Goal: Task Accomplishment & Management: Manage account settings

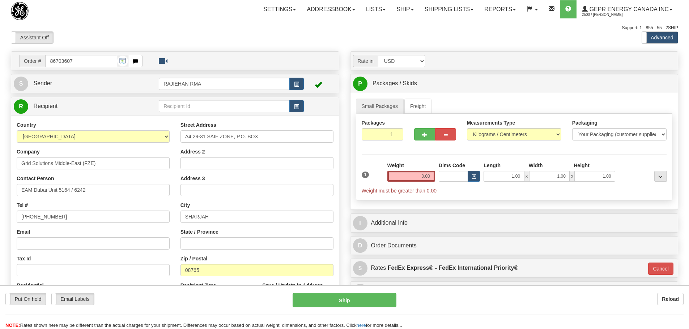
select select "2"
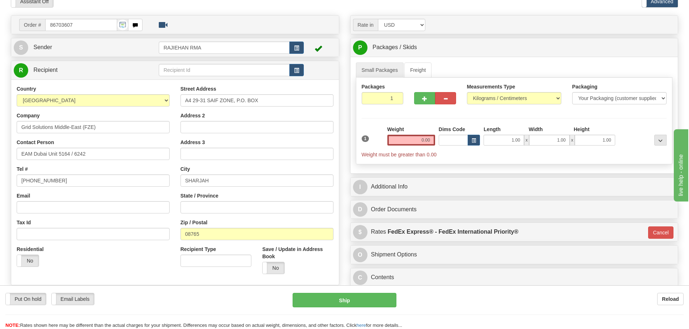
scroll to position [36, 0]
click at [225, 21] on div at bounding box center [242, 23] width 188 height 9
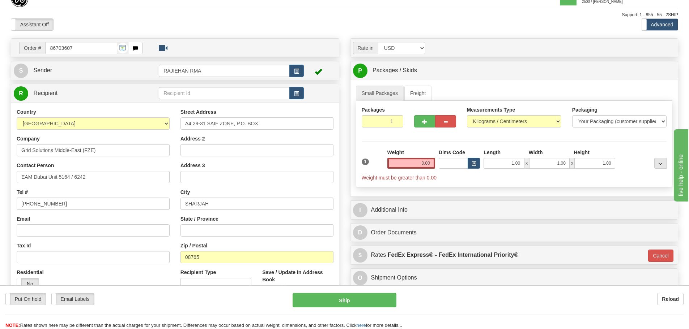
scroll to position [0, 0]
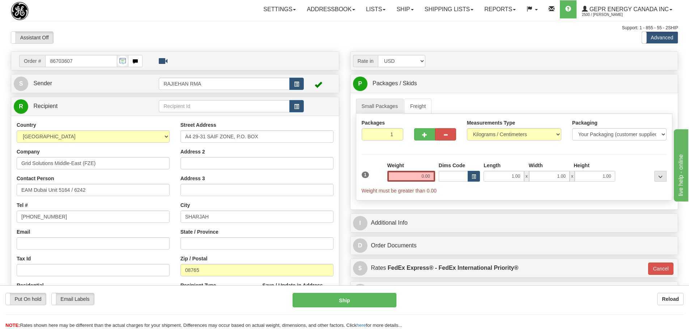
click at [245, 34] on div "Assistant On Assistant Off Do a return Do a return" at bounding box center [146, 37] width 282 height 12
click at [358, 26] on div "Support: 1 - 855 - 55 - 2SHIP" at bounding box center [344, 28] width 667 height 6
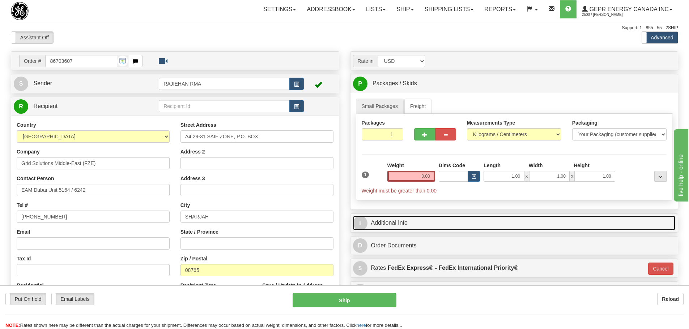
click at [410, 220] on link "I Additional Info" at bounding box center [514, 223] width 323 height 15
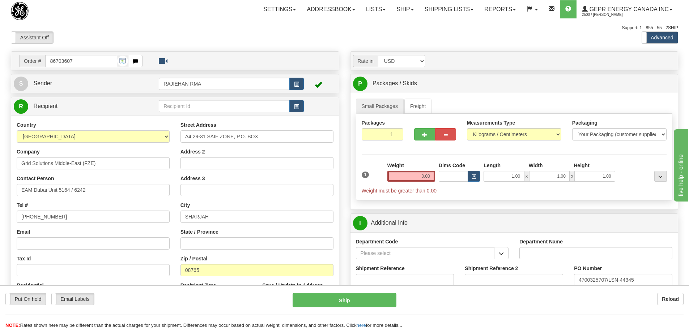
click at [183, 42] on div "Assistant On Assistant Off Do a return Do a return" at bounding box center [146, 37] width 282 height 12
click at [165, 20] on div "Toggle navigation Settings Shipping Preferences Fields Preferences New" at bounding box center [344, 252] width 689 height 505
click at [89, 60] on input "86703607" at bounding box center [81, 61] width 72 height 12
drag, startPoint x: 89, startPoint y: 60, endPoint x: -15, endPoint y: 71, distance: 104.4
click at [0, 71] on html "Training Course Close Toggle navigation Settings Shipping Preferences New Sende…" at bounding box center [344, 164] width 689 height 329
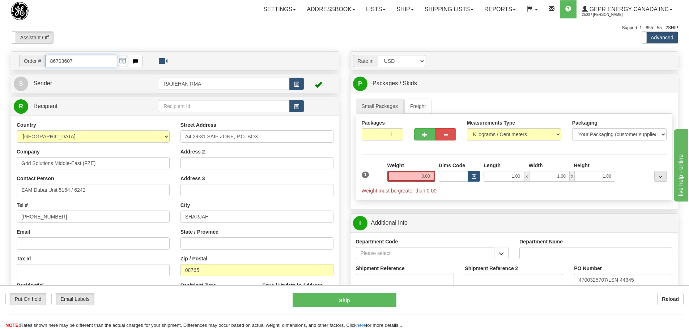
click at [77, 65] on input "86703607" at bounding box center [81, 61] width 72 height 12
drag, startPoint x: 73, startPoint y: 60, endPoint x: 27, endPoint y: 63, distance: 45.6
click at [27, 63] on div "Order # 86703607" at bounding box center [80, 61] width 123 height 12
click at [308, 46] on div "Toggle navigation Settings Shipping Preferences Fields Preferences New" at bounding box center [344, 252] width 689 height 505
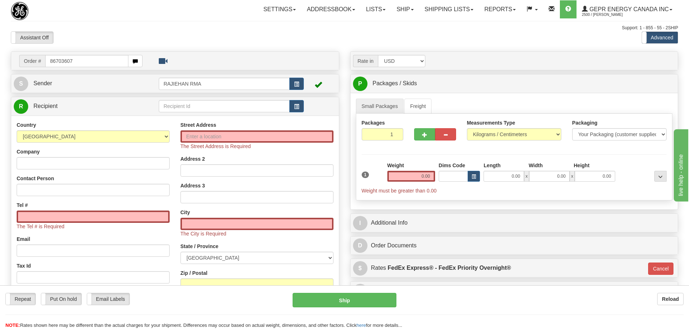
type input "86703607"
click at [105, 29] on body "Training Course Close Toggle navigation Settings Shipping Preferences New Recip…" at bounding box center [344, 164] width 689 height 329
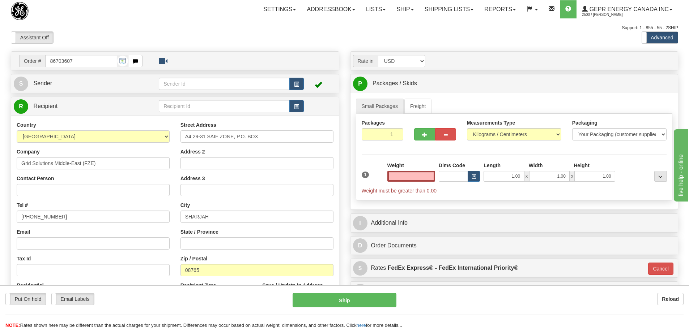
type input "0.00"
click at [130, 92] on div "S Sender" at bounding box center [175, 83] width 328 height 18
click at [130, 87] on link "S Sender" at bounding box center [86, 83] width 145 height 15
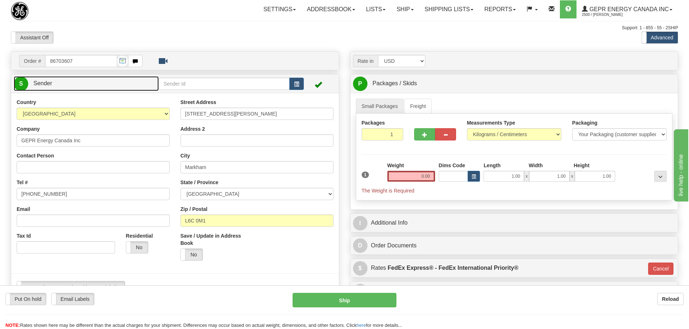
type input "MARKHAM"
click at [303, 85] on button "button" at bounding box center [296, 84] width 14 height 12
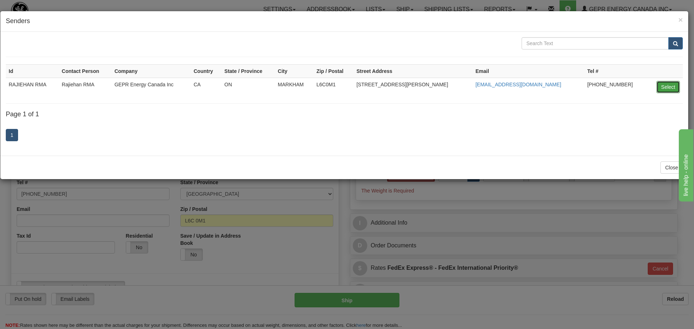
click at [664, 88] on button "Select" at bounding box center [669, 87] width 24 height 12
type input "RAJIEHAN RMA"
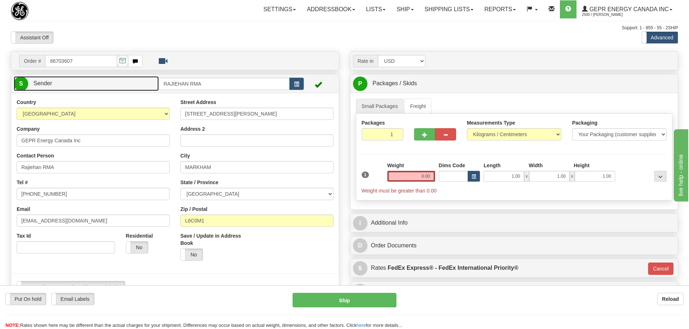
click at [112, 80] on link "S Sender" at bounding box center [86, 83] width 145 height 15
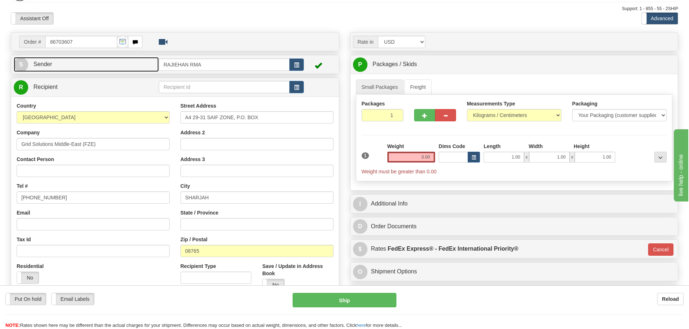
scroll to position [36, 0]
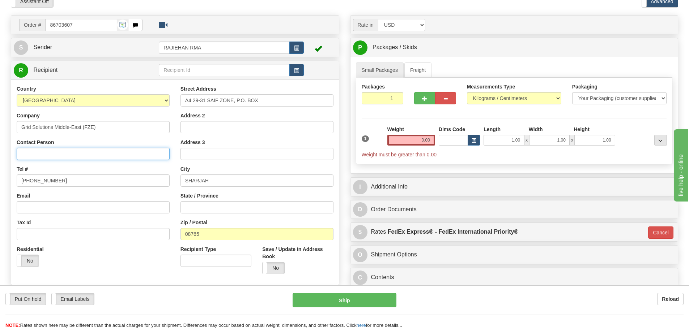
click at [72, 157] on input "Contact Person" at bounding box center [93, 154] width 153 height 12
paste input "EAM Dubai Unit"
type input "EAM Dubai Unit"
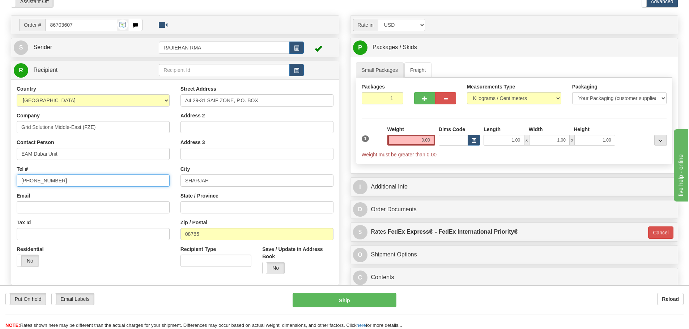
drag, startPoint x: 94, startPoint y: 184, endPoint x: -98, endPoint y: 186, distance: 192.0
click at [0, 186] on html "Training Course Close Toggle navigation Settings Shipping Preferences New Sende…" at bounding box center [344, 128] width 689 height 329
paste input "5164 / 6242"
type input "5164 / 6242"
click at [69, 171] on div "Tel # 5164 / 6242" at bounding box center [93, 176] width 153 height 21
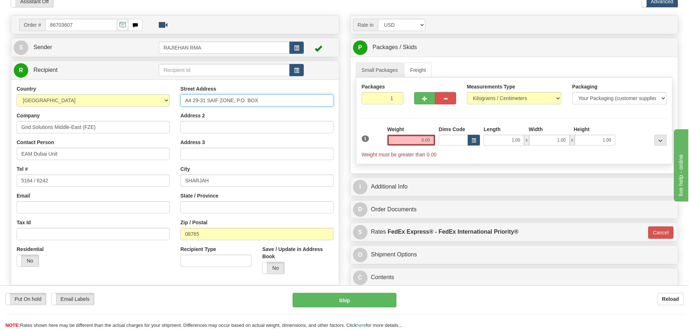
drag, startPoint x: 280, startPoint y: 101, endPoint x: 49, endPoint y: 108, distance: 230.8
click at [49, 108] on div "Country AFGHANISTAN ALAND ISLANDS ALBANIA ALGERIA AMERICAN SAMOA ANDORRA ANGOLA…" at bounding box center [175, 182] width 328 height 195
paste input "Finance Department"
type input "Finance Department"
click at [194, 130] on input "Address 2" at bounding box center [256, 127] width 153 height 12
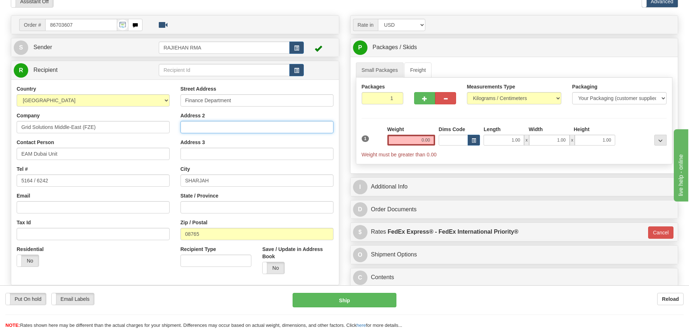
paste input "A4 29-31 SAIF ZONE, P.O. BOX"
type input "A4 29-31 SAIF ZONE, P.O. BOX"
click at [211, 207] on input "State / Province" at bounding box center [256, 207] width 153 height 12
paste input "Sharjah"
click at [220, 209] on input "Sharjah" at bounding box center [256, 207] width 153 height 12
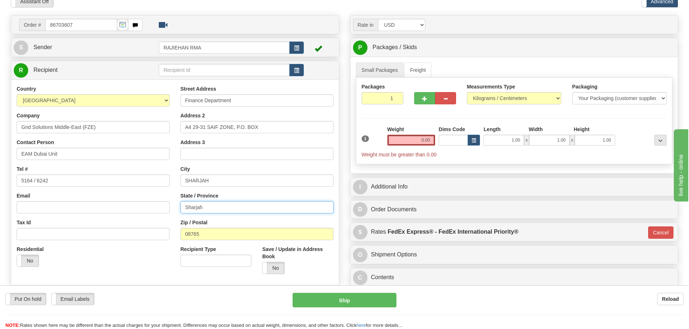
type input "Sharjah"
click at [168, 218] on div "Country AFGHANISTAN ALAND ISLANDS ALBANIA ALGERIA AMERICAN SAMOA ANDORRA ANGOLA…" at bounding box center [93, 178] width 164 height 187
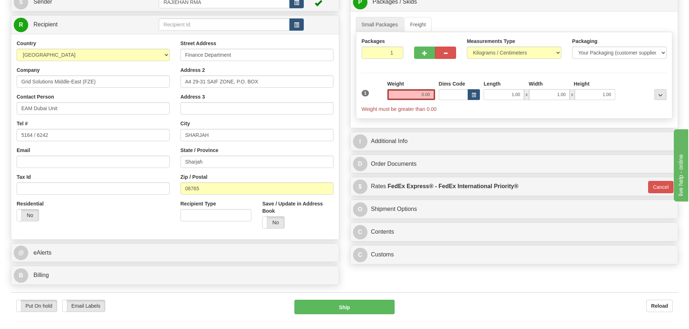
scroll to position [181, 0]
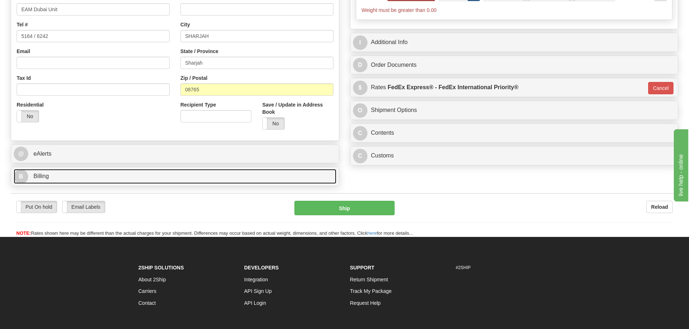
click at [229, 176] on link "B Billing" at bounding box center [175, 176] width 323 height 15
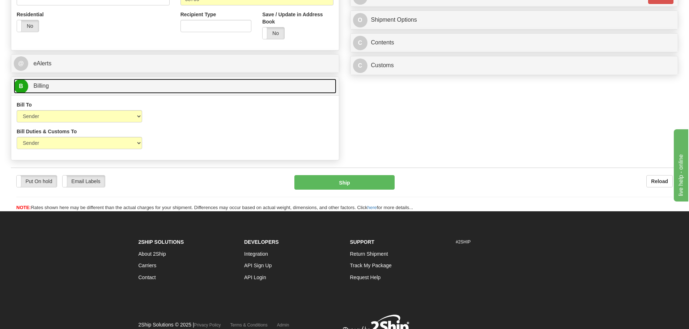
scroll to position [289, 0]
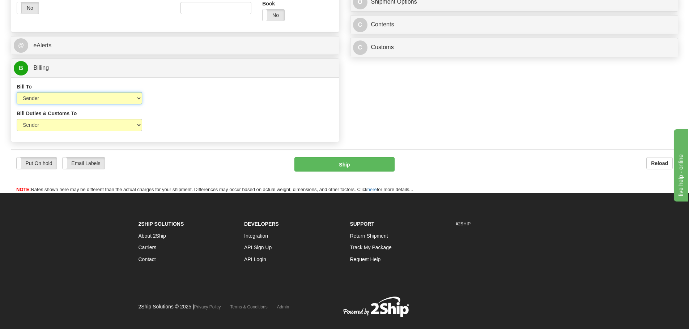
click at [121, 101] on select "Sender Recipient Third Party Collect" at bounding box center [79, 98] width 125 height 12
select select "2"
click at [17, 92] on select "Sender Recipient Third Party Collect" at bounding box center [79, 98] width 125 height 12
click at [104, 138] on div "Bill To Sender Recipient Third Party Collect Account 3rd Party Account List Ple…" at bounding box center [175, 109] width 328 height 65
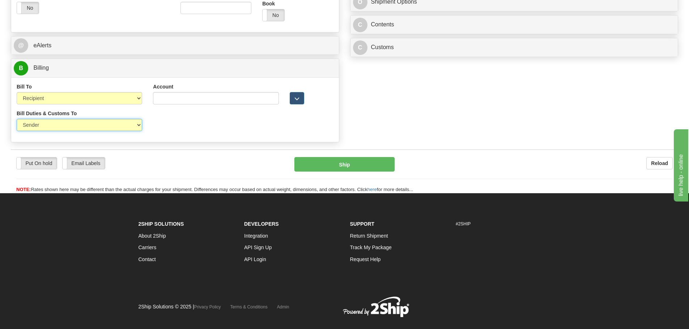
click at [113, 128] on select "Sender Recipient Third Party" at bounding box center [79, 125] width 125 height 12
select select "2"
click at [17, 119] on select "Sender Recipient Third Party" at bounding box center [79, 125] width 125 height 12
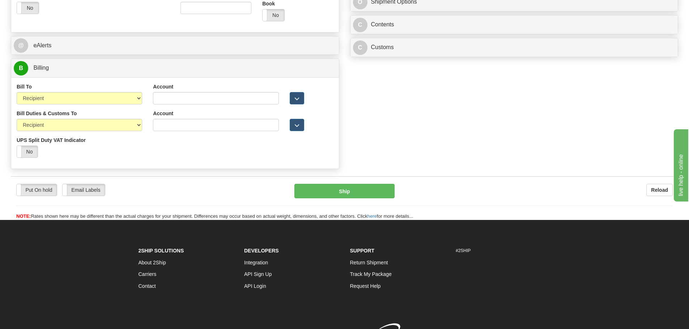
click at [275, 149] on div "Bill Duties & Customs To Sender Recipient Third Party UPS Split Duty VAT Indica…" at bounding box center [175, 137] width 328 height 54
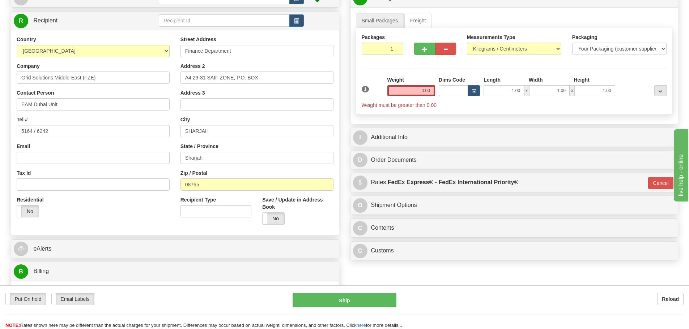
scroll to position [72, 0]
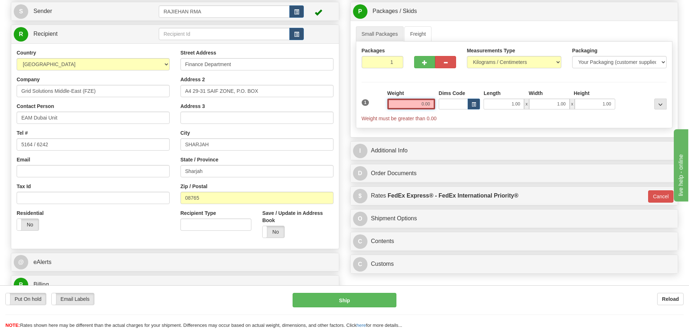
click at [418, 105] on input "0.00" at bounding box center [411, 104] width 48 height 11
type input "0.00"
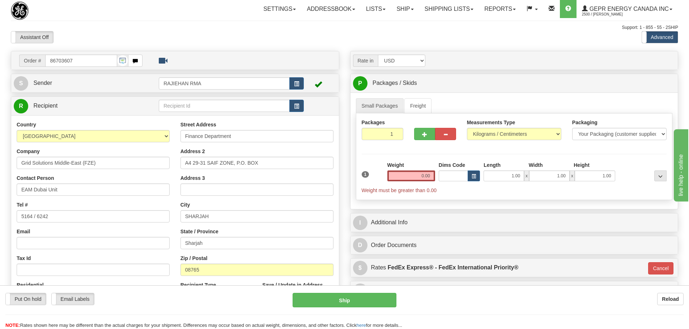
scroll to position [0, 0]
click at [261, 39] on div "Assistant On Assistant Off Do a return Do a return" at bounding box center [146, 37] width 282 height 12
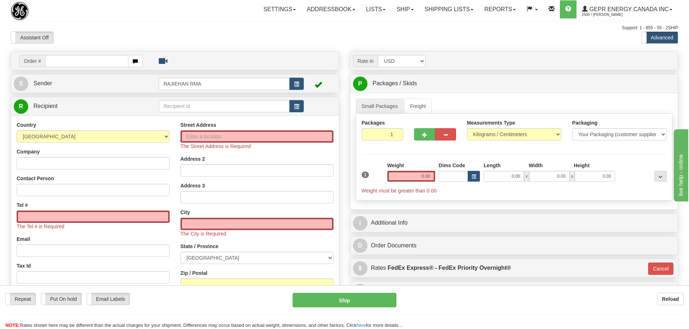
click at [566, 42] on div "Assistant On Assistant Off Do a return Do a return Previous Next Standard Advan…" at bounding box center [344, 37] width 678 height 12
click at [96, 84] on link "S Sender" at bounding box center [86, 83] width 145 height 15
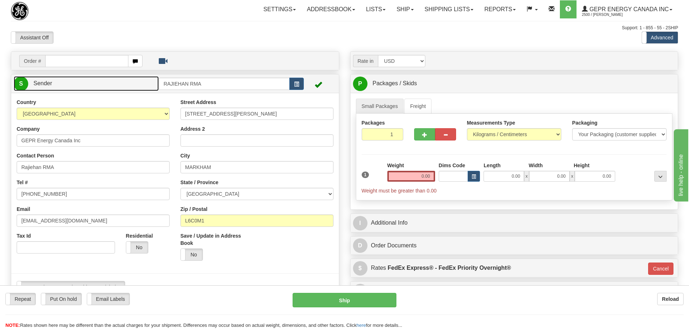
click at [96, 84] on link "S Sender" at bounding box center [86, 83] width 145 height 15
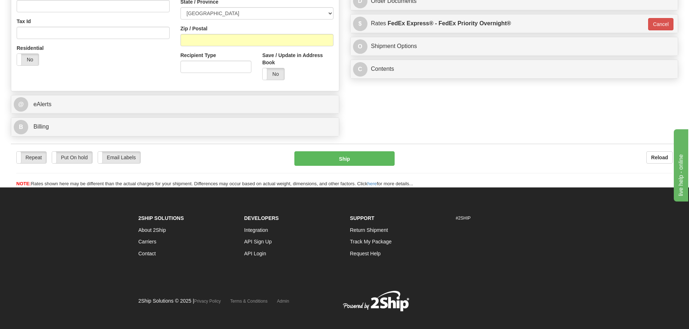
scroll to position [253, 0]
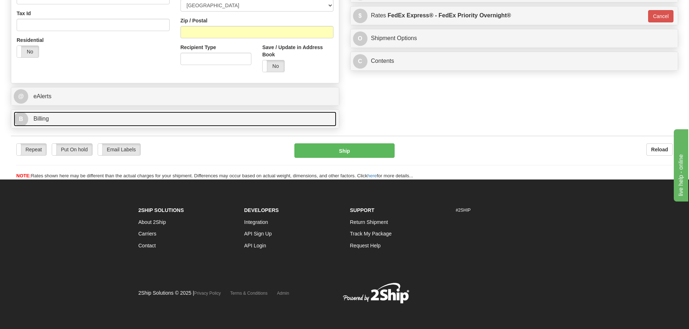
click at [178, 115] on link "B Billing" at bounding box center [175, 119] width 323 height 15
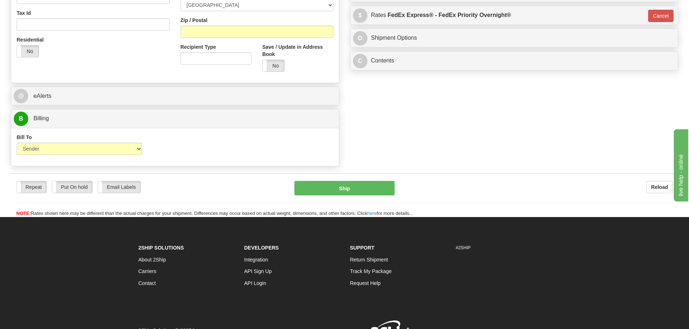
drag, startPoint x: 369, startPoint y: 119, endPoint x: 355, endPoint y: 121, distance: 14.7
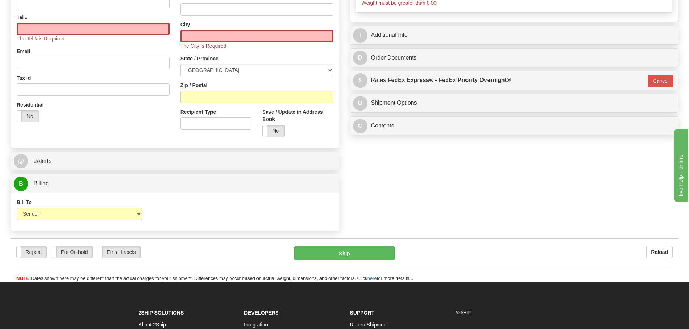
scroll to position [181, 0]
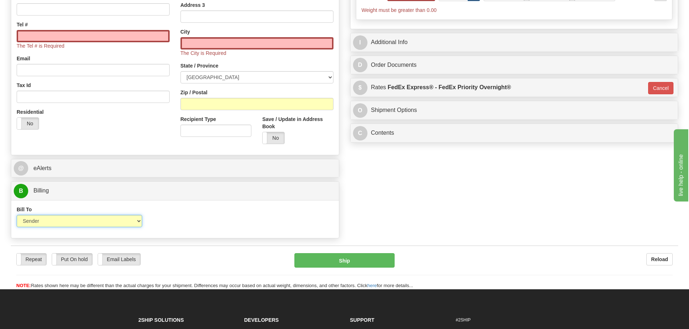
click at [137, 218] on select "Sender Recipient Third Party Collect" at bounding box center [79, 221] width 125 height 12
click at [221, 210] on div "Bill To Sender Recipient Third Party Collect Account 3rd Party Account List Ple…" at bounding box center [175, 219] width 328 height 27
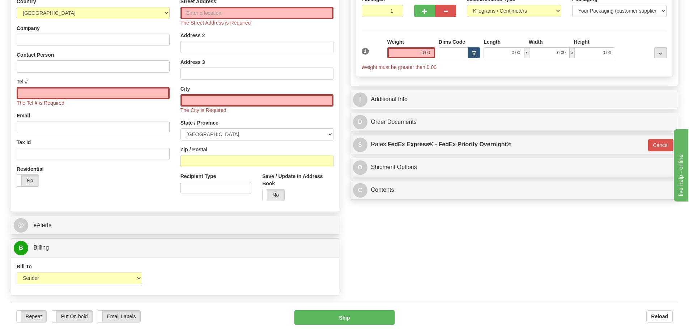
scroll to position [0, 0]
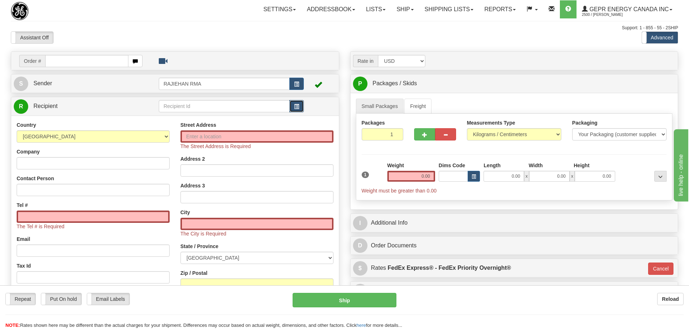
click at [291, 103] on button "button" at bounding box center [296, 106] width 14 height 12
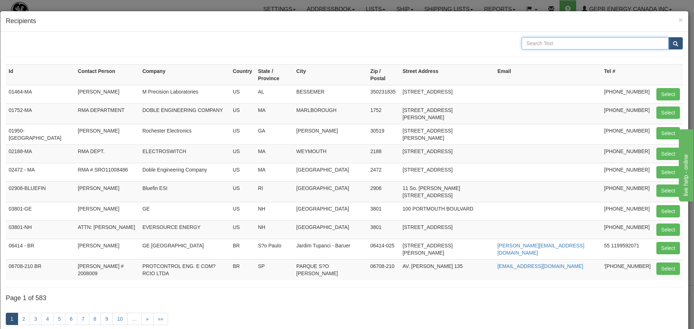
click at [594, 47] on input "text" at bounding box center [595, 43] width 147 height 12
click at [450, 55] on form at bounding box center [344, 47] width 677 height 20
click at [657, 127] on button "Select" at bounding box center [669, 133] width 24 height 12
type input "01950-Rochester MA"
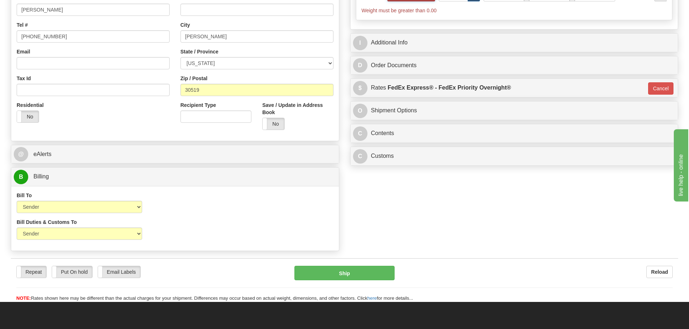
scroll to position [181, 0]
type input "0.00"
click at [130, 206] on select "Sender Recipient Third Party Collect" at bounding box center [79, 207] width 125 height 12
click at [162, 204] on div "Bill To Sender Recipient Third Party Collect Account 3rd Party Account List Ple…" at bounding box center [175, 205] width 328 height 27
click at [132, 207] on select "Sender Recipient Third Party Collect" at bounding box center [79, 207] width 125 height 12
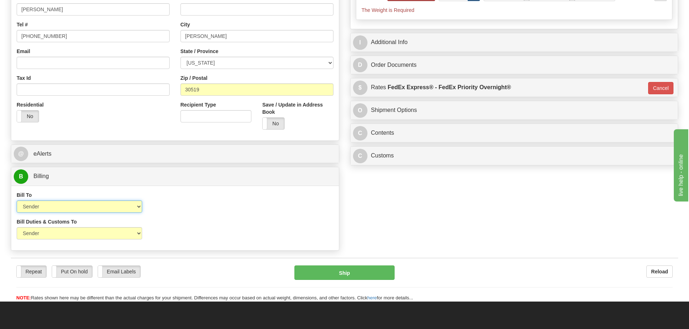
select select "2"
click at [17, 201] on select "Sender Recipient Third Party Collect" at bounding box center [79, 207] width 125 height 12
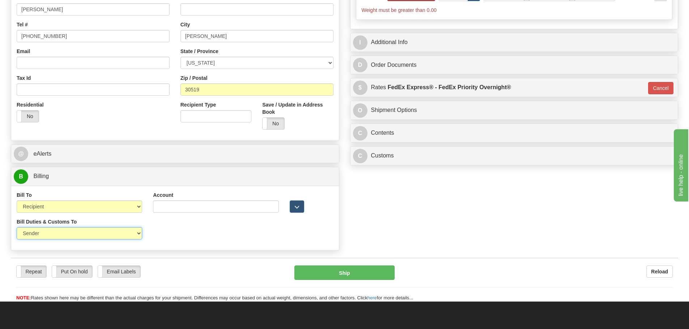
click at [114, 235] on select "Sender Recipient Third Party" at bounding box center [79, 233] width 125 height 12
select select "2"
click at [17, 227] on select "Sender Recipient Third Party" at bounding box center [79, 233] width 125 height 12
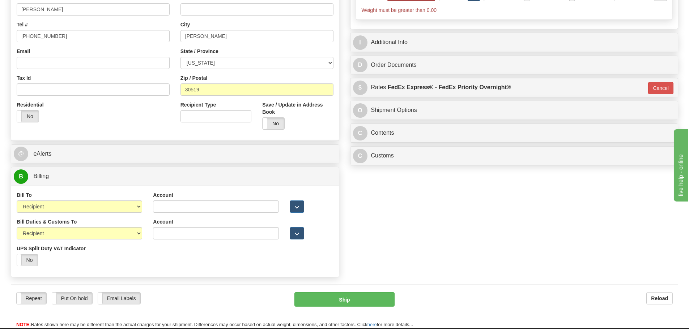
click at [204, 243] on div "Account 3rd Party Account List Duties & Customs Please select" at bounding box center [216, 231] width 136 height 27
click at [183, 203] on input "Account" at bounding box center [215, 207] width 125 height 12
click at [349, 224] on div "Order # S Sender" at bounding box center [344, 76] width 678 height 411
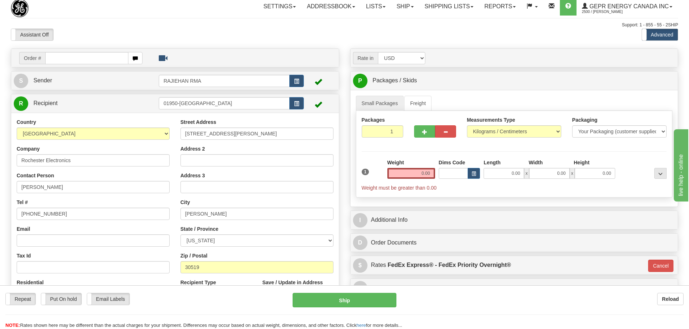
scroll to position [0, 0]
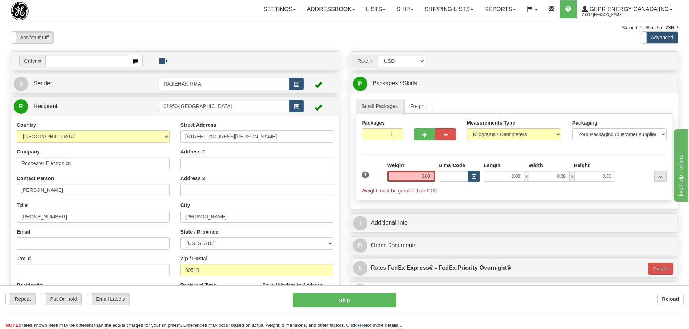
click at [480, 39] on div "Assistant On Assistant Off Do a return Do a return Previous Next Standard Advan…" at bounding box center [344, 37] width 678 height 12
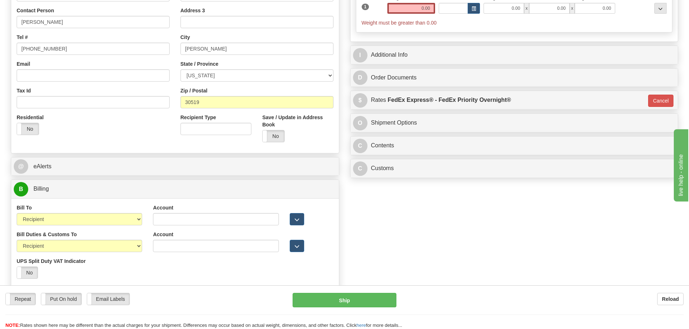
scroll to position [181, 0]
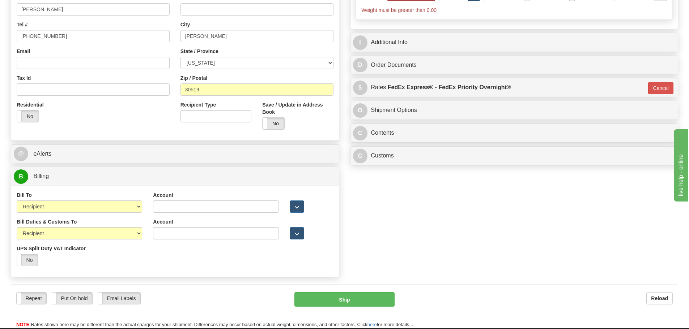
click at [382, 210] on div "Order # S Sender" at bounding box center [344, 76] width 678 height 411
click at [138, 202] on select "Sender Recipient Third Party Collect" at bounding box center [79, 207] width 125 height 12
click at [146, 192] on div "Bill To Sender Recipient Third Party Collect" at bounding box center [79, 205] width 136 height 27
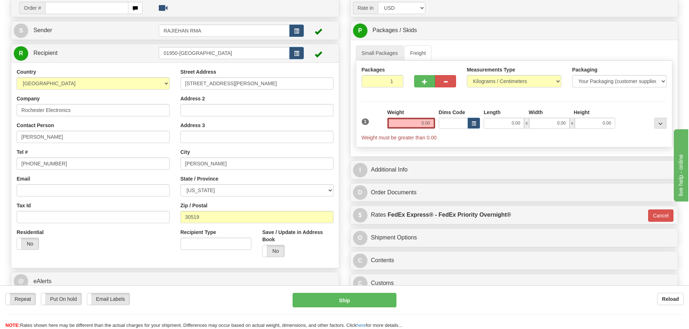
scroll to position [36, 0]
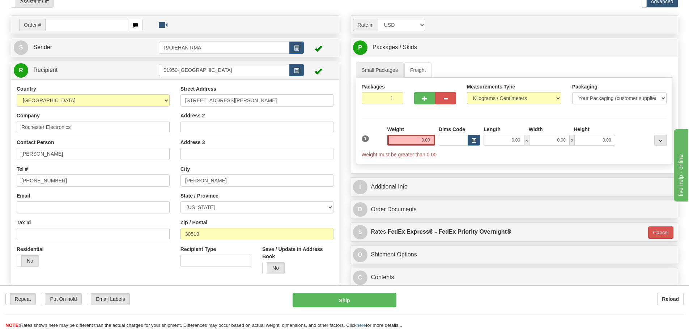
click at [345, 56] on div "Rate in Account Currency ARN AWG AUD AUS BHD BBD BFR BMD BRC BRL GBP UKL BND BG…" at bounding box center [514, 164] width 339 height 298
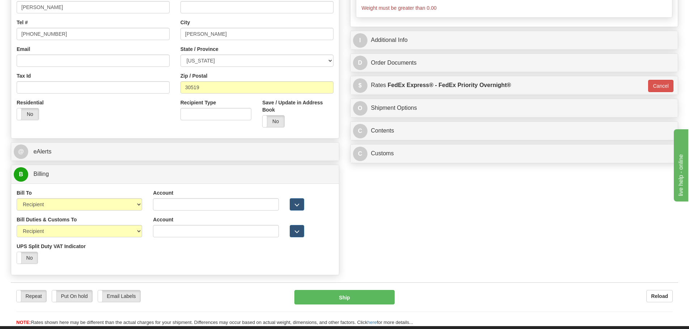
scroll to position [253, 0]
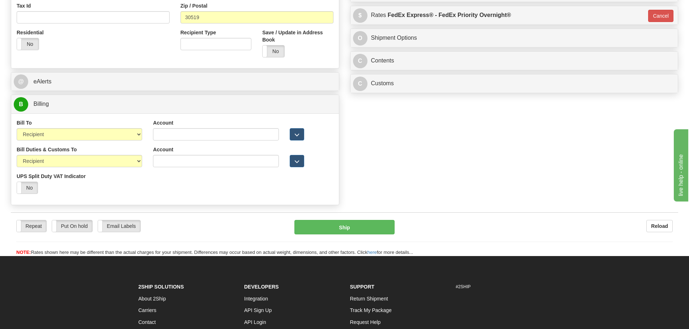
click at [208, 145] on div "Account 3rd Party Account List Please select" at bounding box center [216, 132] width 136 height 27
click at [209, 138] on input "Account" at bounding box center [215, 134] width 125 height 12
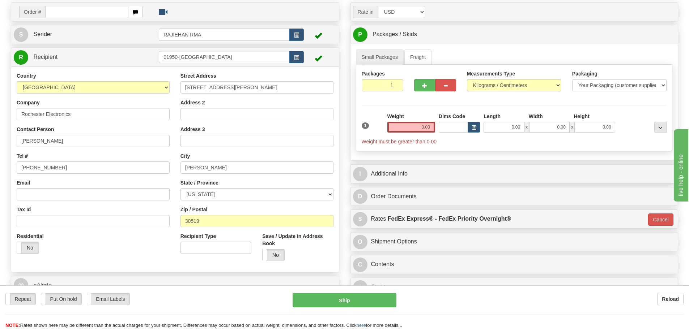
scroll to position [36, 0]
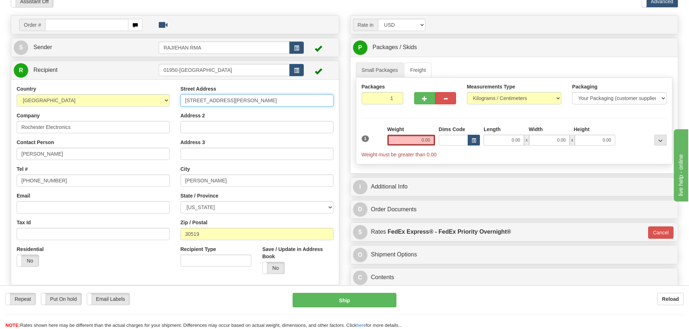
drag, startPoint x: 270, startPoint y: 98, endPoint x: 150, endPoint y: 89, distance: 120.8
click at [150, 89] on div "Country AFGHANISTAN ALAND ISLANDS ALBANIA ALGERIA AMERICAN SAMOA ANDORRA ANGOLA…" at bounding box center [175, 182] width 328 height 195
click at [346, 11] on div "Toggle navigation Settings Shipping Preferences Fields Preferences New" at bounding box center [344, 213] width 689 height 499
click at [244, 95] on input "960" at bounding box center [256, 100] width 153 height 12
drag, startPoint x: 213, startPoint y: 101, endPoint x: 141, endPoint y: 103, distance: 72.7
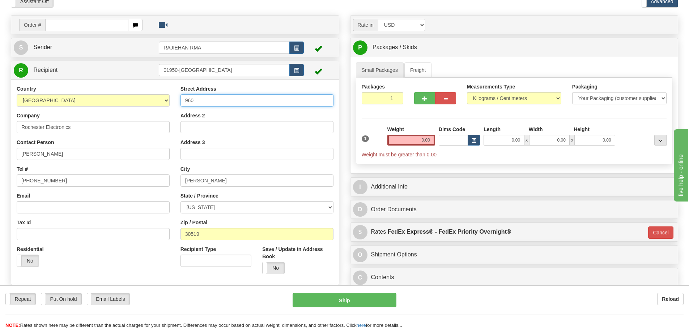
click at [141, 103] on div "Country AFGHANISTAN ALAND ISLANDS ALBANIA ALGERIA AMERICAN SAMOA ANDORRA ANGOLA…" at bounding box center [175, 182] width 328 height 195
paste input "40 ST VINCENT AVE SUITE B"
type input "9640 ST VINCENT AVE SUITE B"
drag, startPoint x: 200, startPoint y: 237, endPoint x: 181, endPoint y: 235, distance: 19.0
click at [181, 235] on input "30519" at bounding box center [256, 234] width 153 height 12
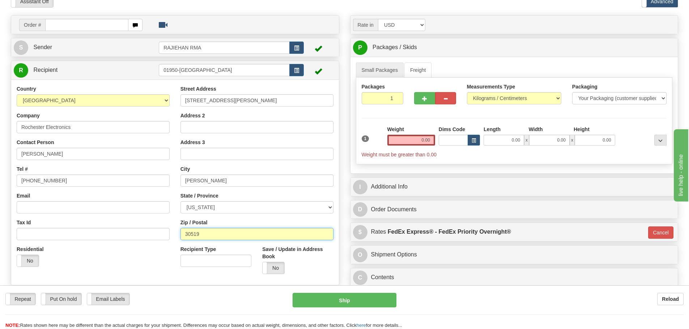
paste input "71106"
type input "71106"
click at [180, 225] on label "Zip / Postal" at bounding box center [193, 222] width 27 height 7
click at [180, 228] on input "71106" at bounding box center [256, 234] width 153 height 12
type input "SHREVEPORT"
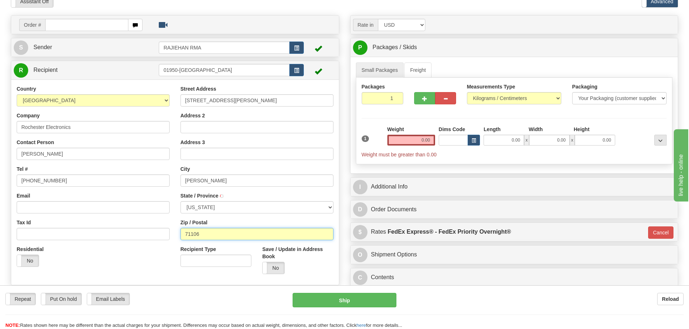
select select "LA"
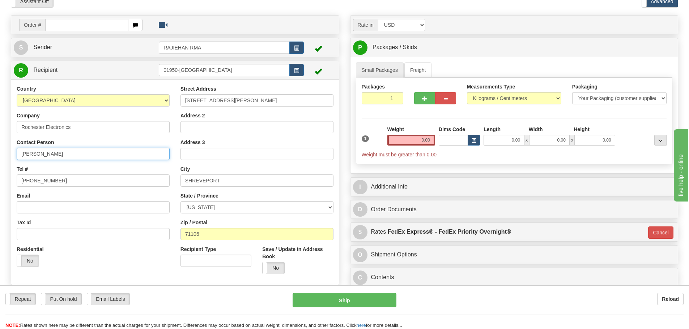
drag, startPoint x: 64, startPoint y: 156, endPoint x: 5, endPoint y: 157, distance: 59.0
click at [5, 157] on div "Toggle navigation Settings Shipping Preferences Fields Preferences New" at bounding box center [344, 213] width 689 height 499
paste input "JENNY RODRIGUEZ"
type input "JENNY RODRIGUEZ"
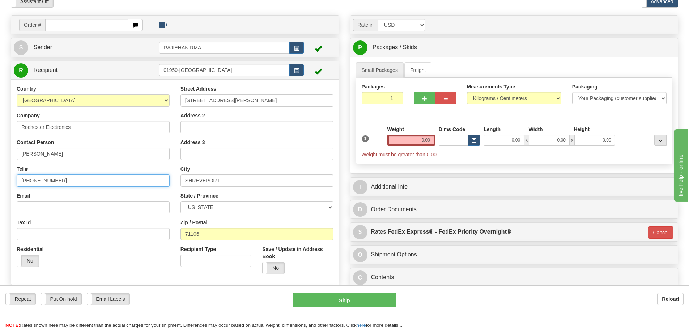
drag, startPoint x: 68, startPoint y: 181, endPoint x: 0, endPoint y: 187, distance: 68.3
click at [0, 187] on div "Toggle navigation Settings Shipping Preferences Fields Preferences New" at bounding box center [344, 213] width 689 height 499
paste input "505-635-6360"
type input "505-635-6360"
drag, startPoint x: 83, startPoint y: 125, endPoint x: 5, endPoint y: 127, distance: 77.8
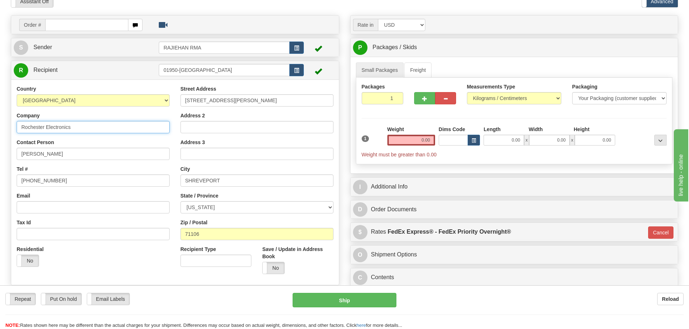
click at [5, 127] on div "Order # S Sender RAJIEHAN RMA" at bounding box center [174, 220] width 339 height 411
type input "a"
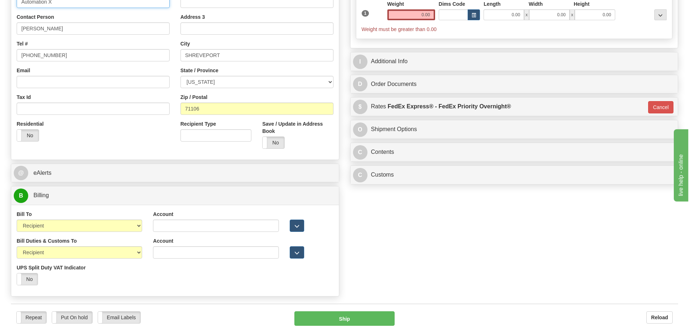
scroll to position [181, 0]
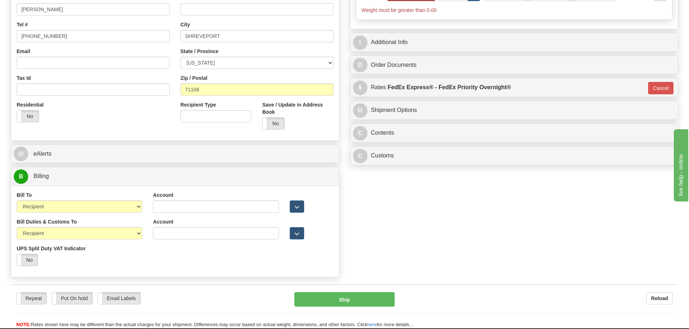
type input "Automation X"
click at [208, 209] on input "Account" at bounding box center [215, 207] width 125 height 12
click at [200, 213] on input "Account" at bounding box center [215, 207] width 125 height 12
paste input "X5832Y"
type input "X5832Y"
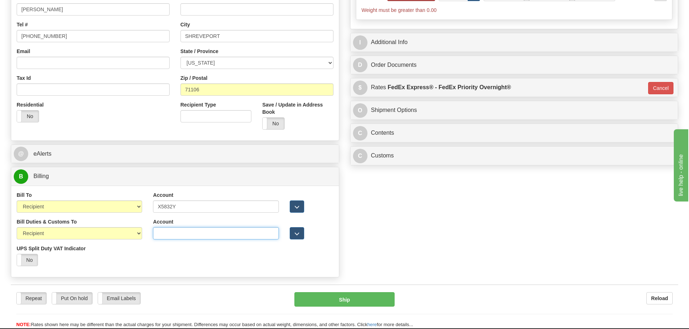
click at [176, 229] on input "Account" at bounding box center [215, 233] width 125 height 12
paste input "X5832Y"
type input "X5832Y"
click at [363, 231] on div "Order # S Sender" at bounding box center [344, 76] width 678 height 411
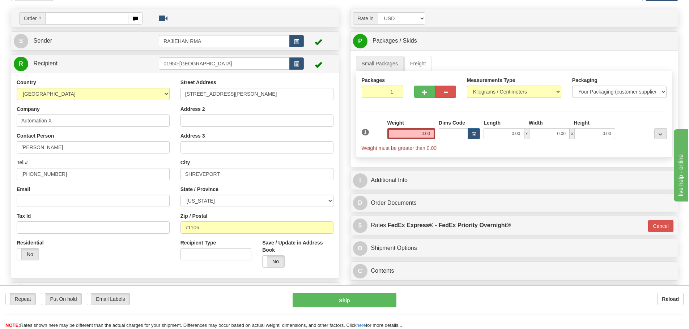
scroll to position [36, 0]
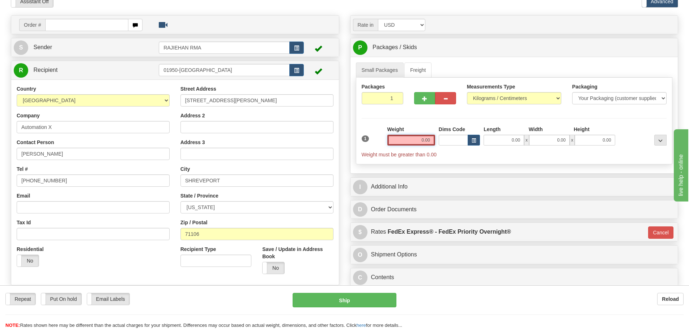
click at [423, 143] on input "0.00" at bounding box center [411, 140] width 48 height 11
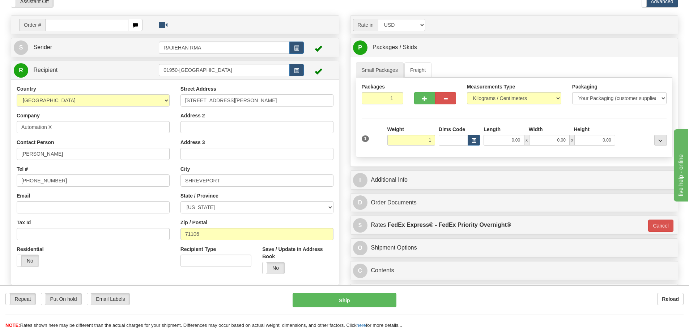
type input "1.00"
type input "01"
drag, startPoint x: 492, startPoint y: 121, endPoint x: 487, endPoint y: 131, distance: 11.8
click at [492, 121] on div "Packages 1 1 Measurements Type" at bounding box center [514, 118] width 317 height 80
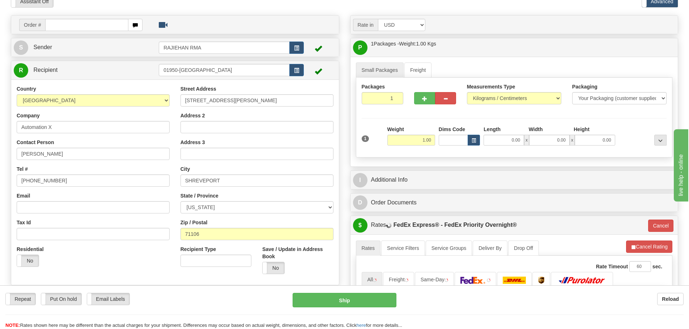
click at [469, 169] on div "Rate in Account Currency ARN AWG AUD AUS BHD BBD BFR BMD BRC BRL GBP UKL BND BG…" at bounding box center [514, 230] width 339 height 430
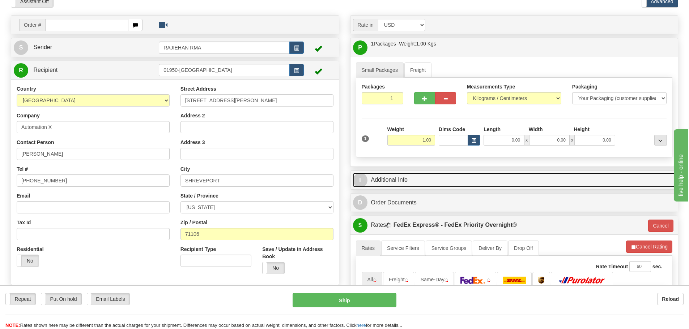
click at [469, 187] on link "I Additional Info" at bounding box center [514, 180] width 323 height 15
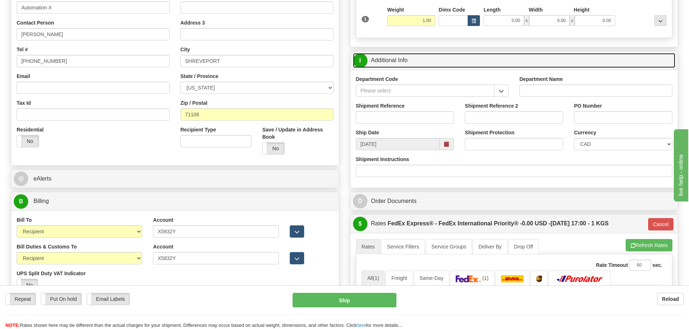
scroll to position [108, 0]
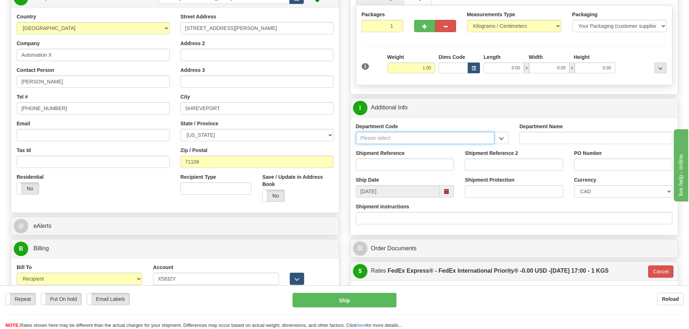
click at [491, 138] on input "Department Code" at bounding box center [425, 138] width 139 height 12
click at [495, 138] on button "button" at bounding box center [501, 138] width 14 height 12
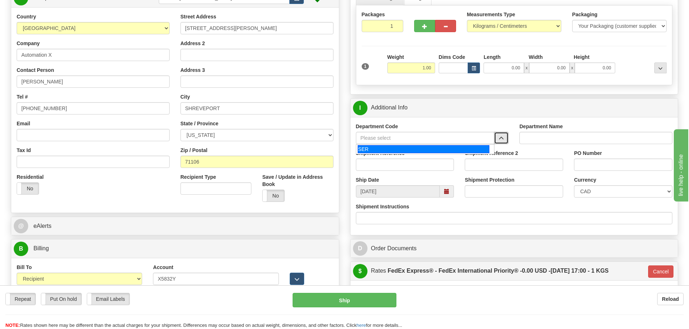
click at [462, 145] on li "SER" at bounding box center [425, 149] width 138 height 9
type input "SER"
type input "SERVICE DEPARTMENT"
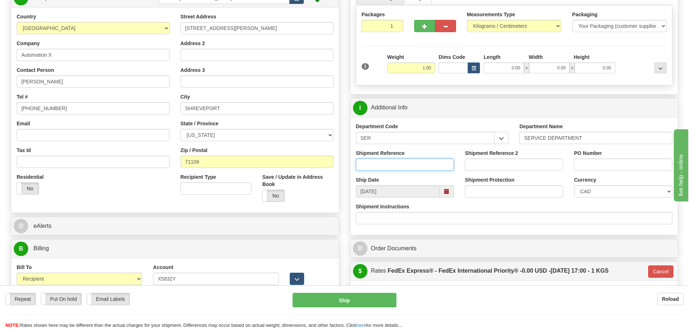
click at [453, 165] on input "Shipment Reference" at bounding box center [405, 165] width 98 height 12
drag, startPoint x: 434, startPoint y: 170, endPoint x: 386, endPoint y: 175, distance: 48.0
click at [386, 175] on div "Shipment Reference LSN-42851 RMA 5399003464" at bounding box center [404, 163] width 109 height 27
type input "LSN-42851"
click at [605, 196] on select "CAD USD EUR ZAR RON ANG ARN AUD AUS AWG BBD BFR BGN BHD BMD BND BRC BRL CHP CKZ…" at bounding box center [623, 191] width 98 height 12
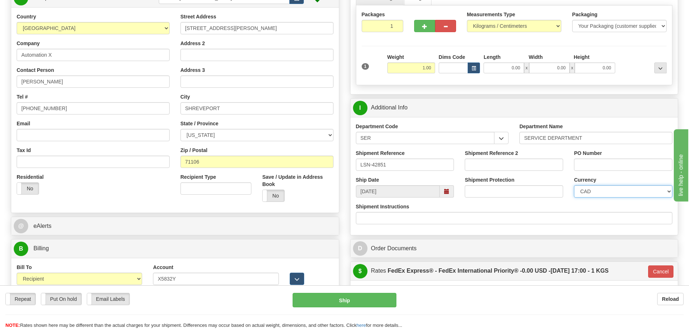
select select "1"
click at [574, 185] on select "CAD USD EUR ZAR RON ANG ARN AUD AUS AWG BBD BFR BGN BHD BMD BND BRC BRL CHP CKZ…" at bounding box center [623, 191] width 98 height 12
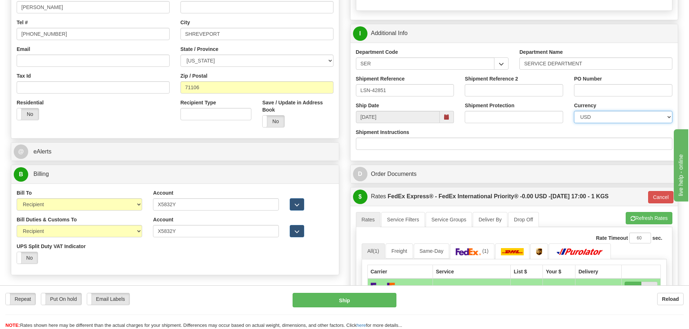
scroll to position [217, 0]
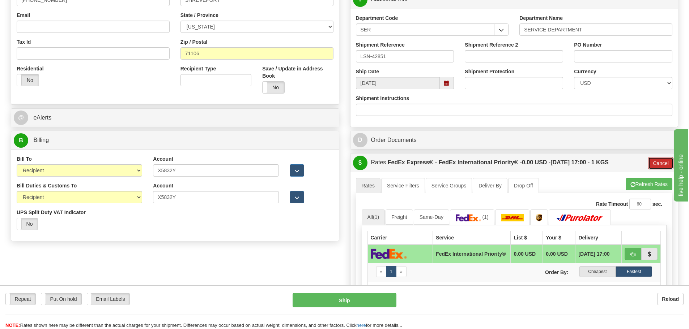
click at [663, 163] on button "Cancel" at bounding box center [660, 163] width 25 height 12
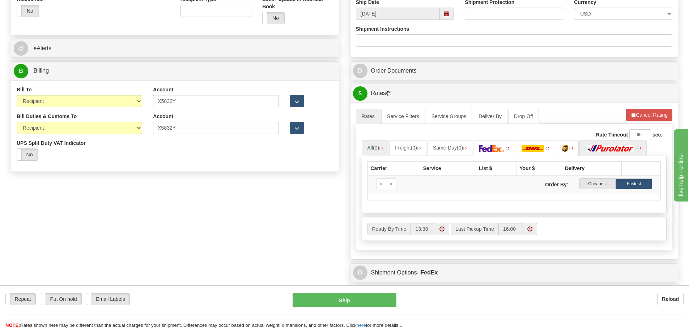
scroll to position [289, 0]
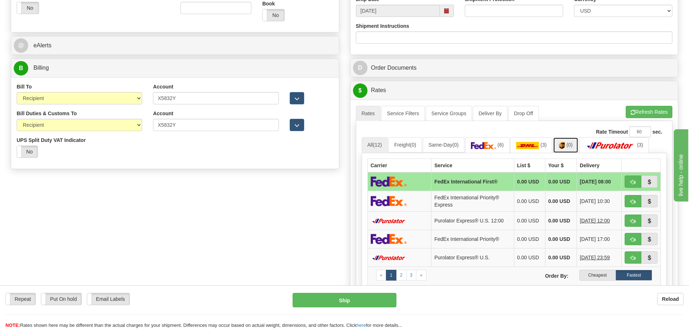
click at [572, 146] on span "(0)" at bounding box center [569, 145] width 6 height 6
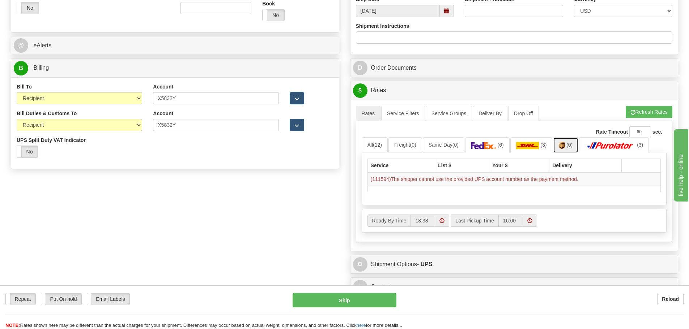
scroll to position [253, 0]
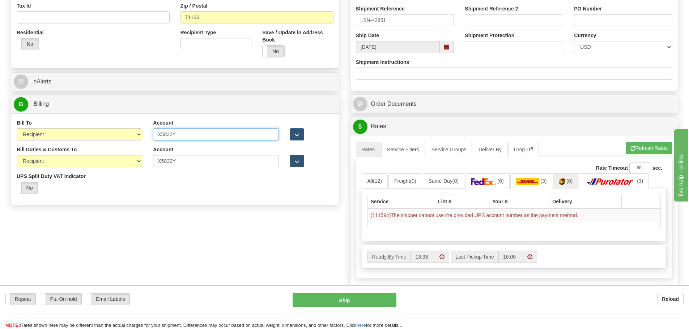
drag, startPoint x: 196, startPoint y: 135, endPoint x: 173, endPoint y: 135, distance: 23.5
click at [175, 138] on input "X5832Y" at bounding box center [215, 134] width 125 height 12
click at [167, 135] on input "X5832Y" at bounding box center [215, 134] width 125 height 12
type input "X58 32Y"
click at [170, 161] on input "X5832Y" at bounding box center [215, 161] width 125 height 12
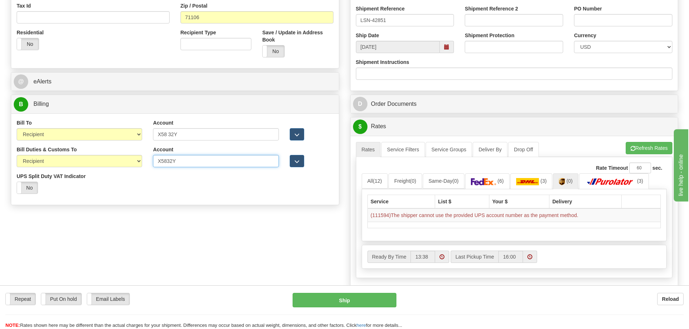
click at [167, 160] on input "X5832Y" at bounding box center [215, 161] width 125 height 12
type input "X58 32Y"
click at [235, 186] on div "Bill Duties & Customs To Sender Recipient Third Party UPS Split Duty VAT Indica…" at bounding box center [175, 173] width 328 height 54
click at [630, 149] on span "button" at bounding box center [632, 148] width 5 height 5
click at [565, 182] on img at bounding box center [562, 181] width 6 height 7
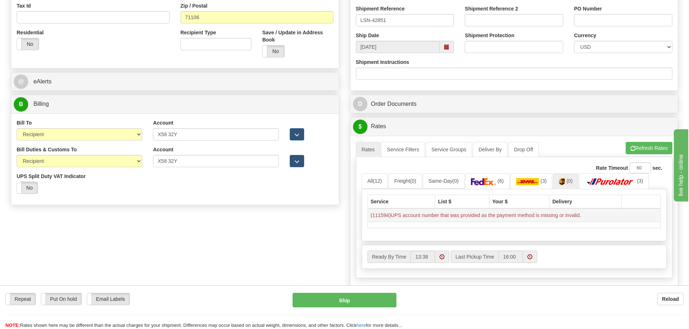
click at [380, 217] on td "(111594)UPS account number that was provided as the payment method is missing o…" at bounding box center [513, 216] width 293 height 14
click at [170, 132] on input "X58 32Y" at bounding box center [215, 134] width 125 height 12
click at [168, 135] on input "X58 32Y" at bounding box center [215, 134] width 125 height 12
type input "X5832Y"
click at [169, 162] on input "X58 32Y" at bounding box center [215, 161] width 125 height 12
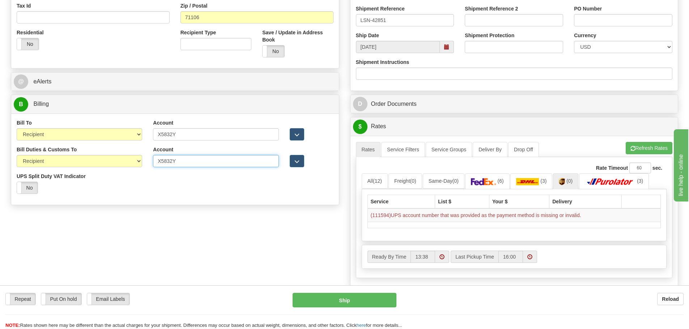
type input "X5832Y"
click at [188, 170] on div "Account X5832Y 3rd Party Account List Duties & Customs Please select" at bounding box center [216, 159] width 136 height 27
click at [636, 144] on button "Refresh Rates" at bounding box center [649, 148] width 47 height 12
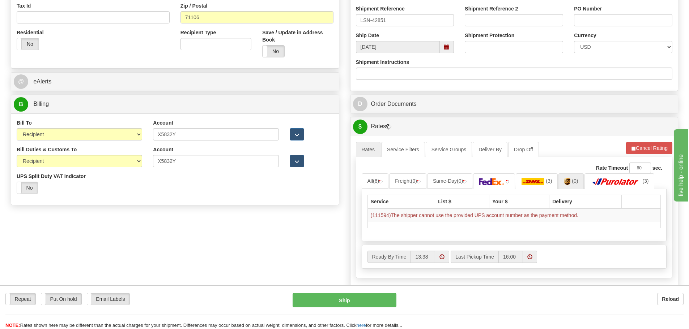
click at [276, 209] on div "Order # S Sender RAJIEHAN RMA" at bounding box center [174, 3] width 339 height 411
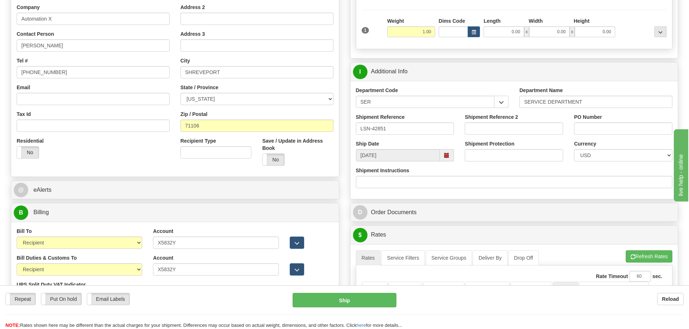
scroll to position [217, 0]
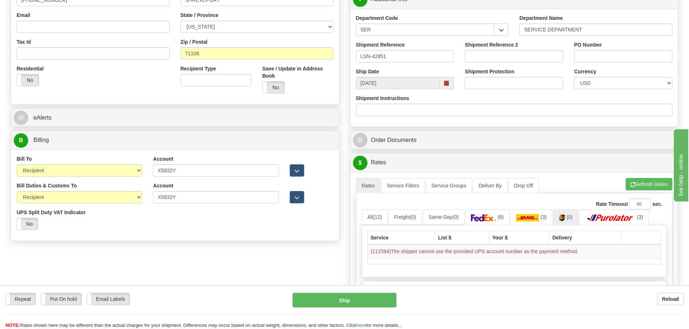
click at [129, 179] on div "Bill To Sender Recipient Third Party Collect" at bounding box center [79, 168] width 136 height 27
click at [128, 178] on div "Bill To Sender Recipient Third Party Collect" at bounding box center [79, 168] width 136 height 27
click at [126, 170] on select "Sender Recipient Third Party Collect" at bounding box center [79, 171] width 125 height 12
click at [17, 165] on select "Sender Recipient Third Party Collect" at bounding box center [79, 171] width 125 height 12
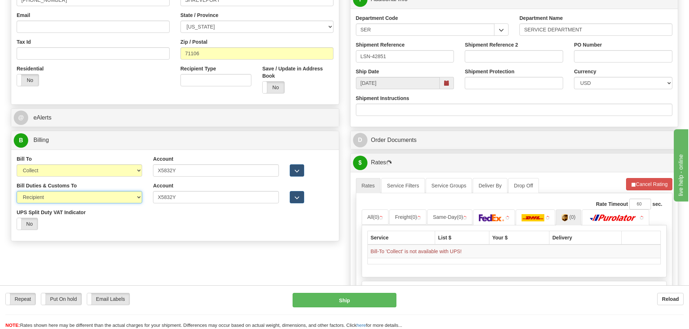
click at [76, 201] on select "Sender Recipient Third Party" at bounding box center [79, 197] width 125 height 12
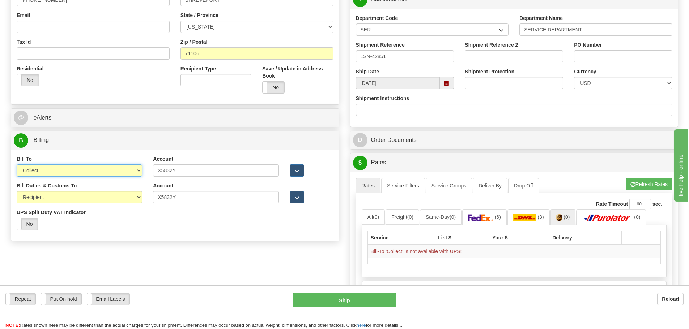
click at [78, 171] on select "Sender Recipient Third Party Collect" at bounding box center [79, 171] width 125 height 12
select select "3"
click at [17, 165] on select "Sender Recipient Third Party Collect" at bounding box center [79, 171] width 125 height 12
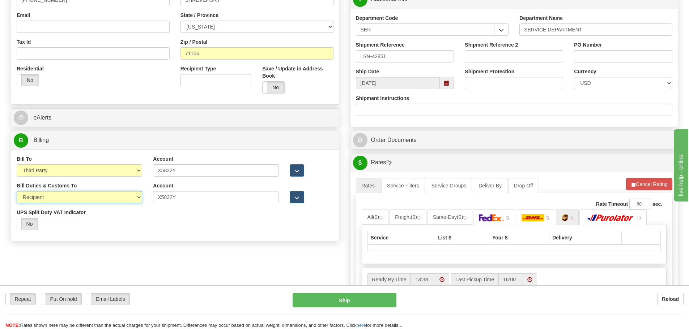
click at [75, 203] on select "Sender Recipient Third Party" at bounding box center [79, 197] width 125 height 12
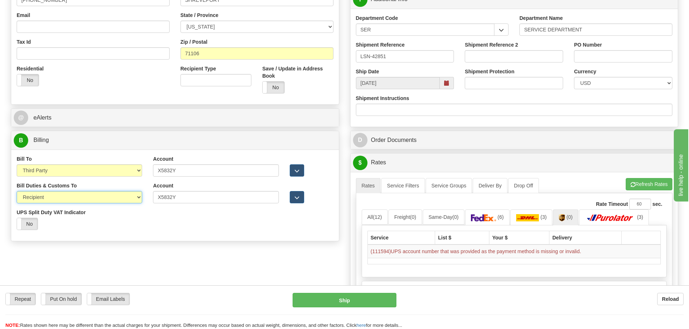
select select "3"
click at [17, 191] on select "Sender Recipient Third Party" at bounding box center [79, 197] width 125 height 12
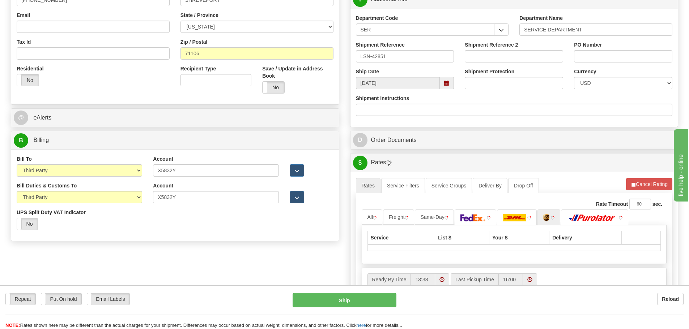
click at [192, 221] on div "Bill Duties & Customs To Sender Recipient Third Party UPS Split Duty VAT Indica…" at bounding box center [175, 209] width 328 height 54
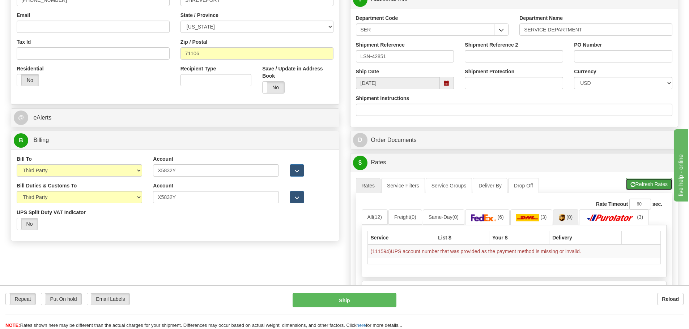
click at [633, 184] on span "button" at bounding box center [632, 185] width 5 height 5
click at [570, 217] on img at bounding box center [567, 217] width 6 height 7
click at [234, 244] on div "Order # S Sender RAJIEHAN RMA" at bounding box center [174, 39] width 339 height 411
click at [233, 222] on div "Bill Duties & Customs To Sender Recipient Third Party UPS Split Duty VAT Indica…" at bounding box center [175, 209] width 328 height 54
click at [115, 171] on select "Sender Recipient Third Party Collect" at bounding box center [79, 171] width 125 height 12
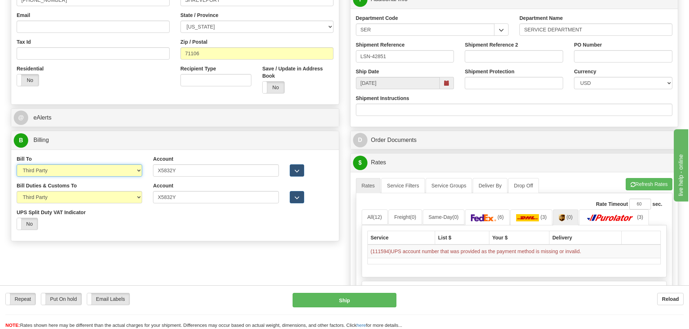
select select "2"
click at [17, 165] on select "Sender Recipient Third Party Collect" at bounding box center [79, 171] width 125 height 12
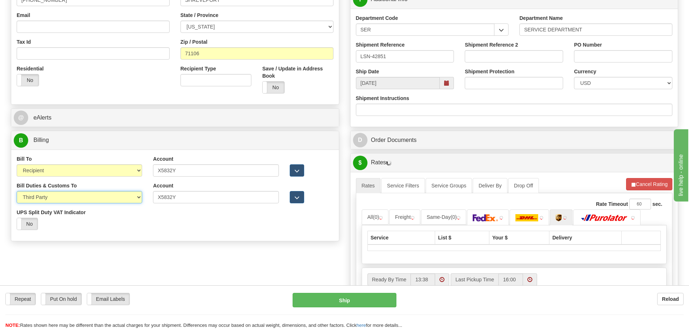
click at [73, 195] on select "Sender Recipient Third Party" at bounding box center [79, 197] width 125 height 12
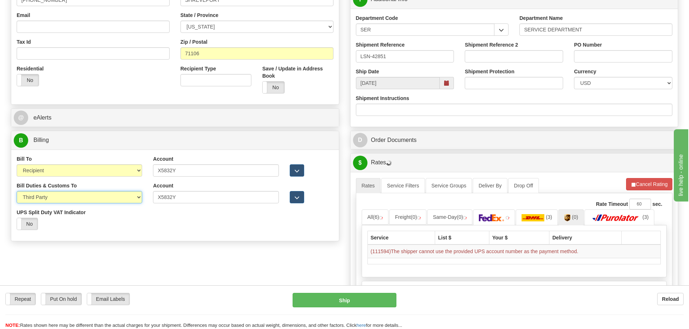
select select "2"
click at [17, 191] on select "Sender Recipient Third Party" at bounding box center [79, 197] width 125 height 12
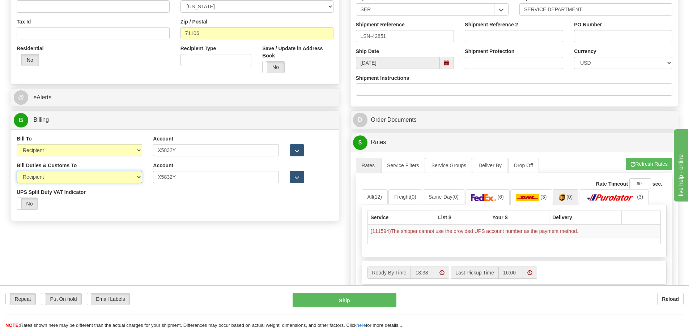
scroll to position [253, 0]
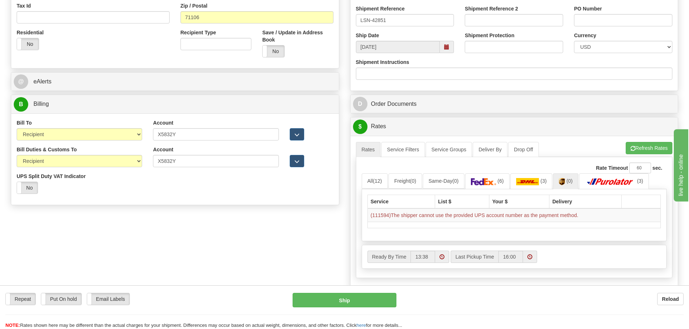
click at [340, 240] on div "Order # S Sender" at bounding box center [344, 78] width 678 height 561
click at [168, 161] on input "X5832Y" at bounding box center [215, 161] width 125 height 12
click at [492, 184] on img at bounding box center [483, 181] width 25 height 7
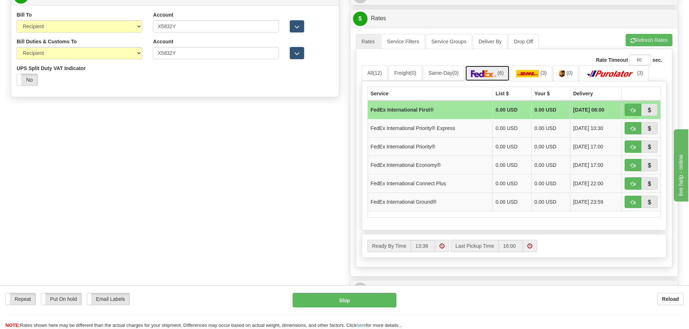
scroll to position [362, 0]
click at [539, 73] on img at bounding box center [527, 73] width 23 height 7
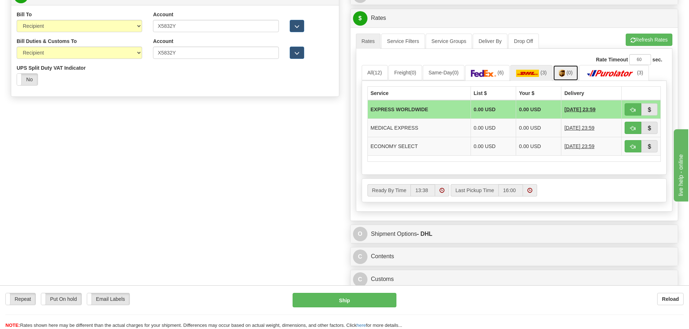
click at [567, 77] on link "(0)" at bounding box center [565, 73] width 25 height 16
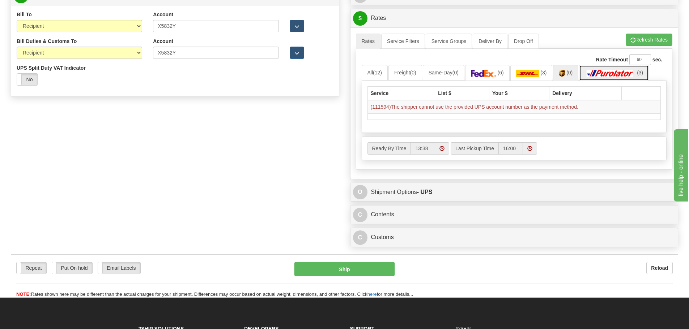
click at [598, 73] on img at bounding box center [610, 73] width 51 height 7
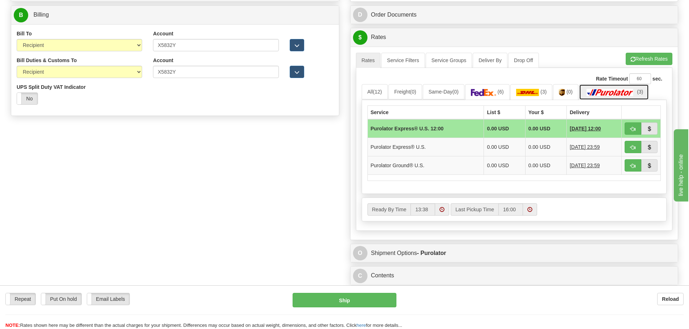
scroll to position [325, 0]
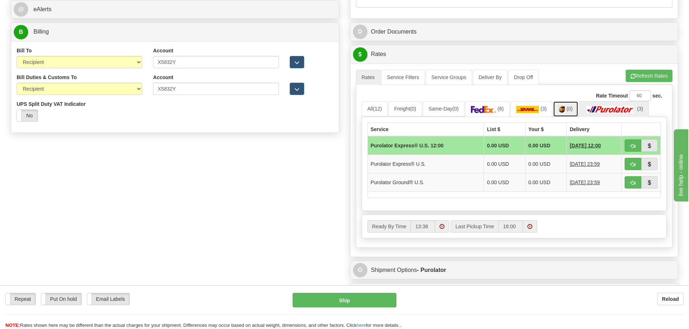
click at [564, 104] on link "(0)" at bounding box center [565, 109] width 25 height 16
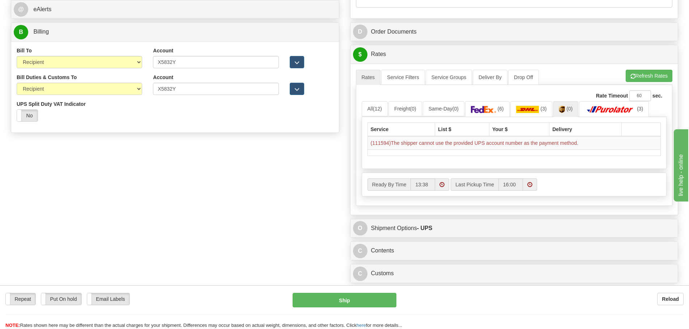
click at [477, 123] on table "Service List $ Your $ Delivery (111594)The shipper cannot use the provided UPS …" at bounding box center [514, 140] width 294 height 34
click at [483, 120] on div "Service List $ Your $ Delivery (111594)The shipper cannot use the provided UPS …" at bounding box center [514, 143] width 305 height 52
click at [489, 114] on link "(6)" at bounding box center [487, 109] width 44 height 16
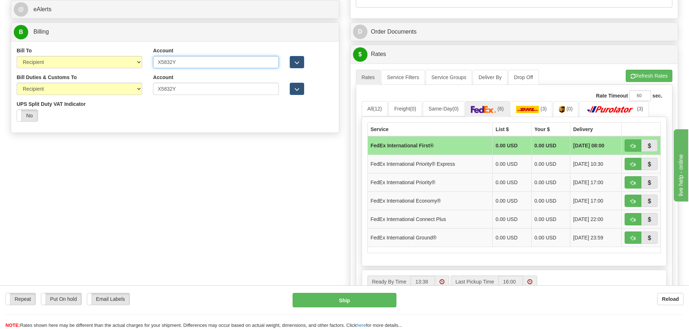
click at [169, 62] on input "X5832Y" at bounding box center [215, 62] width 125 height 12
drag, startPoint x: 172, startPoint y: 61, endPoint x: 163, endPoint y: 61, distance: 9.4
click at [163, 61] on input "X5832Y" at bounding box center [215, 62] width 125 height 12
click at [184, 62] on input "X5832Y" at bounding box center [215, 62] width 125 height 12
click at [560, 108] on link "(0)" at bounding box center [565, 109] width 25 height 16
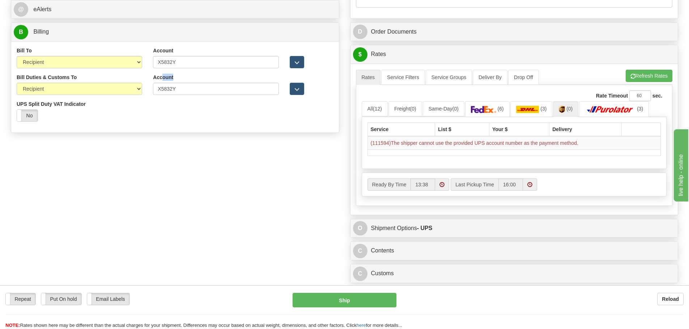
drag, startPoint x: 200, startPoint y: 74, endPoint x: 162, endPoint y: 75, distance: 38.3
click at [162, 75] on div "Account X5832Y" at bounding box center [215, 84] width 125 height 21
click at [181, 70] on div "Account X5832Y 3rd Party Account List Please select" at bounding box center [216, 60] width 136 height 27
drag, startPoint x: 183, startPoint y: 64, endPoint x: 129, endPoint y: 69, distance: 53.7
click at [129, 70] on div "Bill To Sender Recipient Third Party Collect Account X5832Y 3rd Party Account L…" at bounding box center [175, 60] width 328 height 27
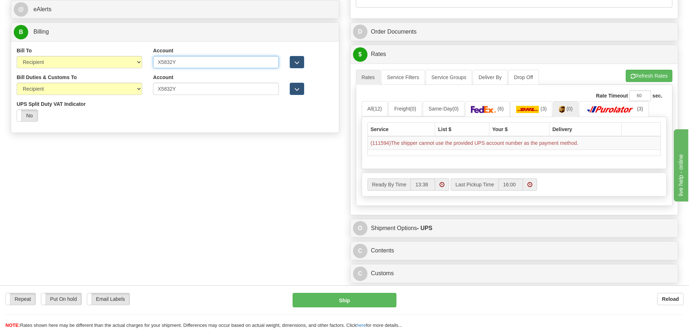
paste input "4X5133"
type input "4X5133"
drag, startPoint x: 188, startPoint y: 89, endPoint x: 144, endPoint y: 94, distance: 44.1
click at [144, 94] on div "Bill Duties & Customs To Sender Recipient Third Party UPS Split Duty VAT Indica…" at bounding box center [175, 101] width 328 height 54
paste input "4X5133"
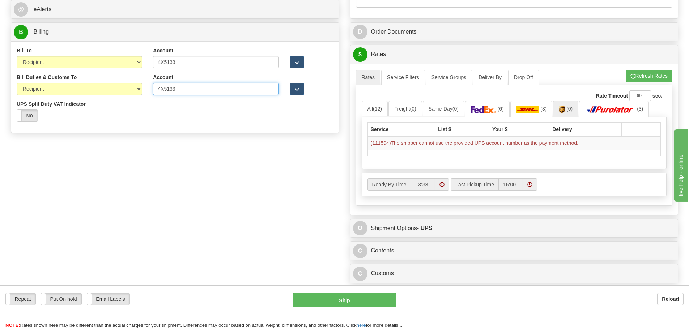
type input "4X5133"
click at [193, 112] on div "Bill Duties & Customs To Sender Recipient Third Party UPS Split Duty VAT Indica…" at bounding box center [175, 101] width 328 height 54
click at [629, 82] on button "Refresh Rates" at bounding box center [649, 76] width 47 height 12
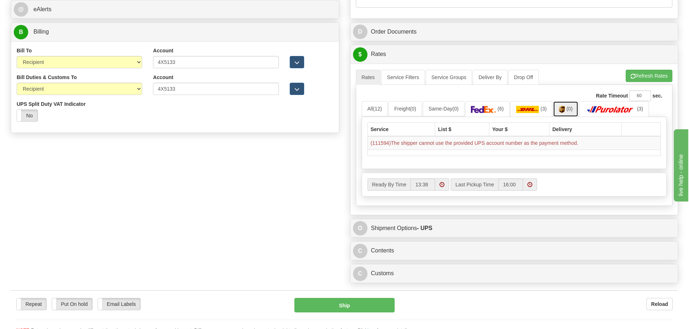
click at [572, 109] on span "(0)" at bounding box center [569, 109] width 6 height 6
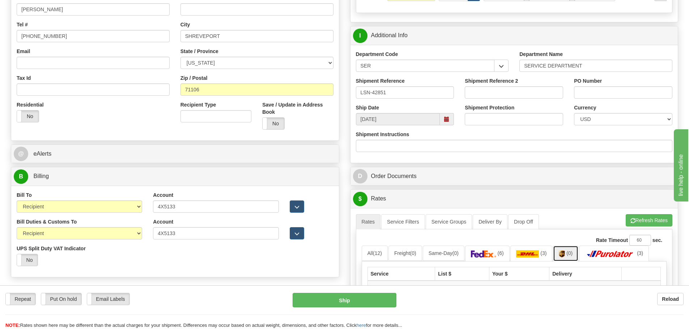
scroll to position [289, 0]
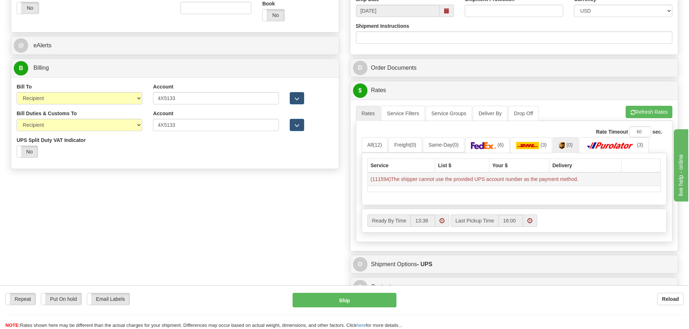
click at [410, 182] on td "(111594)The shipper cannot use the provided UPS account number as the payment m…" at bounding box center [513, 179] width 293 height 14
click at [410, 179] on td "(111594)The shipper cannot use the provided UPS account number as the payment m…" at bounding box center [513, 179] width 293 height 14
click at [305, 204] on div "Order # S Sender" at bounding box center [344, 42] width 678 height 561
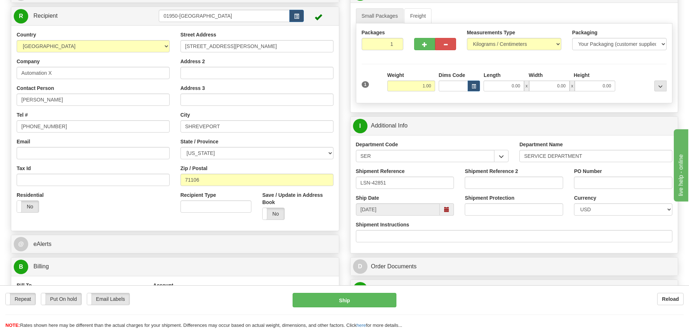
scroll to position [36, 0]
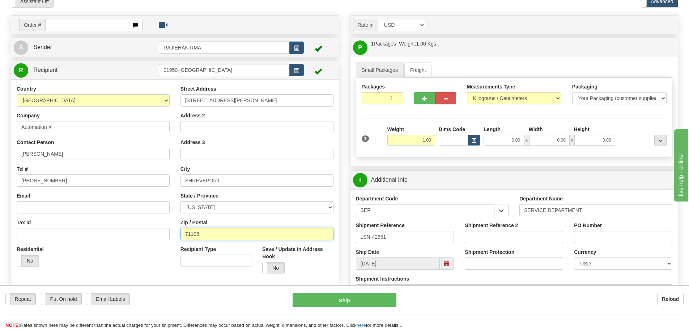
drag, startPoint x: 231, startPoint y: 236, endPoint x: 148, endPoint y: 239, distance: 82.9
click at [146, 240] on div "Country AFGHANISTAN ALAND ISLANDS ALBANIA ALGERIA AMERICAN SAMOA ANDORRA ANGOLA…" at bounding box center [175, 182] width 328 height 195
paste input "45365"
type input "45365"
click at [161, 261] on div "Residential Yes No" at bounding box center [93, 259] width 164 height 27
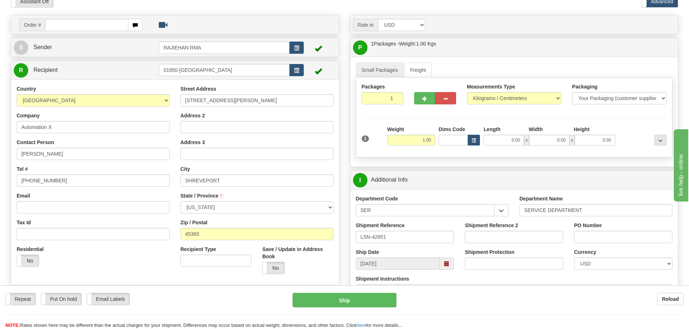
type input "SIDNEY"
select select "OH"
click at [170, 257] on div "Residential Yes No" at bounding box center [93, 259] width 164 height 27
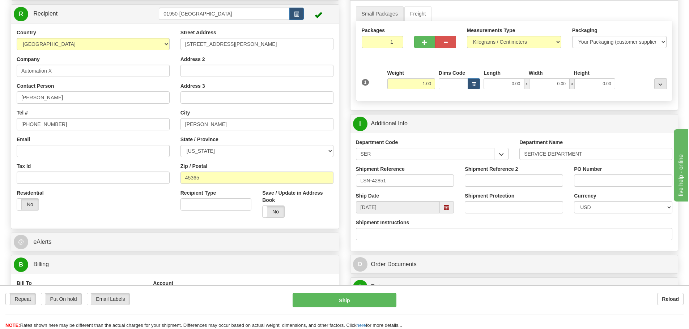
scroll to position [108, 0]
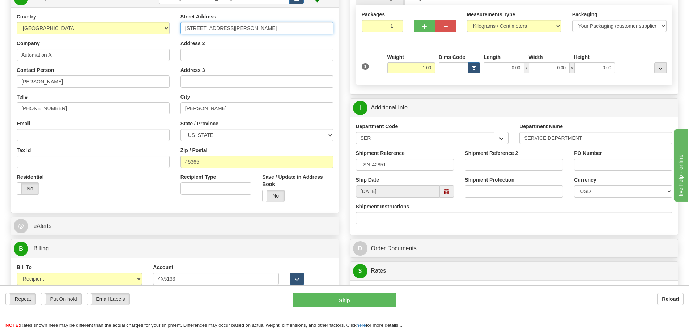
drag, startPoint x: 274, startPoint y: 23, endPoint x: 139, endPoint y: 23, distance: 134.9
click at [139, 23] on div "Country AFGHANISTAN ALAND ISLANDS ALBANIA ALGERIA AMERICAN SAMOA ANDORRA ANGOLA…" at bounding box center [175, 110] width 328 height 195
paste input "344 West US Route 36"
type input "344 West US Route 36"
click at [174, 47] on div "Country AFGHANISTAN ALAND ISLANDS ALBANIA ALGERIA AMERICAN SAMOA ANDORRA ANGOLA…" at bounding box center [93, 106] width 164 height 187
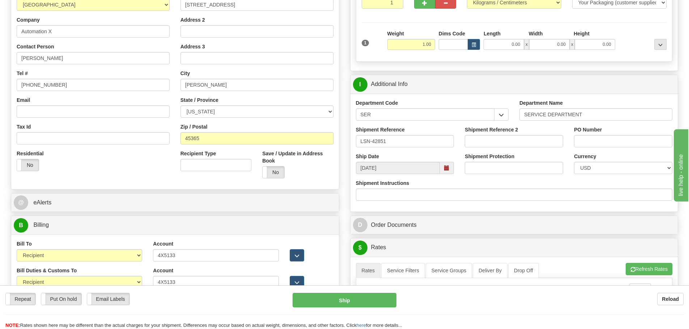
scroll to position [145, 0]
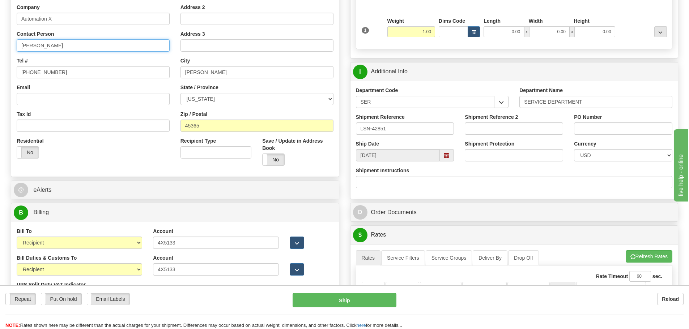
click at [0, 47] on div "Toggle navigation Settings Shipping Preferences Fields Preferences New" at bounding box center [344, 179] width 689 height 649
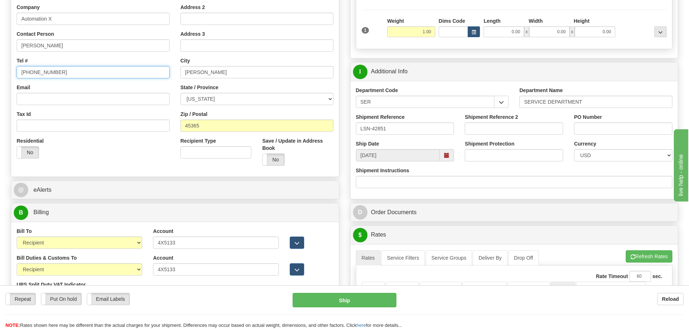
drag, startPoint x: 69, startPoint y: 69, endPoint x: 12, endPoint y: 71, distance: 56.4
click at [12, 71] on div "Country AFGHANISTAN ALAND ISLANDS ALBANIA ALGERIA AMERICAN SAMOA ANDORRA ANGOLA…" at bounding box center [93, 70] width 164 height 187
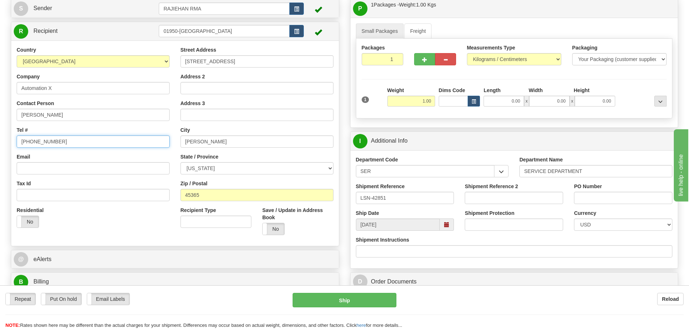
scroll to position [72, 0]
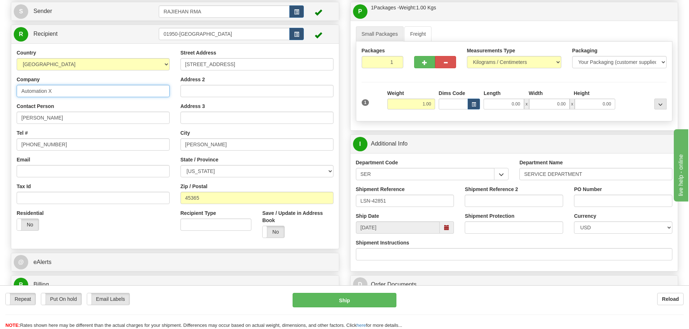
click at [0, 94] on div "Toggle navigation Settings Shipping Preferences Fields Preferences New" at bounding box center [344, 252] width 689 height 649
paste input "Pioneer"
type input "Pioneer"
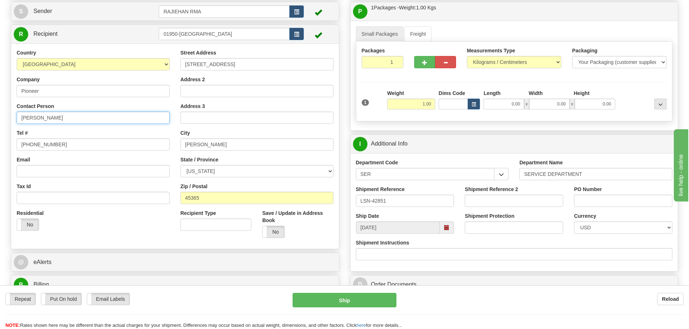
drag, startPoint x: 64, startPoint y: 116, endPoint x: 17, endPoint y: 115, distance: 46.3
click at [17, 115] on input "JENNY RODRIGUEZ" at bounding box center [93, 118] width 153 height 12
click at [80, 112] on input "JENNY RODRIGUEZ" at bounding box center [93, 118] width 153 height 12
drag, startPoint x: 77, startPoint y: 118, endPoint x: 0, endPoint y: 136, distance: 79.5
click at [0, 136] on div "Toggle navigation Settings Shipping Preferences Fields Preferences New" at bounding box center [344, 252] width 689 height 649
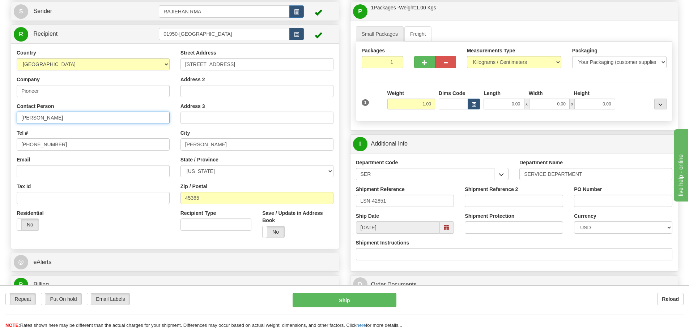
paste input "Hunter Schmidt -"
type input "Hunter Schmidt -"
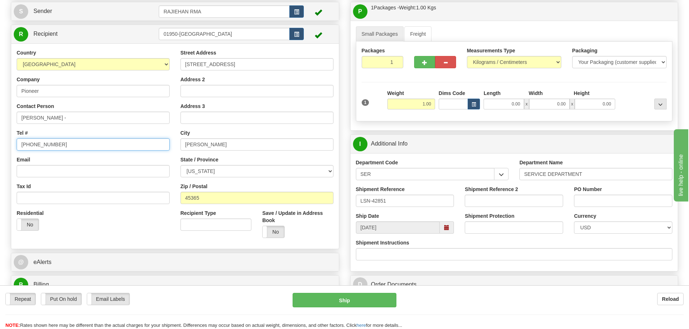
drag, startPoint x: 63, startPoint y: 145, endPoint x: 0, endPoint y: 148, distance: 63.3
click at [0, 148] on div "Toggle navigation Settings Shipping Preferences Fields Preferences New" at bounding box center [344, 252] width 689 height 649
paste input "937-489-920"
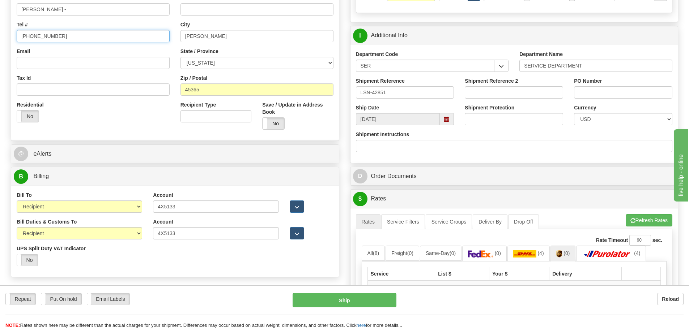
type input "937-489-9200"
drag, startPoint x: 180, startPoint y: 206, endPoint x: 129, endPoint y: 216, distance: 52.2
click at [129, 216] on div "Bill To Sender Recipient Third Party Collect Account 4X5133 3rd Party Account L…" at bounding box center [175, 205] width 328 height 27
drag, startPoint x: 186, startPoint y: 231, endPoint x: 146, endPoint y: 237, distance: 40.2
click at [146, 237] on div "Bill Duties & Customs To Sender Recipient Third Party UPS Split Duty VAT Indica…" at bounding box center [175, 245] width 328 height 54
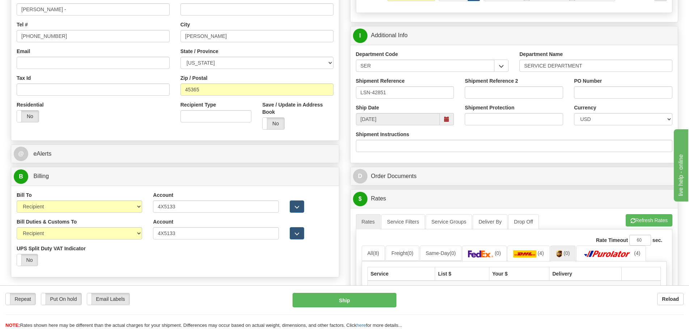
click at [187, 260] on div "Bill Duties & Customs To Sender Recipient Third Party UPS Split Duty VAT Indica…" at bounding box center [175, 245] width 328 height 54
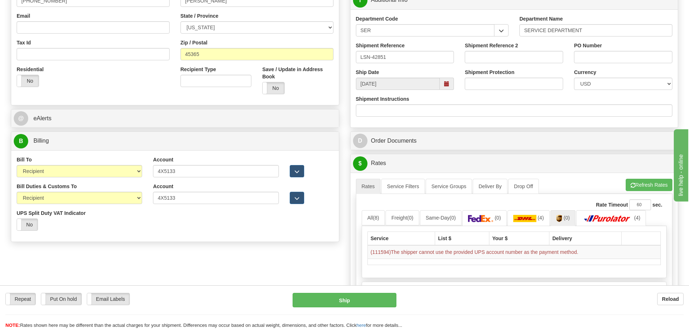
scroll to position [325, 0]
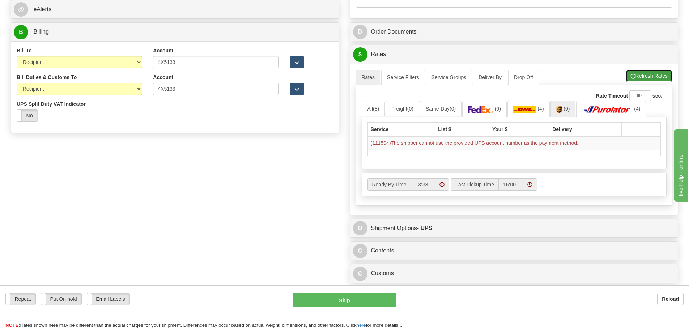
click at [663, 81] on button "Refresh Rates" at bounding box center [649, 76] width 47 height 12
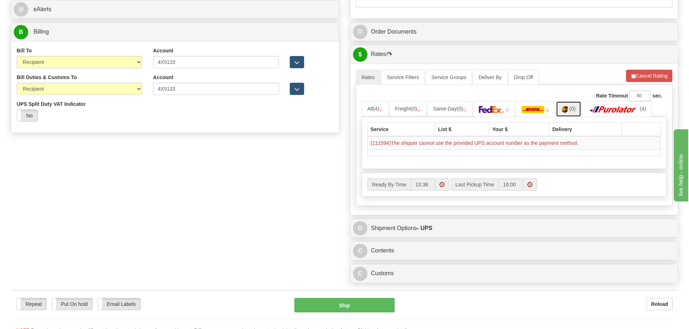
click at [575, 111] on span "(0)" at bounding box center [572, 109] width 6 height 6
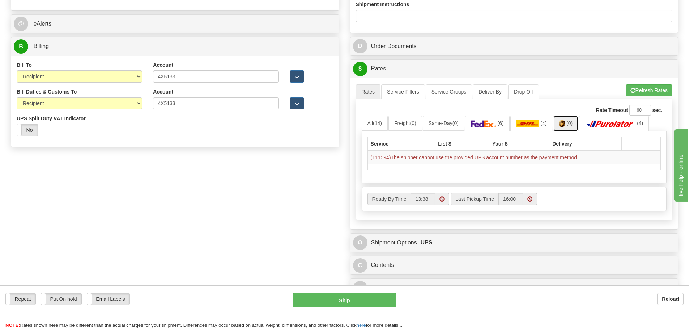
scroll to position [253, 0]
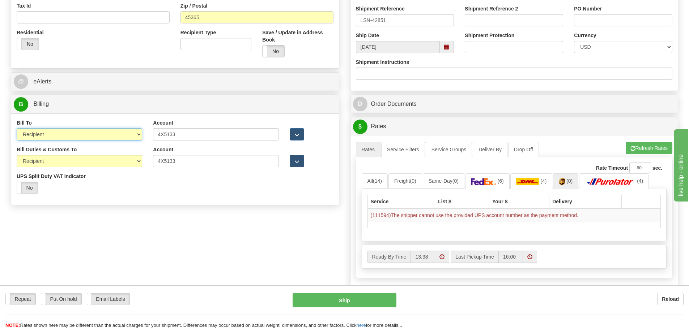
click at [102, 137] on select "Sender Recipient Third Party Collect" at bounding box center [79, 134] width 125 height 12
select select "3"
click at [17, 128] on select "Sender Recipient Third Party Collect" at bounding box center [79, 134] width 125 height 12
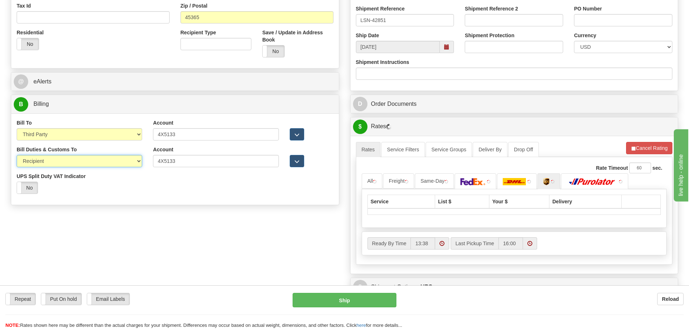
click at [73, 163] on select "Sender Recipient Third Party" at bounding box center [79, 161] width 125 height 12
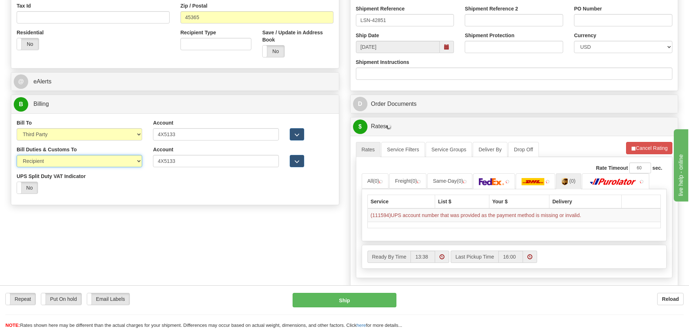
click at [17, 155] on select "Sender Recipient Third Party" at bounding box center [79, 161] width 125 height 12
click at [69, 163] on select "Sender Recipient Third Party" at bounding box center [79, 161] width 125 height 12
select select "3"
click at [17, 155] on select "Sender Recipient Third Party" at bounding box center [79, 161] width 125 height 12
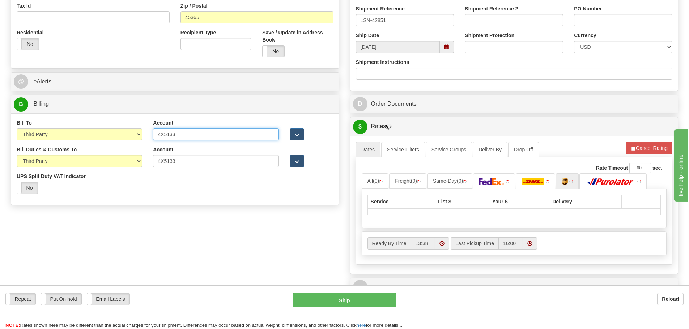
drag, startPoint x: 182, startPoint y: 136, endPoint x: 129, endPoint y: 144, distance: 53.8
click at [129, 144] on div "Bill To Sender Recipient Third Party Collect Account 4X5133 3rd Party Account L…" at bounding box center [175, 132] width 328 height 27
paste input "8x3968"
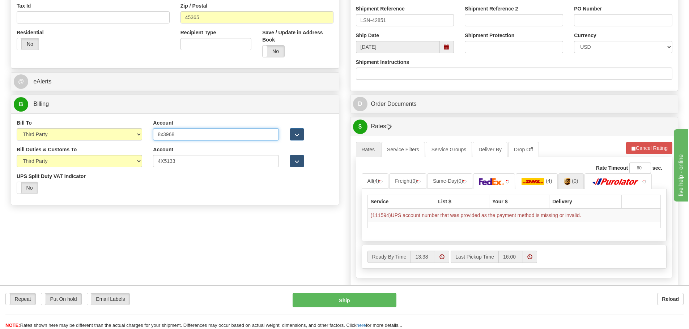
type input "8x3968"
drag, startPoint x: 187, startPoint y: 159, endPoint x: 128, endPoint y: 164, distance: 59.5
click at [128, 164] on div "Bill Duties & Customs To Sender Recipient Third Party UPS Split Duty VAT Indica…" at bounding box center [175, 173] width 328 height 54
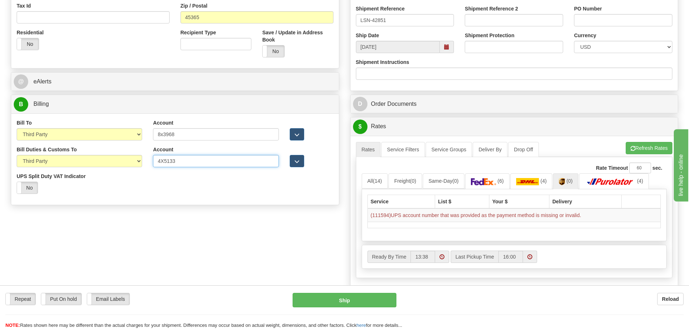
paste input "8x3968"
type input "8x3968"
click at [177, 193] on div "Bill Duties & Customs To Sender Recipient Third Party UPS Split Duty VAT Indica…" at bounding box center [175, 173] width 328 height 54
click at [648, 158] on div "Rate Timeout 60 sec. All (14) Freight (0) Same-Day (0) (6) (4) (0) (4)" at bounding box center [514, 217] width 317 height 121
click at [648, 154] on button "Refresh Rates" at bounding box center [649, 148] width 47 height 12
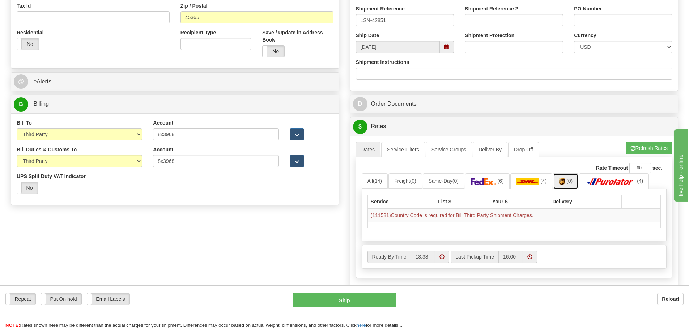
click at [565, 182] on img at bounding box center [562, 181] width 6 height 7
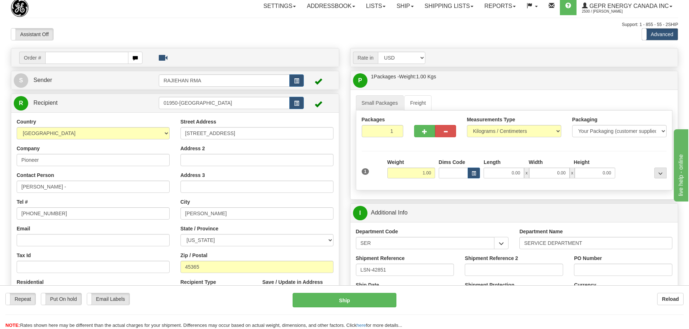
scroll to position [0, 0]
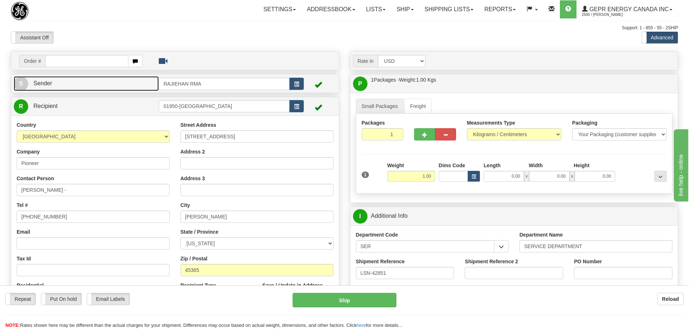
click at [81, 84] on link "S Sender" at bounding box center [86, 83] width 145 height 15
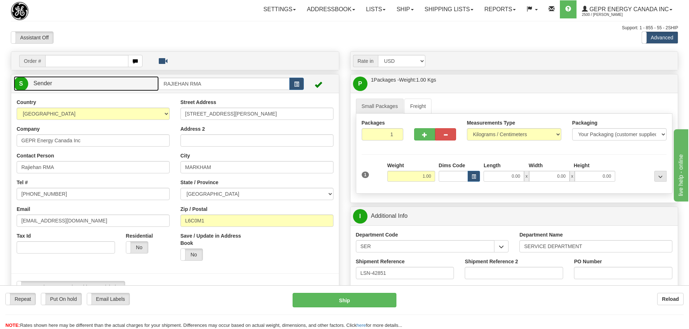
click at [81, 84] on link "S Sender" at bounding box center [86, 83] width 145 height 15
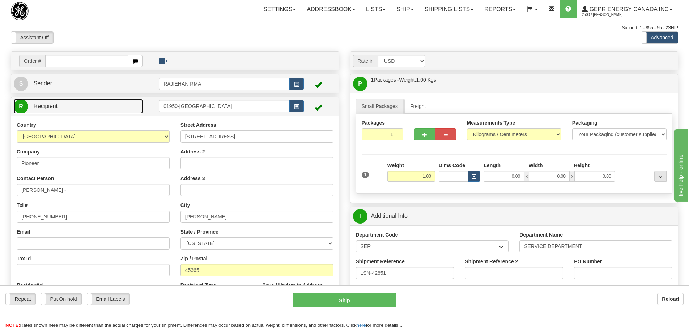
click at [119, 110] on link "R Recipient" at bounding box center [78, 106] width 129 height 15
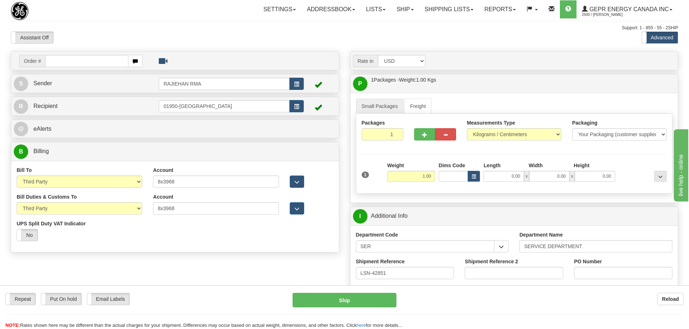
click at [143, 114] on div "R Recipient 01950-Rochester MA" at bounding box center [175, 106] width 328 height 18
click at [138, 111] on link "R Recipient" at bounding box center [78, 106] width 129 height 15
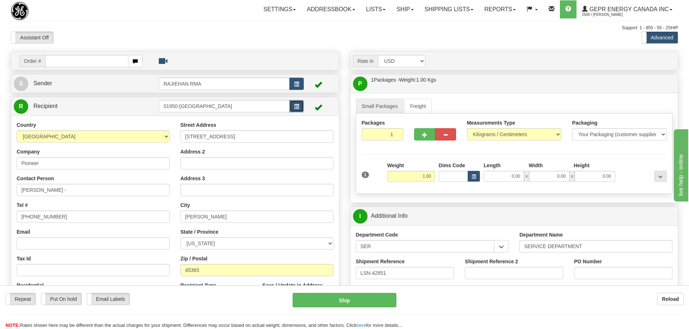
click at [302, 110] on button "button" at bounding box center [296, 106] width 14 height 12
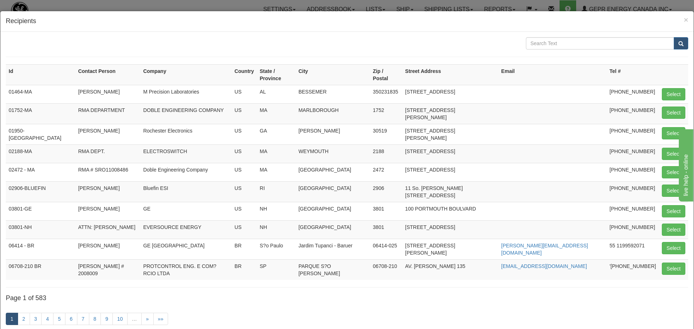
click at [540, 51] on form at bounding box center [347, 47] width 683 height 20
click at [541, 47] on input "text" at bounding box center [600, 43] width 149 height 12
type input "r"
type input "a"
type input "rajie rma"
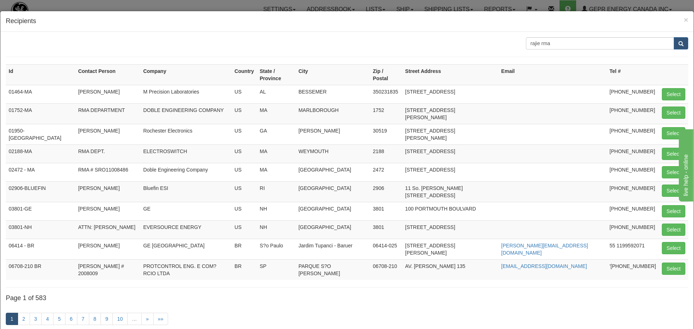
click at [684, 43] on div "rajie rma" at bounding box center [608, 43] width 174 height 12
click at [682, 41] on button "submit" at bounding box center [681, 43] width 14 height 12
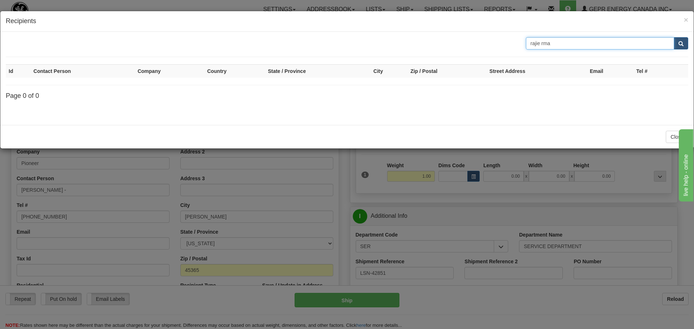
drag, startPoint x: 581, startPoint y: 44, endPoint x: 542, endPoint y: 50, distance: 39.5
click at [542, 50] on form "rajie rma" at bounding box center [347, 47] width 683 height 20
type input "rajie"
click at [682, 43] on span "submit" at bounding box center [681, 44] width 5 height 5
click at [616, 42] on input "rajie" at bounding box center [600, 43] width 149 height 12
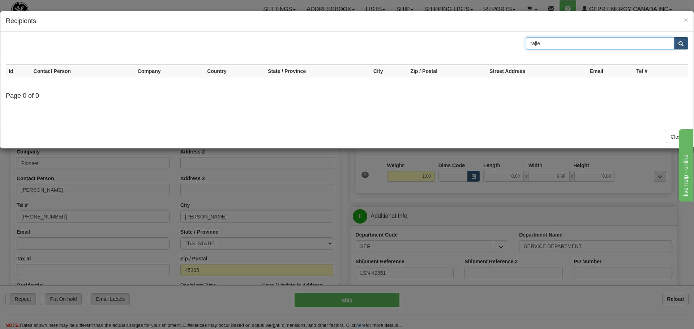
type input "rajie"
click at [682, 44] on span "submit" at bounding box center [681, 44] width 5 height 5
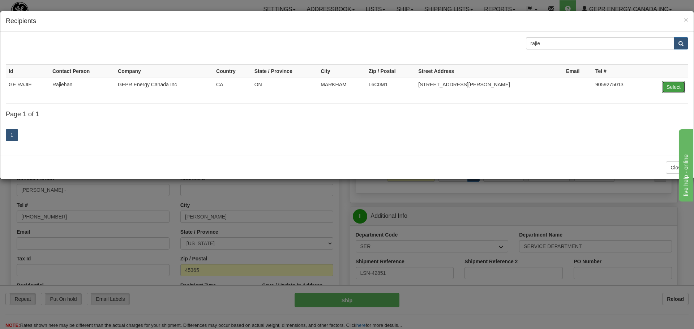
click at [678, 84] on button "Select" at bounding box center [674, 87] width 24 height 12
type input "GE RAJIE"
select select "0"
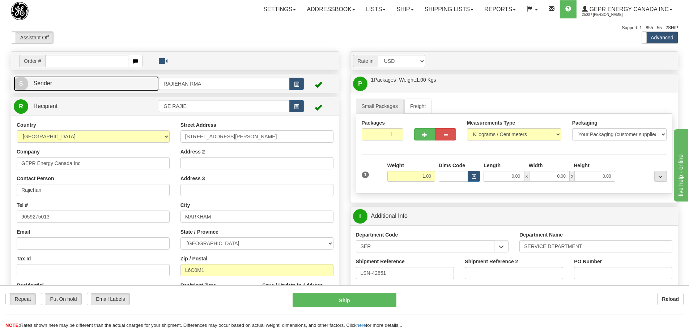
click at [114, 87] on link "S Sender" at bounding box center [86, 83] width 145 height 15
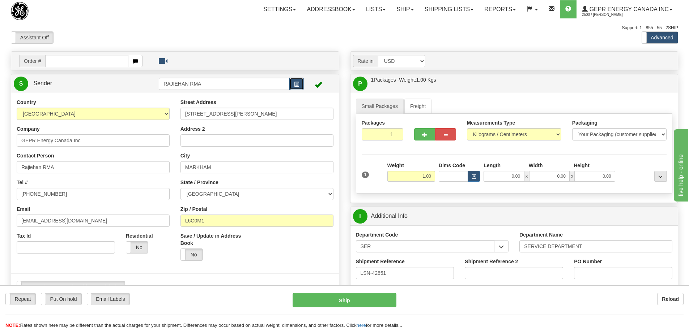
click at [298, 83] on span "button" at bounding box center [296, 84] width 5 height 5
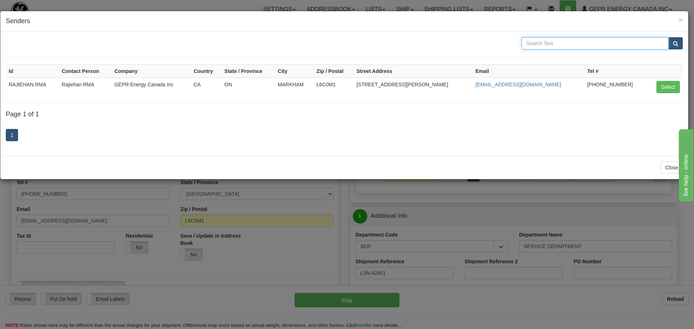
click at [662, 46] on input "text" at bounding box center [595, 43] width 147 height 12
click at [680, 23] on span "×" at bounding box center [681, 20] width 4 height 8
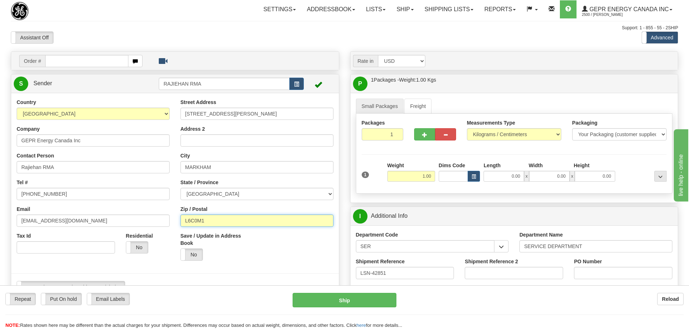
drag, startPoint x: 171, startPoint y: 222, endPoint x: 166, endPoint y: 222, distance: 4.7
click at [166, 222] on div "Country AFGHANISTAN ALAND ISLANDS ALBANIA ALGERIA AMERICAN SAMOA ANDORRA ANGOLA…" at bounding box center [175, 199] width 328 height 200
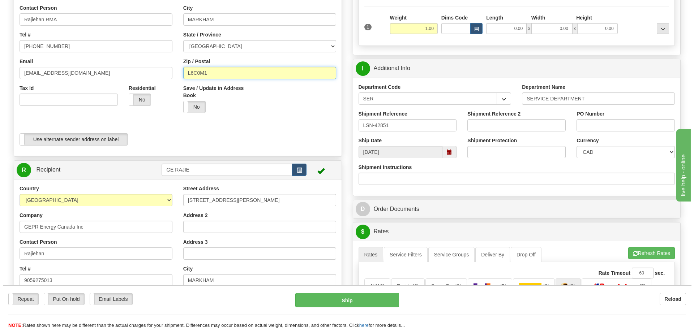
scroll to position [217, 0]
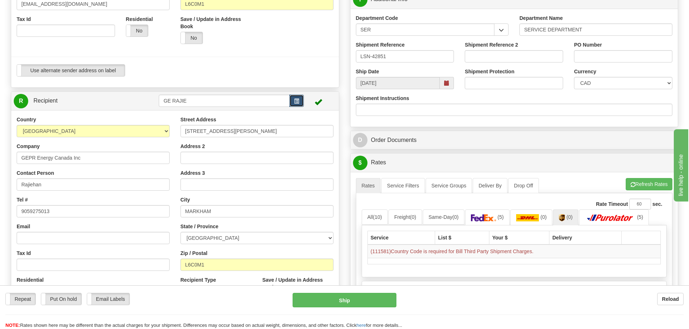
click at [302, 101] on button "button" at bounding box center [296, 101] width 14 height 12
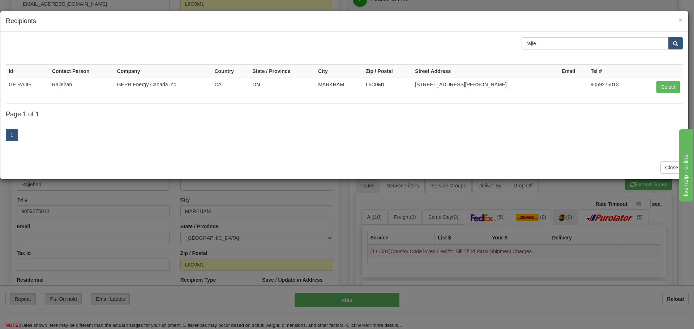
click at [686, 21] on div "× Recipients" at bounding box center [344, 21] width 688 height 21
click at [684, 21] on div "× Recipients" at bounding box center [344, 21] width 688 height 21
click at [680, 21] on span "×" at bounding box center [681, 20] width 4 height 8
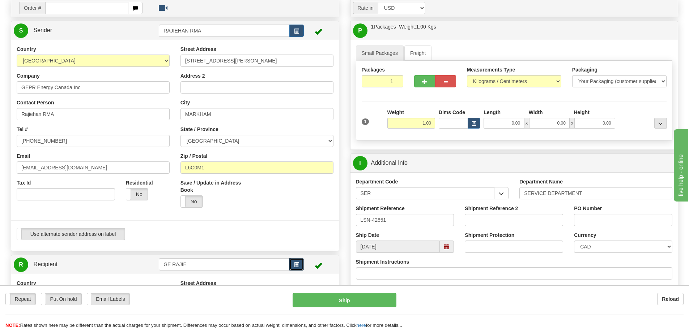
scroll to position [36, 0]
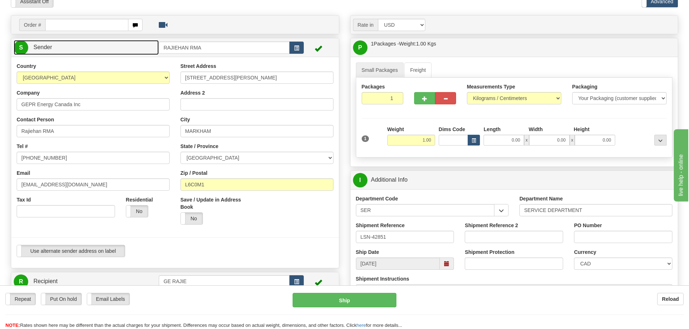
click at [141, 53] on link "S Sender" at bounding box center [86, 47] width 145 height 15
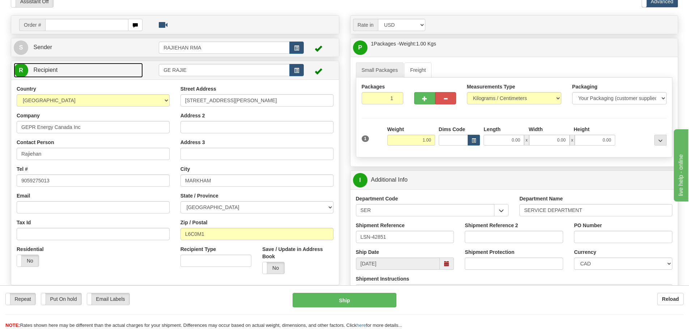
click at [140, 65] on link "R Recipient" at bounding box center [78, 70] width 129 height 15
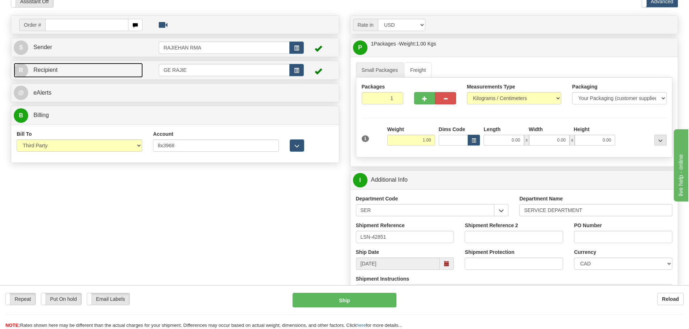
drag, startPoint x: 134, startPoint y: 72, endPoint x: 187, endPoint y: 72, distance: 53.2
click at [134, 72] on link "R Recipient" at bounding box center [78, 70] width 129 height 15
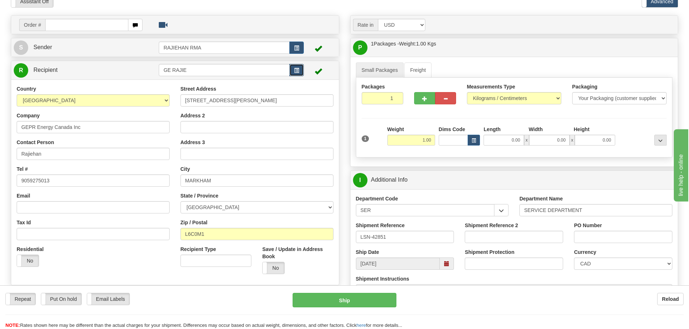
click at [293, 71] on button "button" at bounding box center [296, 70] width 14 height 12
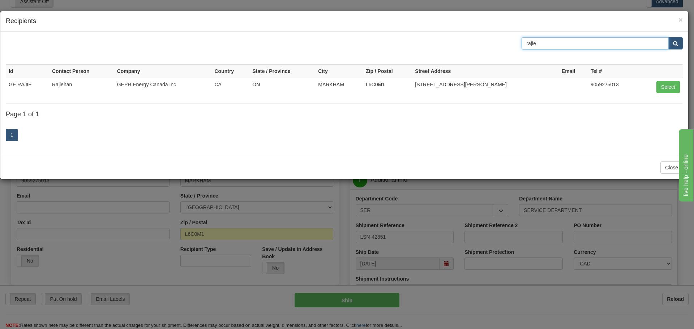
drag, startPoint x: 640, startPoint y: 46, endPoint x: 438, endPoint y: 56, distance: 202.0
click at [438, 56] on form "rajie" at bounding box center [344, 47] width 677 height 20
type input "v"
type input "ca"
click at [669, 37] on button "submit" at bounding box center [676, 43] width 14 height 12
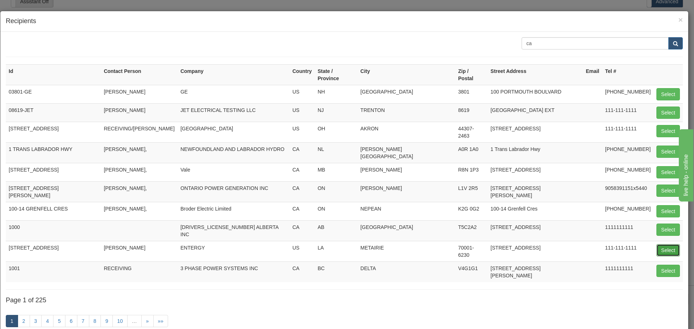
click at [660, 244] on button "Select" at bounding box center [669, 250] width 24 height 12
type input "1000 W HARIMAW CT"
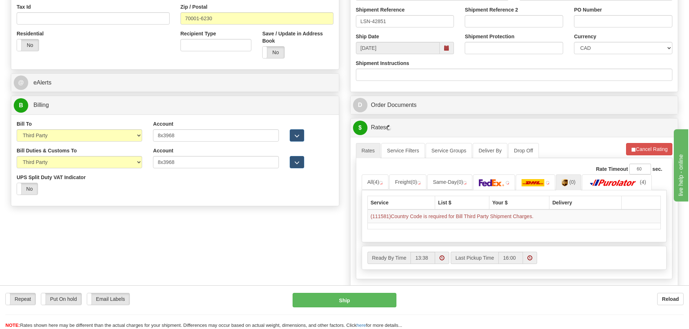
scroll to position [253, 0]
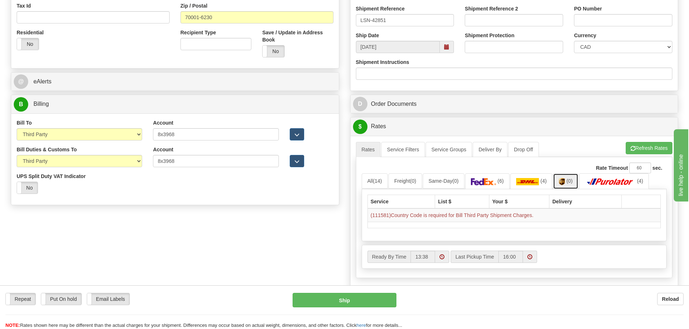
click at [574, 185] on link "(0)" at bounding box center [565, 182] width 25 height 16
click at [659, 141] on div "A change has been made which could impact your rate estimate. To ensure the est…" at bounding box center [514, 211] width 328 height 151
click at [660, 149] on button "Refresh Rates" at bounding box center [649, 148] width 47 height 12
click at [572, 182] on span "(0)" at bounding box center [569, 181] width 6 height 6
click at [132, 135] on select "Sender Recipient Third Party Collect" at bounding box center [79, 134] width 125 height 12
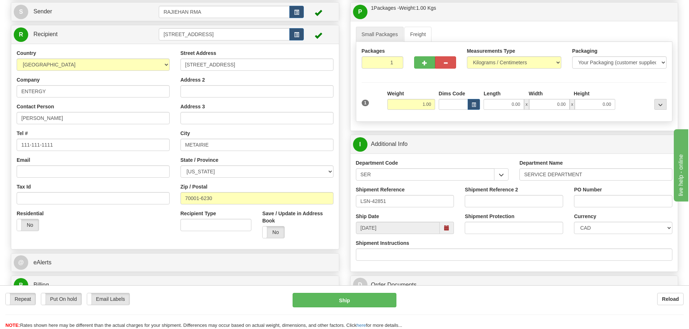
scroll to position [145, 0]
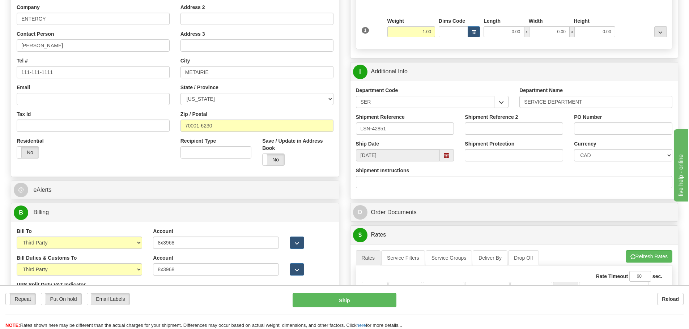
click at [76, 230] on div "Bill To Sender Recipient Third Party Collect" at bounding box center [79, 238] width 125 height 21
click at [70, 241] on select "Sender Recipient Third Party Collect" at bounding box center [79, 243] width 125 height 12
select select "1"
click at [17, 237] on select "Sender Recipient Third Party Collect" at bounding box center [79, 243] width 125 height 12
click at [54, 263] on div "Bill Duties & Customs To Sender Recipient Third Party" at bounding box center [79, 265] width 125 height 21
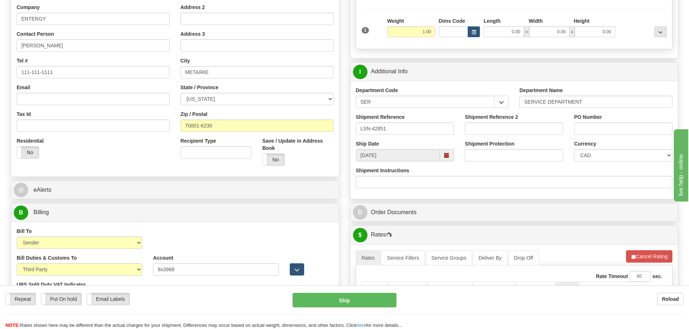
click at [54, 263] on div "Bill Duties & Customs To Sender Recipient Third Party" at bounding box center [79, 265] width 125 height 21
click at [56, 266] on select "Sender Recipient Third Party" at bounding box center [79, 270] width 125 height 12
select select "1"
click at [17, 264] on select "Sender Recipient Third Party" at bounding box center [79, 270] width 125 height 12
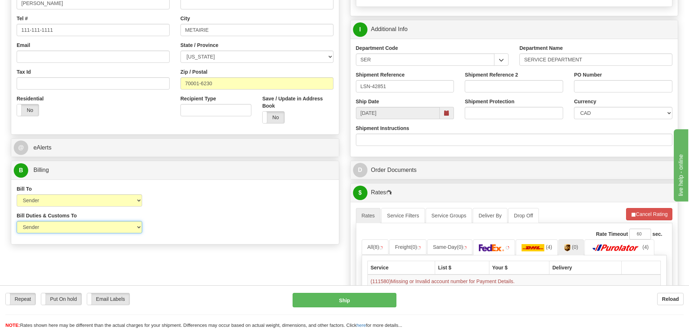
scroll to position [253, 0]
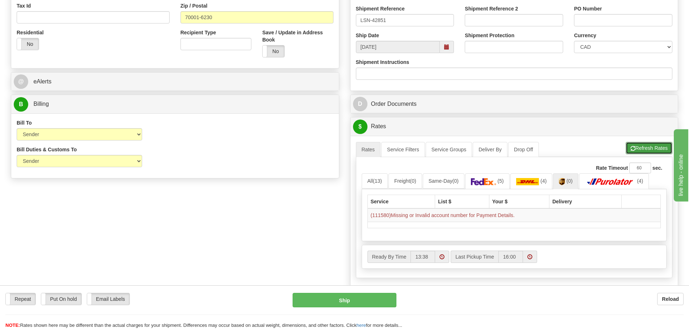
click at [644, 147] on button "Refresh Rates" at bounding box center [649, 148] width 47 height 12
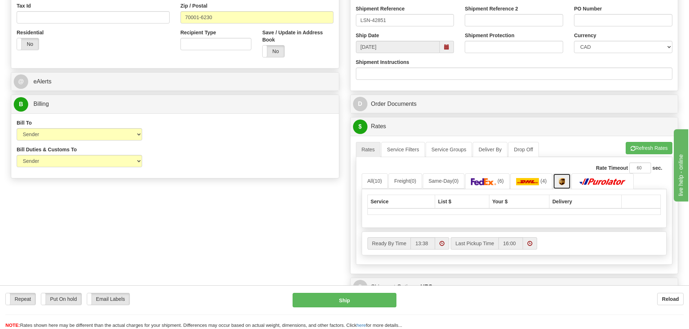
click at [565, 181] on img at bounding box center [562, 181] width 6 height 7
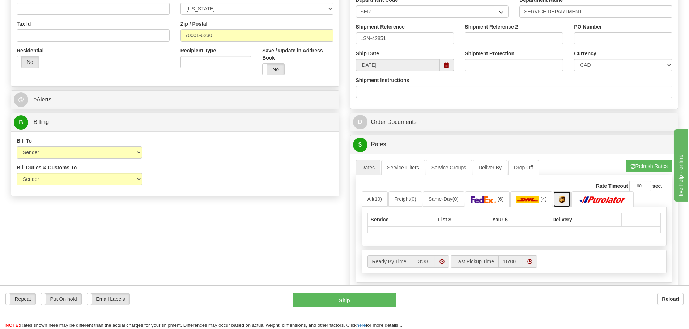
scroll to position [217, 0]
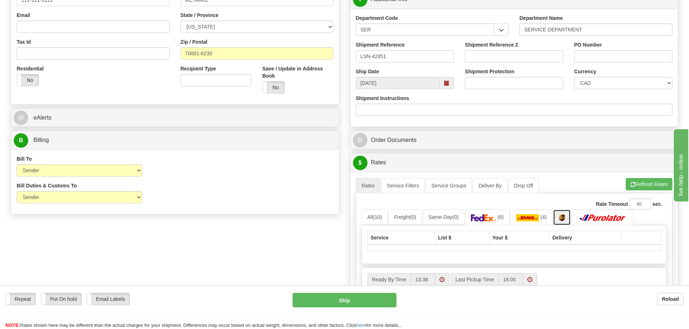
click at [568, 212] on link at bounding box center [562, 218] width 18 height 16
click at [627, 187] on button "Refresh Rates" at bounding box center [649, 184] width 47 height 12
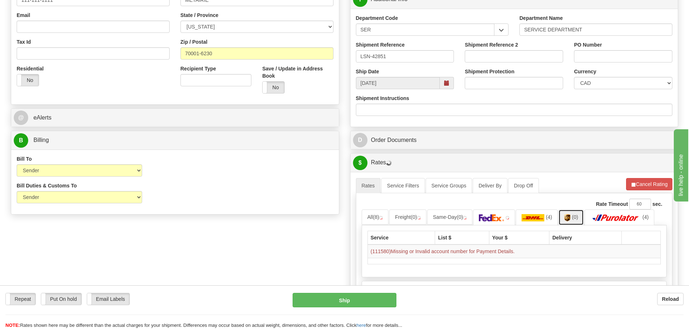
click at [573, 219] on link "(0)" at bounding box center [570, 218] width 25 height 16
click at [572, 219] on span "(0)" at bounding box center [569, 217] width 6 height 6
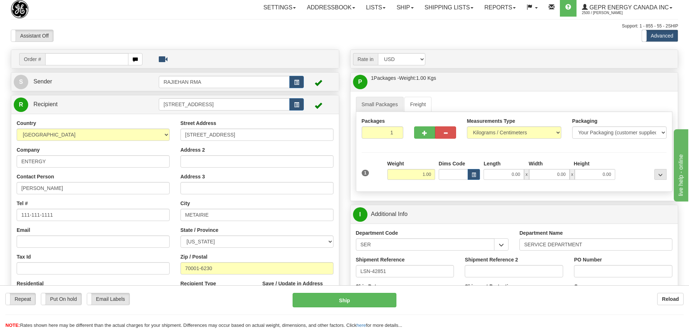
scroll to position [0, 0]
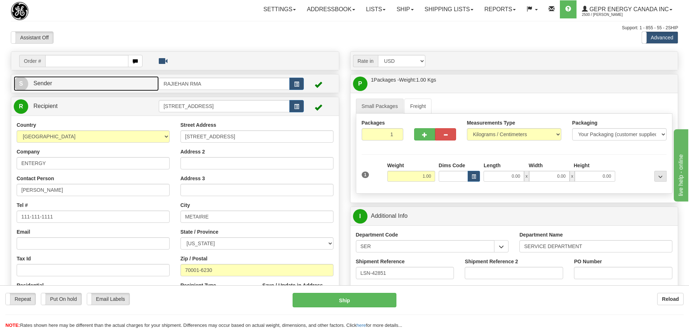
click at [135, 86] on link "S Sender" at bounding box center [86, 83] width 145 height 15
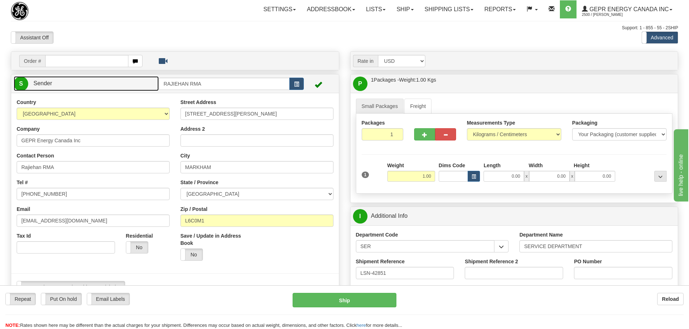
click at [135, 86] on link "S Sender" at bounding box center [86, 83] width 145 height 15
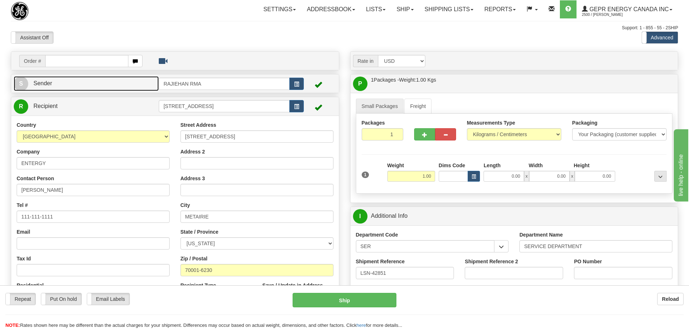
click at [135, 86] on link "S Sender" at bounding box center [86, 83] width 145 height 15
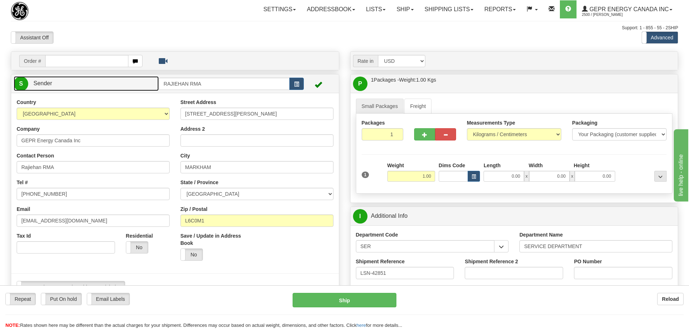
click at [135, 85] on link "S Sender" at bounding box center [86, 83] width 145 height 15
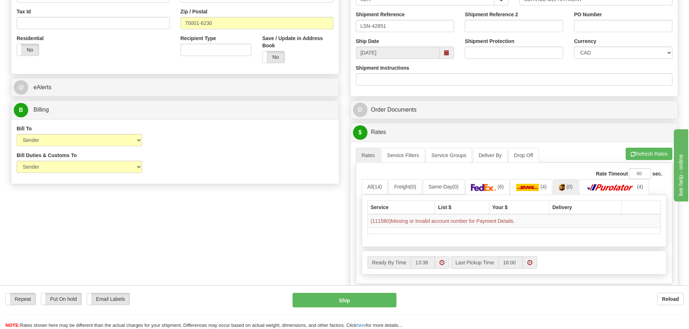
scroll to position [325, 0]
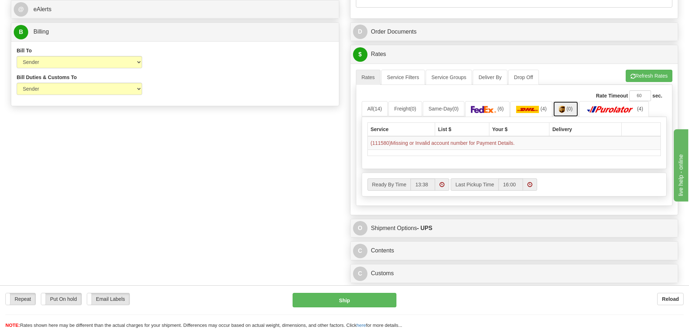
click at [572, 110] on span "(0)" at bounding box center [569, 109] width 6 height 6
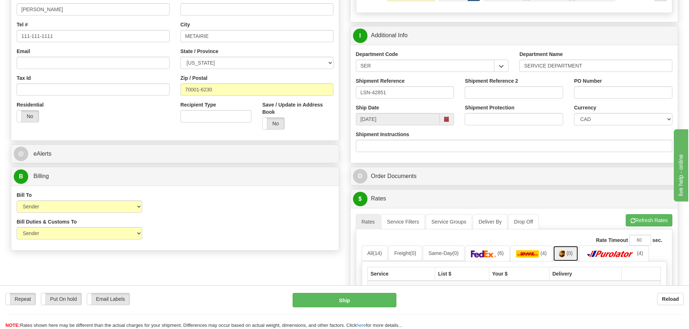
scroll to position [217, 0]
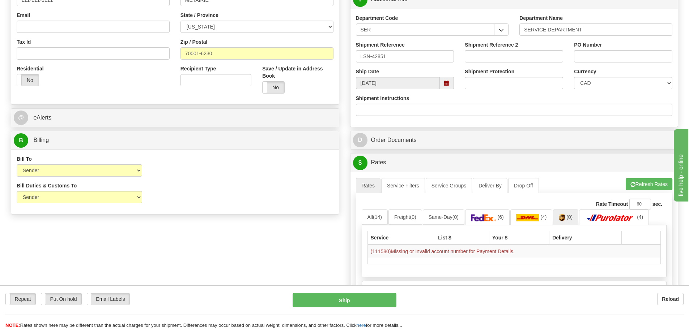
click at [342, 218] on div "Order # S Sender RAJIEHAN RMA" at bounding box center [174, 26] width 339 height 384
click at [633, 189] on button "Refresh Rates" at bounding box center [649, 184] width 47 height 12
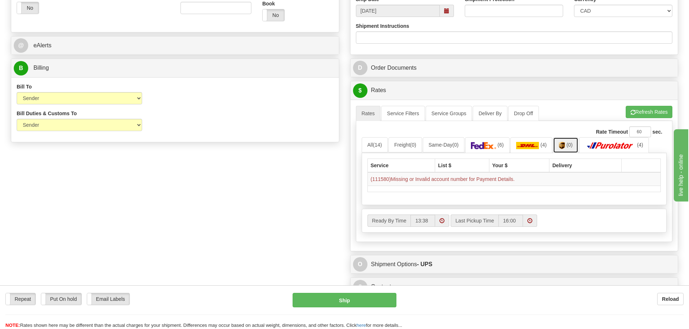
click at [564, 145] on img at bounding box center [562, 145] width 6 height 7
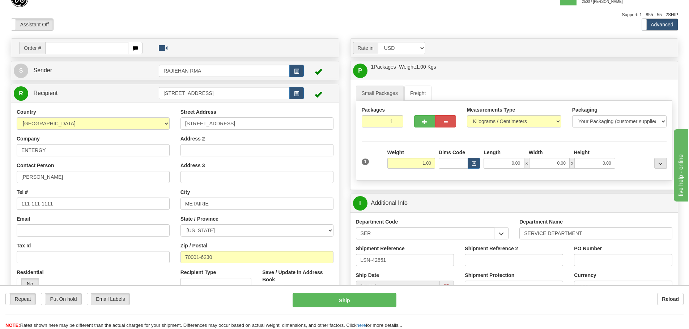
scroll to position [0, 0]
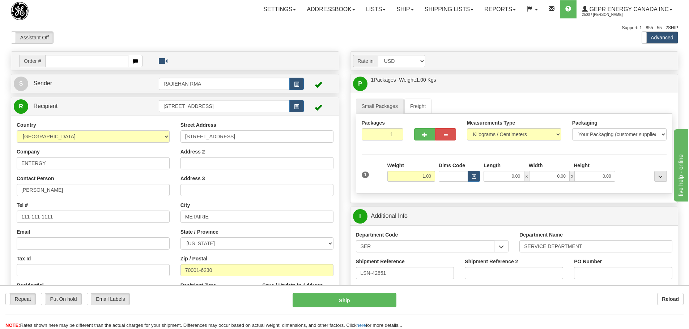
click at [321, 45] on div "Toggle navigation Settings Shipping Preferences Fields Preferences New" at bounding box center [344, 324] width 689 height 649
click at [328, 40] on div "Assistant On Assistant Off Do a return Do a return Previous Next Standard Advan…" at bounding box center [344, 37] width 678 height 12
click at [313, 44] on div "Toggle navigation Settings Shipping Preferences Fields Preferences New" at bounding box center [344, 324] width 689 height 649
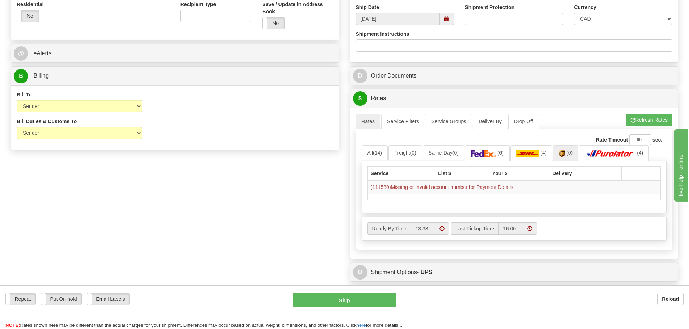
scroll to position [289, 0]
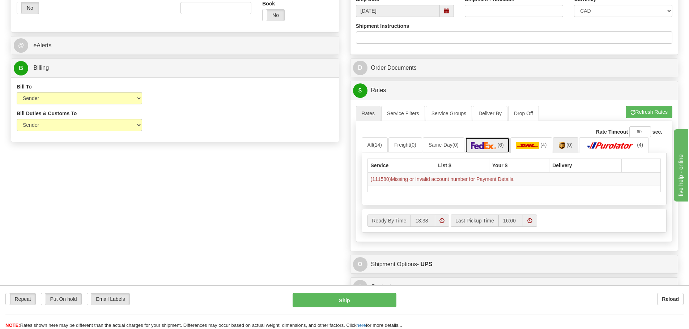
click at [493, 145] on img at bounding box center [483, 145] width 25 height 7
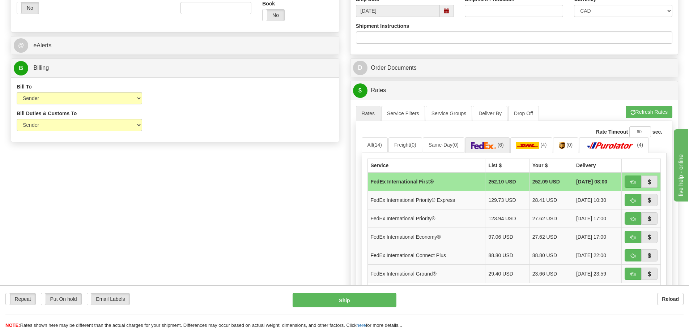
click at [280, 219] on div "Order # S Sender" at bounding box center [344, 91] width 678 height 658
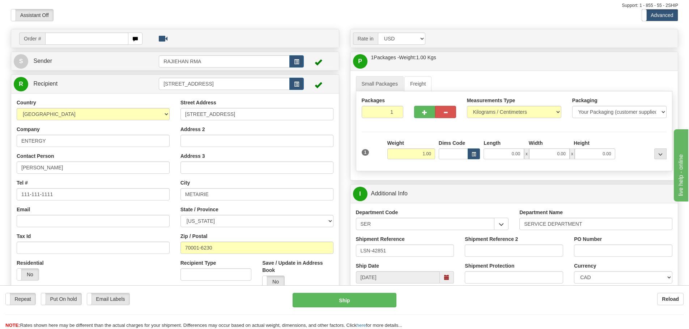
scroll to position [0, 0]
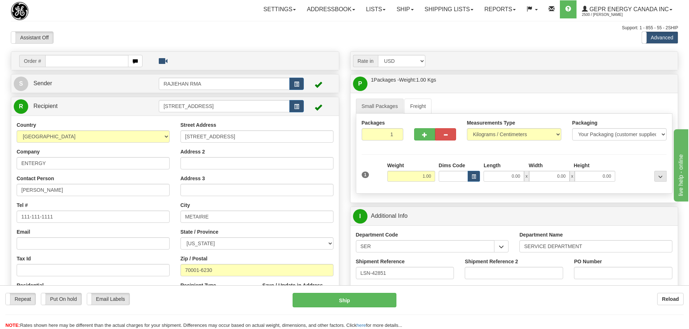
click at [447, 38] on div "Assistant On Assistant Off Do a return Do a return Previous Next Standard Advan…" at bounding box center [344, 37] width 678 height 12
click at [365, 35] on div "Assistant On Assistant Off Do a return Do a return Previous Next Standard Advan…" at bounding box center [344, 37] width 678 height 12
click at [360, 43] on div "Assistant On Assistant Off Do a return Do a return Previous Next Standard Advan…" at bounding box center [344, 37] width 678 height 12
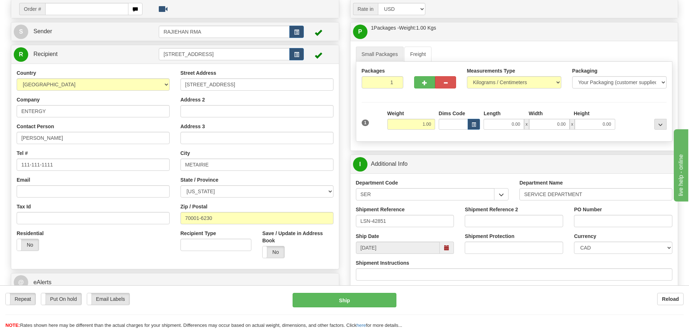
scroll to position [36, 0]
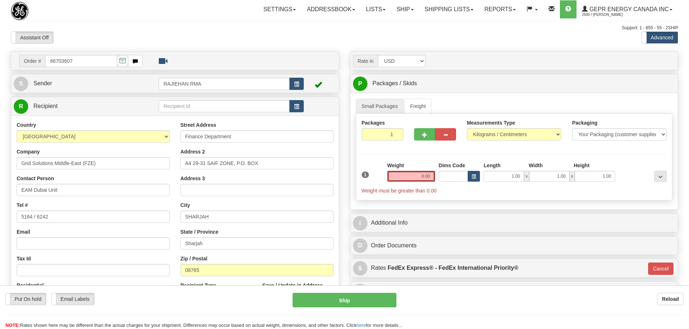
select select "2"
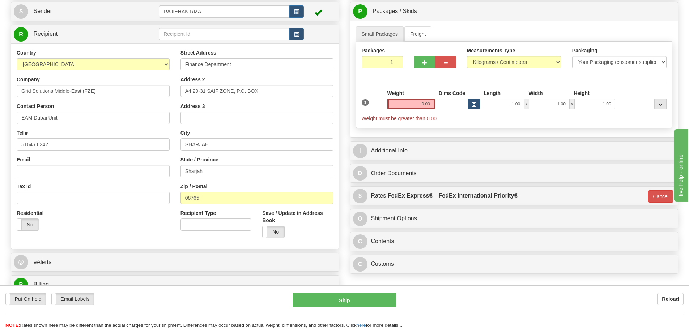
scroll to position [36, 0]
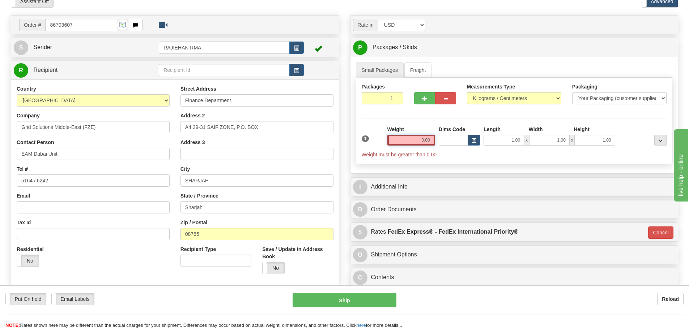
click at [418, 140] on input "0.00" at bounding box center [411, 140] width 48 height 11
type input "0.00"
click at [412, 143] on input "0.00" at bounding box center [411, 140] width 48 height 11
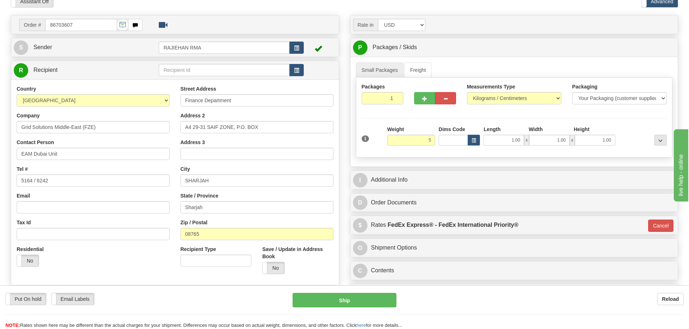
type input "5.00"
type input "01"
click at [391, 124] on div "Packages 1 1 Measurements Type" at bounding box center [514, 118] width 317 height 80
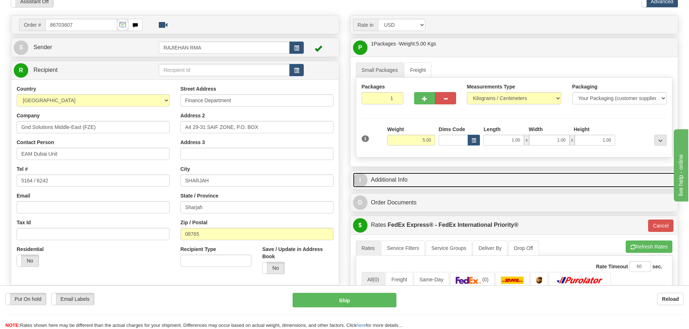
click at [407, 177] on link "I Additional Info" at bounding box center [514, 180] width 323 height 15
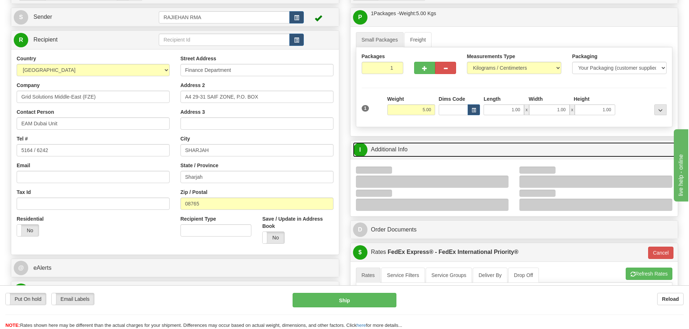
scroll to position [108, 0]
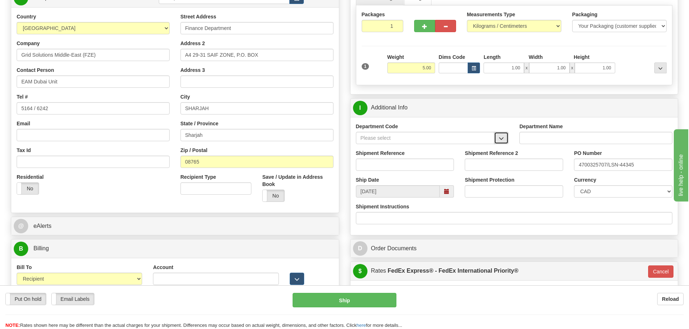
click at [503, 134] on button "button" at bounding box center [501, 138] width 14 height 12
click at [425, 149] on div "SER" at bounding box center [424, 149] width 132 height 8
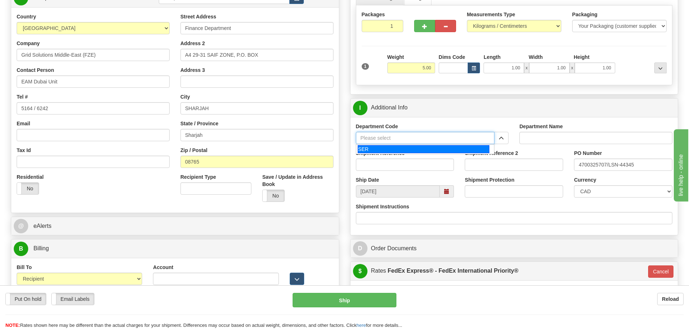
type input "SER"
type input "SERVICE DEPARTMENT"
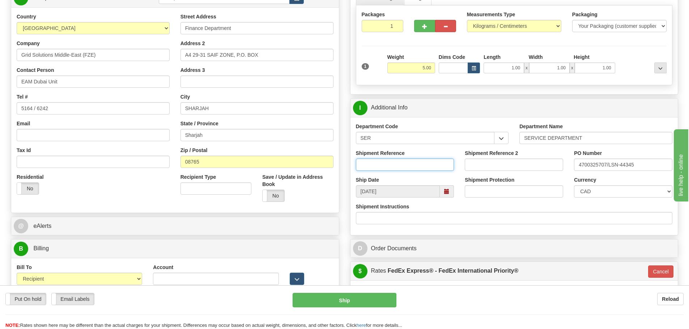
click at [419, 163] on input "Shipment Reference" at bounding box center [405, 165] width 98 height 12
click at [385, 171] on div "Shipment Reference" at bounding box center [404, 163] width 109 height 27
click at [393, 162] on input "Shipment Reference" at bounding box center [405, 165] width 98 height 12
paste input "LSN-44345"
click at [421, 163] on input "LSN-44345 RMA" at bounding box center [405, 165] width 98 height 12
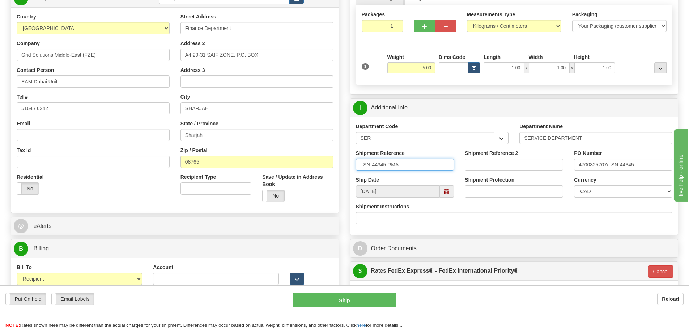
paste input "5399006033"
type input "LSN-44345 RMA 5399006033"
click at [600, 185] on select "CAD USD EUR ZAR RON ANG ARN AUD AUS AWG BBD BFR BGN BHD BMD BND BRC BRL CHP CKZ…" at bounding box center [623, 191] width 98 height 12
select select "1"
click at [574, 185] on select "CAD USD EUR ZAR RON ANG ARN AUD AUS AWG BBD BFR BGN BHD BMD BND BRC BRL CHP CKZ…" at bounding box center [623, 191] width 98 height 12
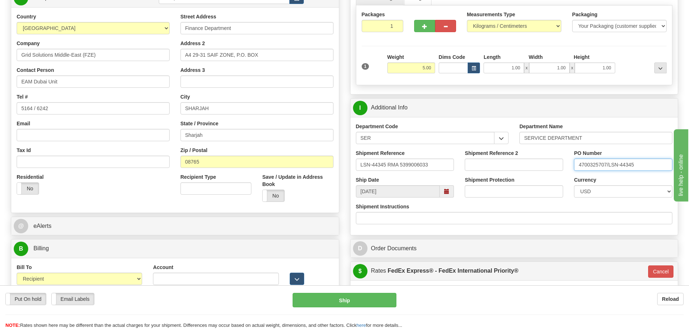
drag, startPoint x: 641, startPoint y: 162, endPoint x: 497, endPoint y: 162, distance: 143.9
click at [498, 164] on div "Shipment Reference LSN-44345 RMA 5399006033 Shipment Reference 2 PO Number 4700…" at bounding box center [514, 163] width 328 height 27
paste input "text"
type input "4700325707"
click at [560, 182] on div "Shipment Protection" at bounding box center [514, 186] width 98 height 21
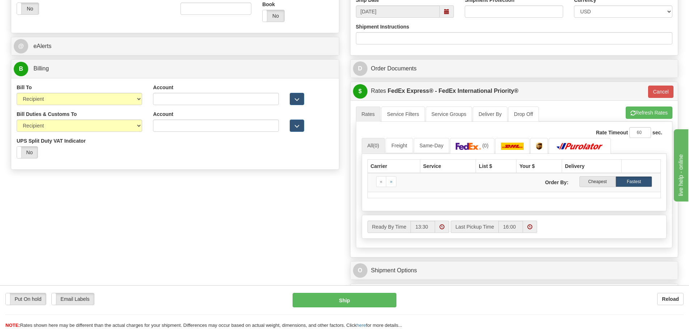
scroll to position [289, 0]
click at [645, 93] on div "Cancel" at bounding box center [658, 91] width 29 height 12
click at [659, 87] on button "Cancel" at bounding box center [660, 91] width 25 height 12
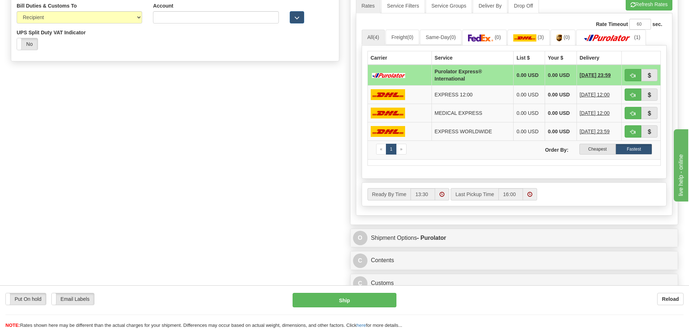
scroll to position [398, 0]
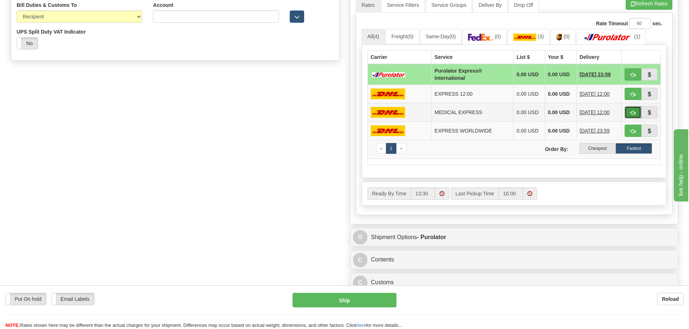
click at [634, 114] on span "button" at bounding box center [632, 113] width 5 height 5
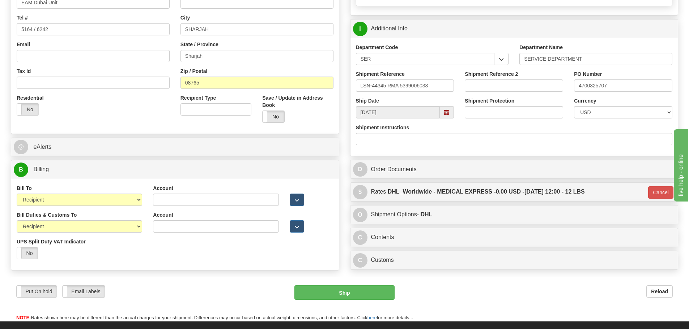
scroll to position [185, 0]
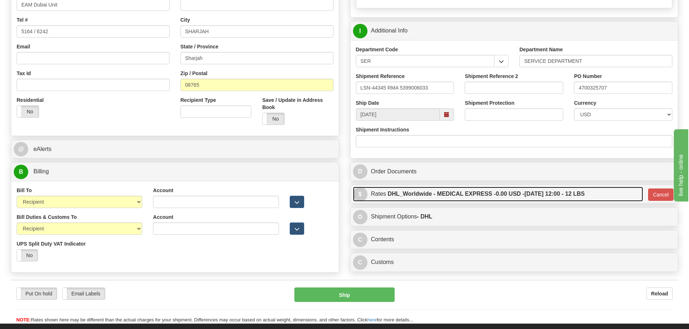
click at [585, 194] on label "DHL_Worldwide - MEDICAL EXPRESS - 0.00 USD - 09/30/2025 12:00 - 12 LBS" at bounding box center [486, 194] width 197 height 14
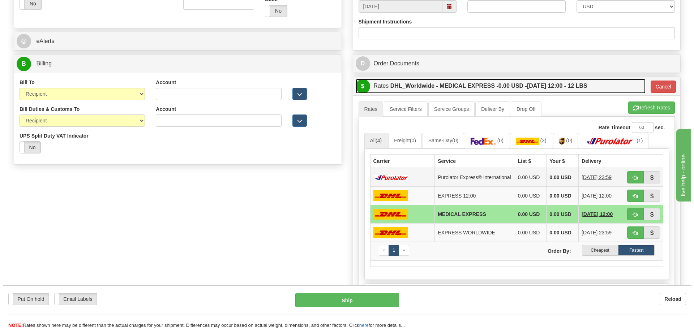
scroll to position [294, 0]
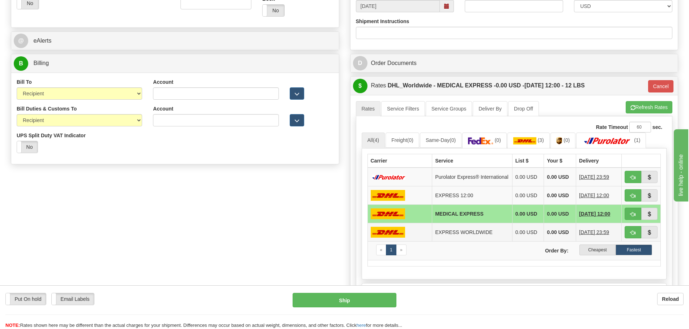
click at [466, 234] on td "EXPRESS WORLDWIDE" at bounding box center [472, 232] width 80 height 18
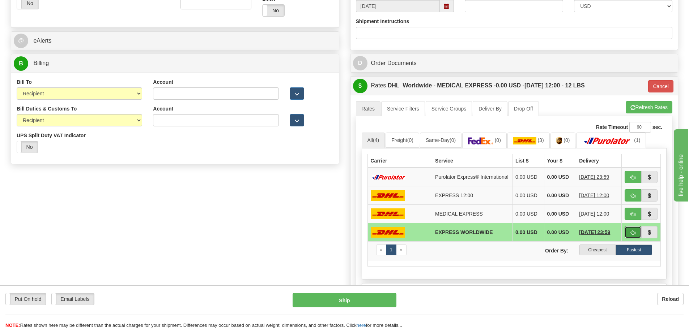
click at [632, 235] on span "button" at bounding box center [632, 233] width 5 height 5
type input "P"
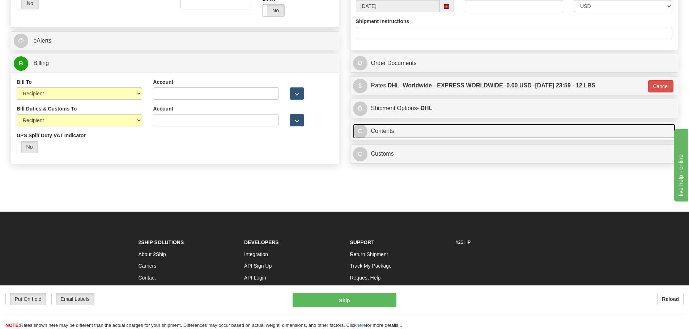
click at [421, 137] on link "C Contents" at bounding box center [514, 131] width 323 height 15
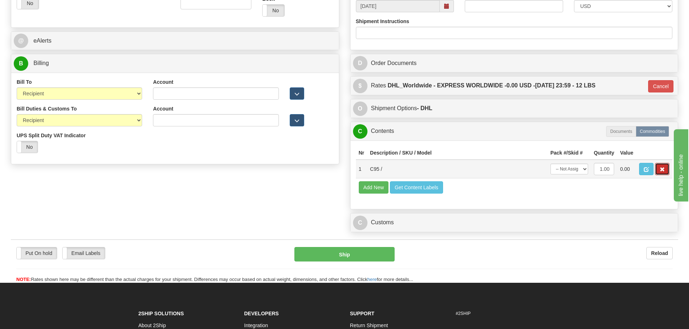
click at [660, 170] on span "button" at bounding box center [662, 169] width 5 height 5
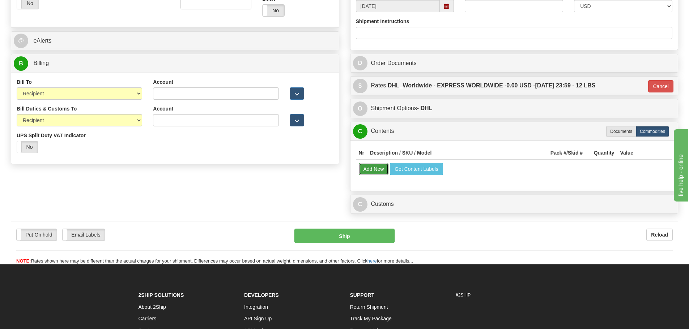
click at [376, 175] on button "Add New" at bounding box center [374, 169] width 30 height 12
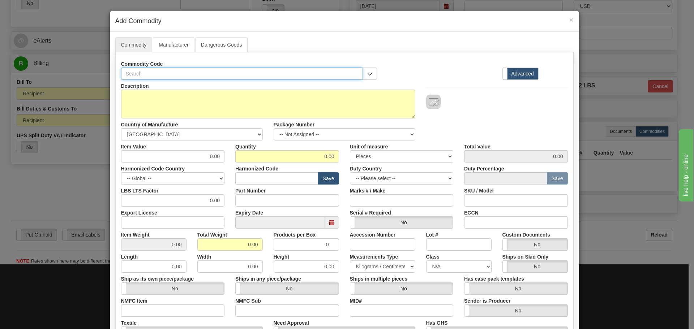
click at [188, 75] on input "text" at bounding box center [242, 74] width 242 height 12
paste input "C95-3EH"
type input "C95-3EH"
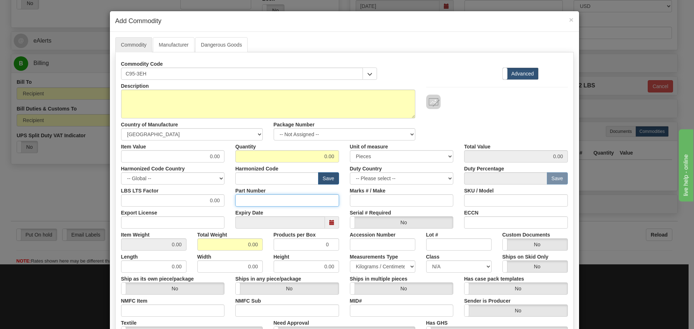
click at [263, 202] on input "Part Number" at bounding box center [287, 201] width 104 height 12
paste input "C95-3EH"
type input "C95-3EH"
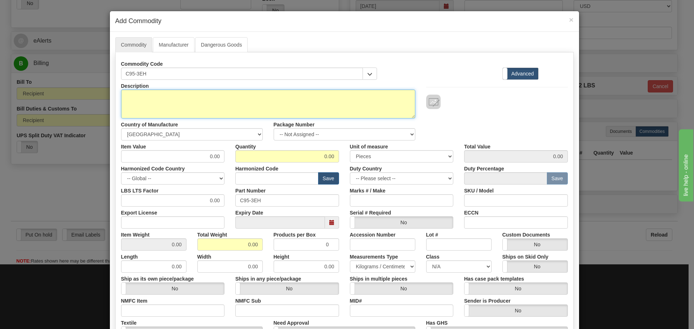
click at [190, 108] on textarea "Description" at bounding box center [268, 104] width 294 height 29
click at [169, 94] on textarea "Description" at bounding box center [268, 104] width 294 height 29
paste textarea "FRONT DISPLAY"
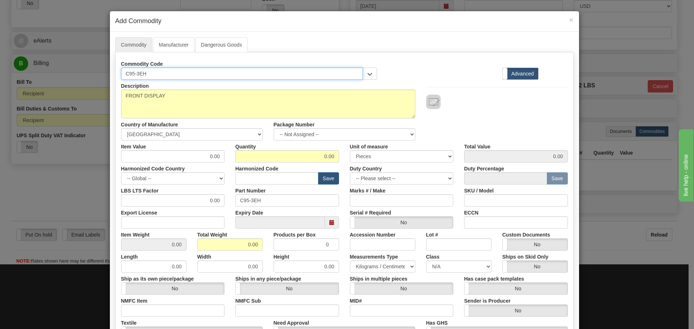
drag, startPoint x: 132, startPoint y: 76, endPoint x: 117, endPoint y: 76, distance: 14.5
click at [117, 76] on div "Commodity Code C95-3EH" at bounding box center [249, 69] width 267 height 22
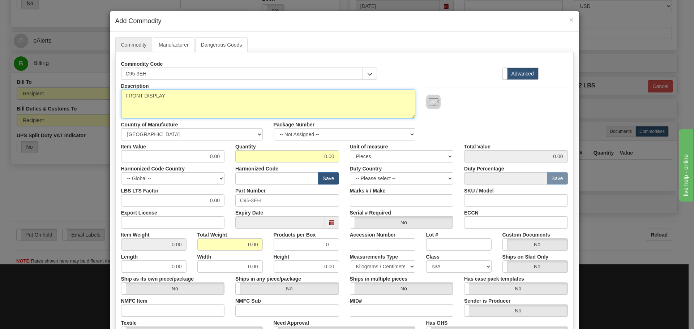
click at [124, 96] on textarea "FRONT DISPLAY" at bounding box center [268, 104] width 294 height 29
paste textarea "C95"
type textarea "C95 FRONT DISPLAY"
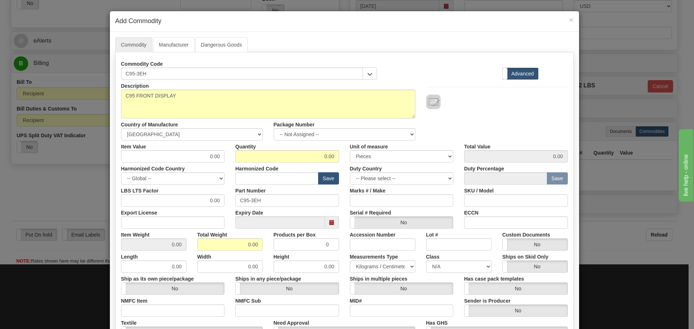
click at [230, 122] on div "Country of Manufacture -- Unknown -- AFGHANISTAN ALAND ISLANDS ALBANIA ALGERIA …" at bounding box center [192, 130] width 153 height 22
drag, startPoint x: 204, startPoint y: 155, endPoint x: 230, endPoint y: 153, distance: 26.5
click at [230, 153] on div "Item Value 0.00 Quantity 0.00 Unit of measure 3 Thousand Square Inches Adjustme…" at bounding box center [345, 152] width 458 height 22
type input "694"
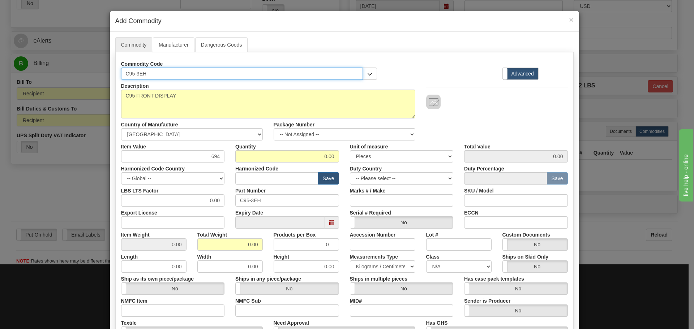
drag, startPoint x: 156, startPoint y: 75, endPoint x: 102, endPoint y: 98, distance: 59.0
click at [102, 98] on div "× Add Commodity Commodity Manufacturer Dangerous Goods Commodity Code C95-3EH S…" at bounding box center [347, 164] width 694 height 329
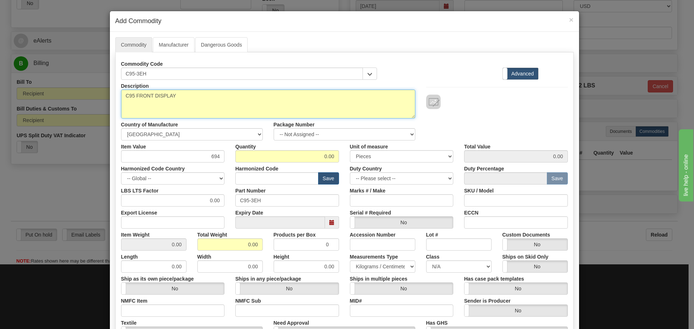
click at [183, 97] on textarea "C95 FRONT DISPLAY" at bounding box center [268, 104] width 294 height 29
drag, startPoint x: 148, startPoint y: 103, endPoint x: 85, endPoint y: 115, distance: 64.0
click at [85, 115] on div "× Add Commodity Commodity Manufacturer Dangerous Goods Commodity Code C95-3EH S…" at bounding box center [347, 164] width 694 height 329
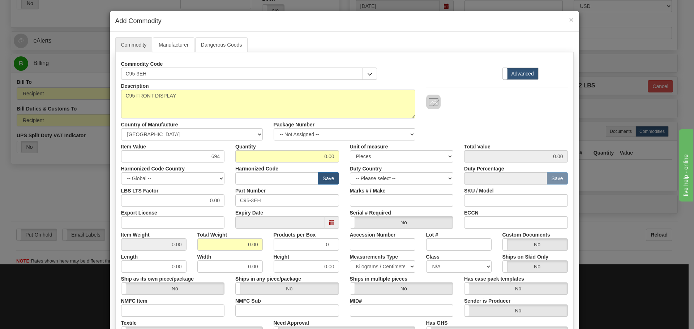
click at [275, 186] on div "Part Number C95-3EH" at bounding box center [287, 196] width 115 height 22
click at [278, 182] on input "text" at bounding box center [276, 178] width 83 height 12
type input "8536.49.0080"
drag, startPoint x: 282, startPoint y: 179, endPoint x: 235, endPoint y: 196, distance: 49.4
click at [235, 196] on div "Description C95 FRONT DISPLAY Country of Manufacture -- Unknown -- AFGHANISTAN …" at bounding box center [344, 239] width 447 height 318
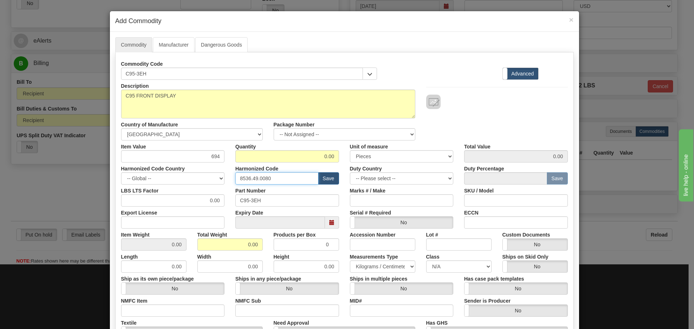
click at [269, 176] on input "8536.49.0080" at bounding box center [276, 178] width 83 height 12
click at [272, 176] on input "8536.49.0080" at bounding box center [276, 178] width 83 height 12
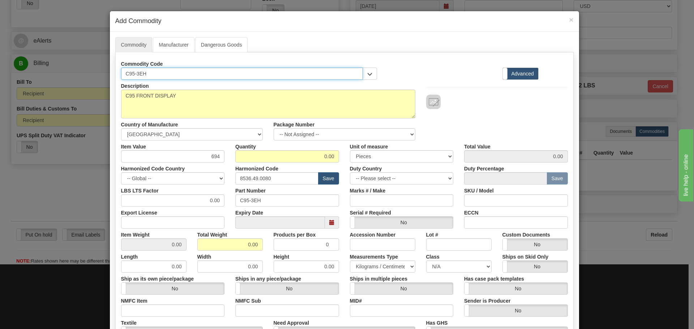
drag, startPoint x: 159, startPoint y: 71, endPoint x: 78, endPoint y: 81, distance: 81.0
click at [78, 81] on div "× Add Commodity Commodity Manufacturer Dangerous Goods Commodity Code C95-3EH S…" at bounding box center [347, 164] width 694 height 329
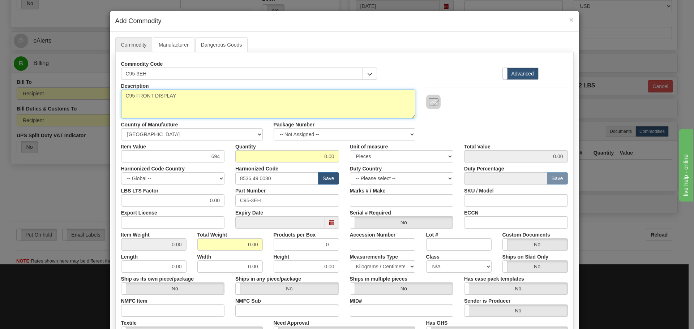
click at [183, 93] on textarea "C95 FRONT DISPLAY" at bounding box center [268, 104] width 294 height 29
drag, startPoint x: 183, startPoint y: 95, endPoint x: 81, endPoint y: 95, distance: 101.6
click at [81, 95] on div "× Add Commodity Commodity Manufacturer Dangerous Goods Commodity Code C95-3EH S…" at bounding box center [347, 164] width 694 height 329
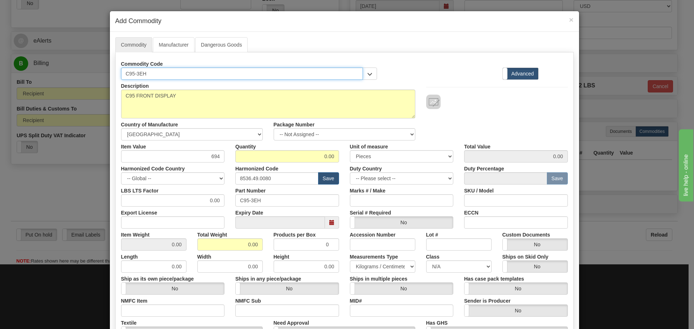
drag, startPoint x: 141, startPoint y: 75, endPoint x: 149, endPoint y: 73, distance: 8.1
click at [141, 74] on input "C95-3EH" at bounding box center [242, 74] width 242 height 12
drag, startPoint x: 137, startPoint y: 70, endPoint x: 109, endPoint y: 71, distance: 28.6
click at [111, 73] on div "Commodity Manufacturer Dangerous Goods Commodity Code C95-3EH Standard Advanced" at bounding box center [344, 222] width 469 height 381
click at [156, 71] on input "C95-3EH" at bounding box center [242, 74] width 242 height 12
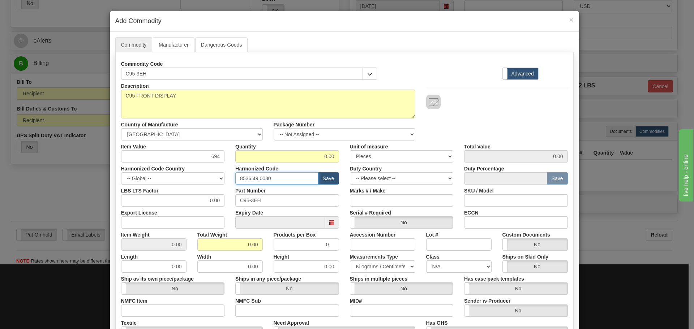
drag, startPoint x: 274, startPoint y: 182, endPoint x: 224, endPoint y: 187, distance: 50.6
click at [224, 187] on div "Description C95 FRONT DISPLAY Country of Manufacture -- Unknown -- AFGHANISTAN …" at bounding box center [344, 239] width 447 height 318
click at [248, 244] on input "0.00" at bounding box center [229, 245] width 65 height 12
drag, startPoint x: 239, startPoint y: 246, endPoint x: 270, endPoint y: 246, distance: 31.5
click at [270, 246] on div "Item Weight 0.00 Total Weight 0.00 Products per Box 0 Accession Number Lot # Cu…" at bounding box center [345, 240] width 458 height 22
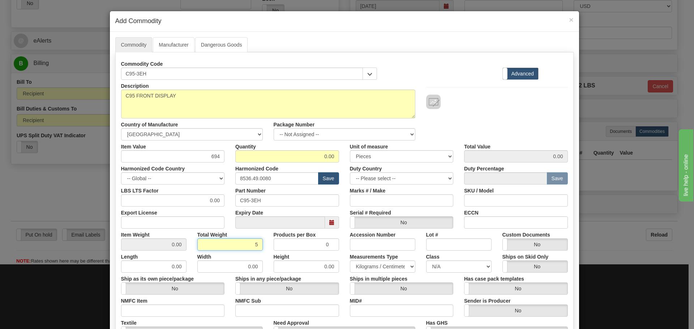
type input "5"
type input "Infinity"
click at [268, 265] on div "Height 0.00" at bounding box center [306, 262] width 76 height 22
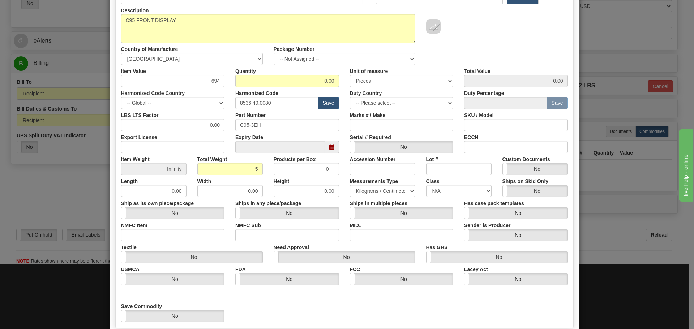
scroll to position [10, 0]
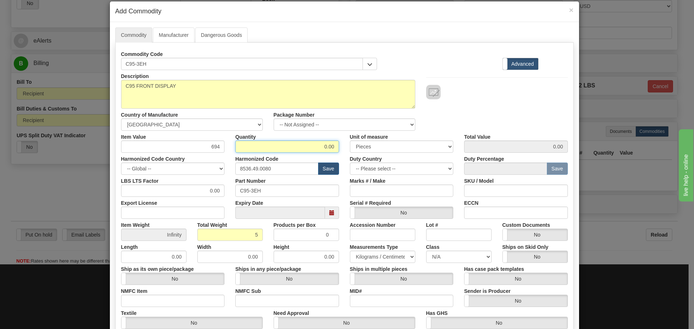
click at [310, 142] on input "0.00" at bounding box center [287, 147] width 104 height 12
drag, startPoint x: 313, startPoint y: 147, endPoint x: 341, endPoint y: 149, distance: 27.9
click at [340, 149] on div "Quantity 0.00" at bounding box center [287, 142] width 115 height 22
type input "1"
type input "694.00"
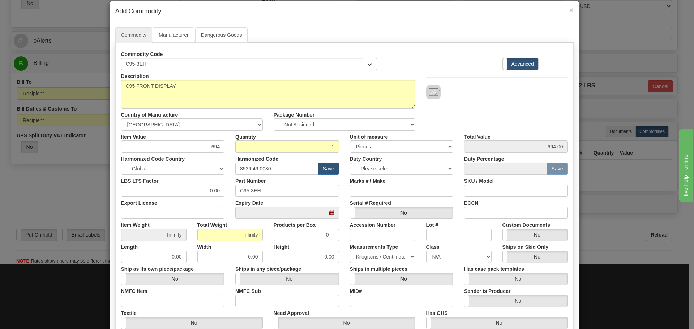
click at [341, 149] on div "Quantity 1" at bounding box center [287, 142] width 115 height 22
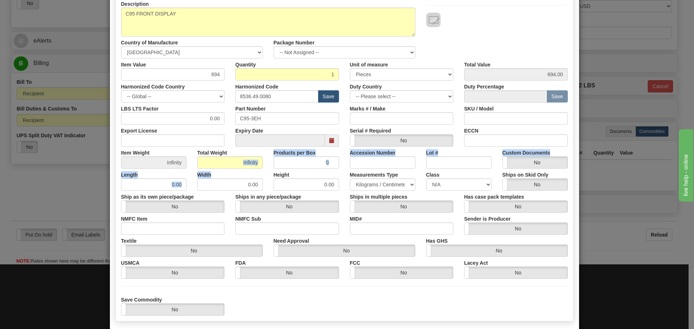
drag, startPoint x: 237, startPoint y: 167, endPoint x: 251, endPoint y: 164, distance: 14.0
click at [251, 164] on div "Description C95 FRONT DISPLAY Country of Manufacture -- Unknown -- AFGHANISTAN …" at bounding box center [344, 157] width 447 height 318
click at [242, 163] on input "Infinity" at bounding box center [229, 163] width 65 height 12
drag, startPoint x: 231, startPoint y: 162, endPoint x: 279, endPoint y: 158, distance: 48.0
click at [274, 161] on div "Item Weight Infinity Total Weight Infinity Products per Box 0 Accession Number …" at bounding box center [345, 158] width 458 height 22
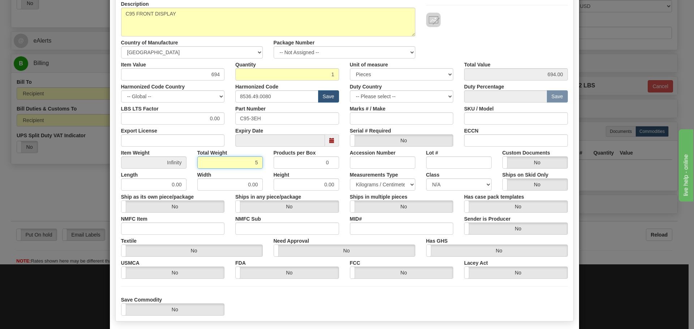
type input "5"
type input "5.0000"
click at [274, 174] on label "Height" at bounding box center [282, 174] width 16 height 10
click at [274, 179] on input "0.00" at bounding box center [306, 185] width 65 height 12
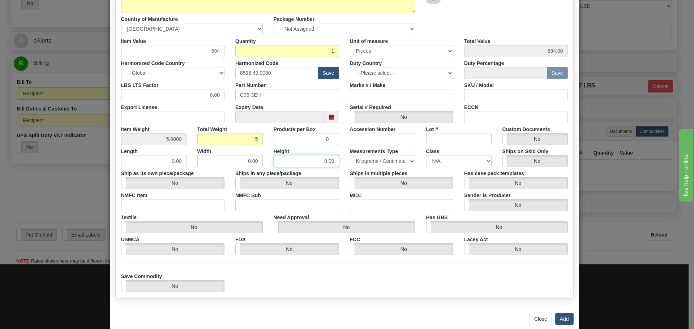
scroll to position [118, 0]
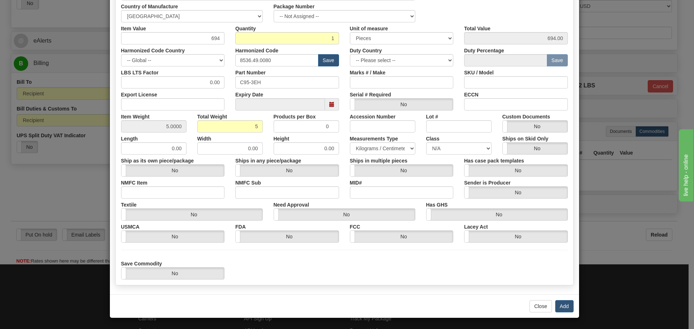
click at [564, 313] on div "Close Add" at bounding box center [344, 307] width 469 height 24
click at [564, 309] on button "Add" at bounding box center [564, 306] width 18 height 12
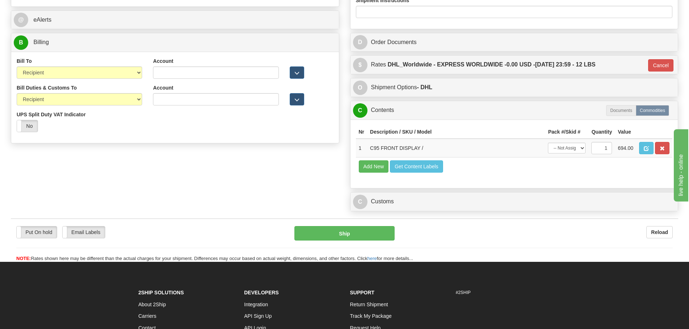
scroll to position [394, 0]
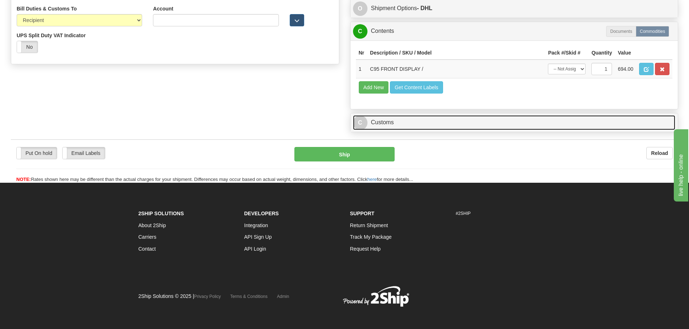
click at [425, 127] on link "C Customs" at bounding box center [514, 122] width 323 height 15
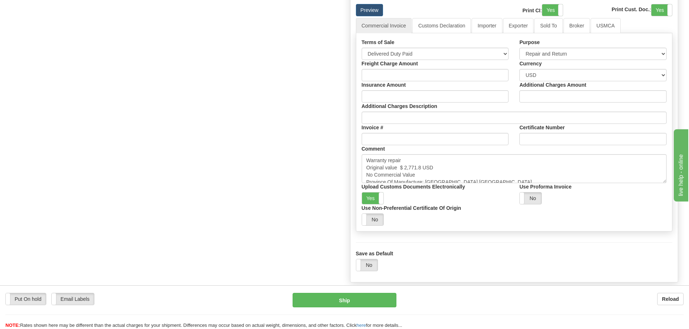
scroll to position [539, 0]
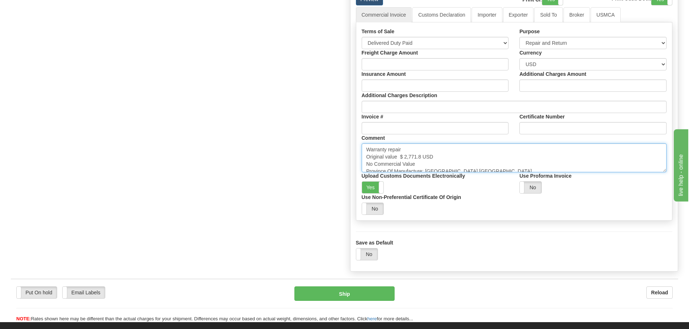
click at [479, 163] on textarea "Warranty repair Original value $ 2,771.8 USD No Commercial Value Province Of Ma…" at bounding box center [514, 158] width 305 height 29
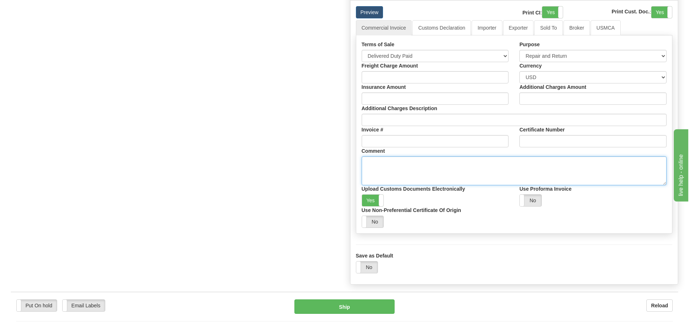
scroll to position [503, 0]
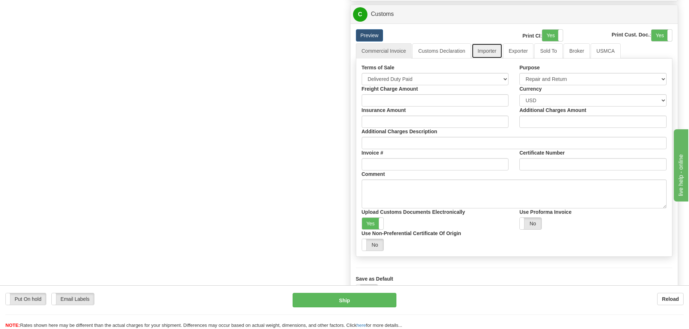
click at [492, 52] on link "Importer" at bounding box center [486, 50] width 30 height 15
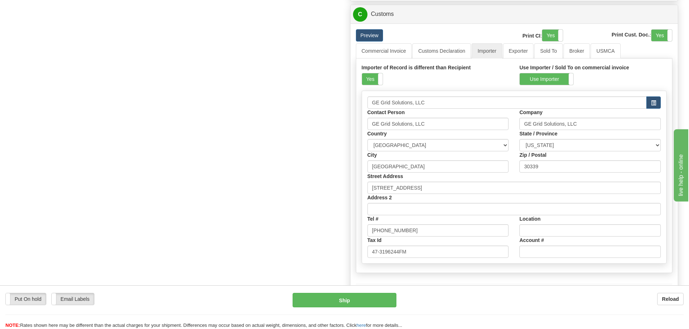
drag, startPoint x: 379, startPoint y: 76, endPoint x: 387, endPoint y: 69, distance: 10.3
click at [379, 75] on span at bounding box center [382, 79] width 9 height 12
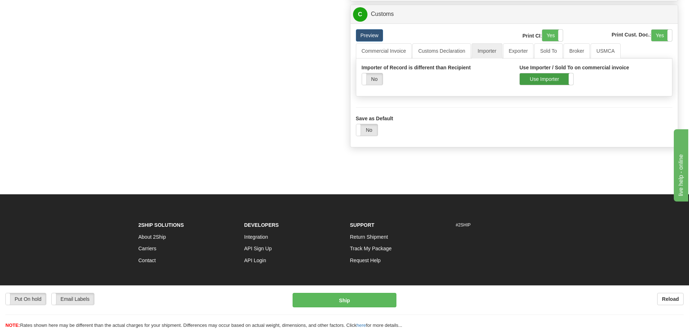
click at [529, 82] on label "Use Importer" at bounding box center [547, 79] width 54 height 12
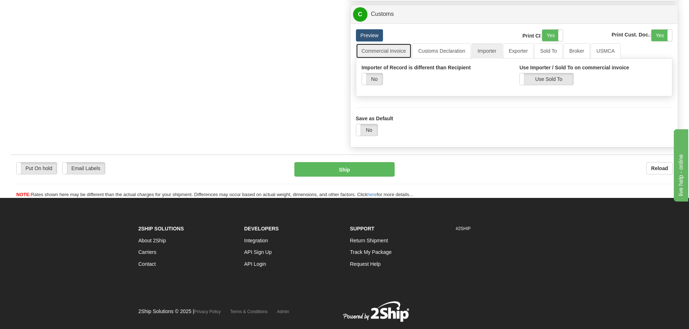
click at [384, 48] on link "Commercial Invoice" at bounding box center [384, 50] width 56 height 15
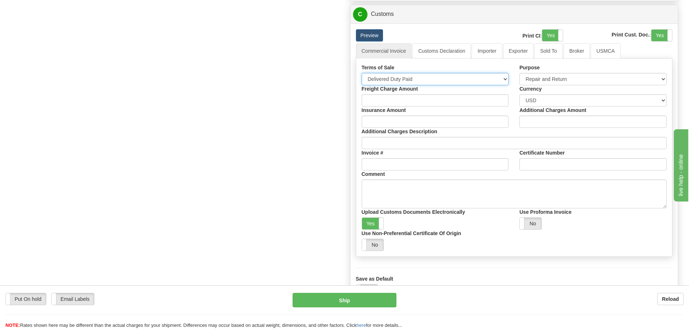
click at [444, 82] on select "Free Carrier Free On Board Ex Works Delivered Duty Unpaid Delivered Duty Paid C…" at bounding box center [435, 79] width 147 height 12
select select "7"
click at [362, 73] on select "Free Carrier Free On Board Ex Works Delivered Duty Unpaid Delivered Duty Paid C…" at bounding box center [435, 79] width 147 height 12
click at [368, 227] on label "Yes" at bounding box center [373, 224] width 22 height 12
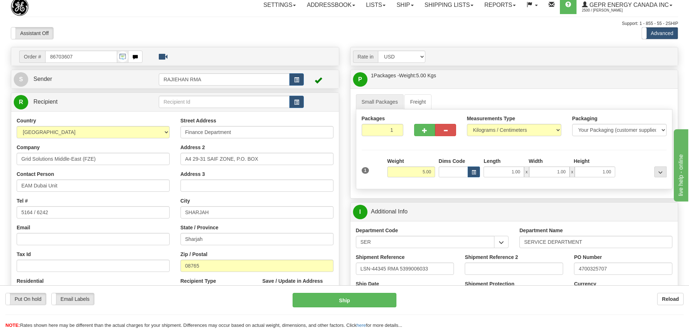
scroll to position [0, 0]
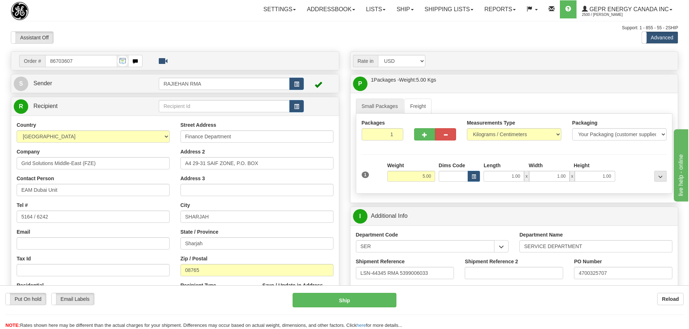
click at [296, 29] on div "Support: 1 - 855 - 55 - 2SHIP" at bounding box center [344, 28] width 667 height 6
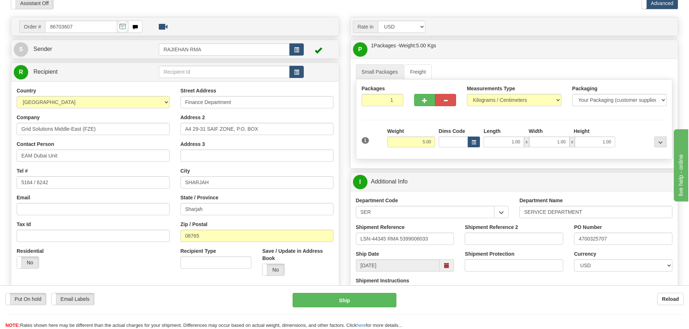
scroll to position [72, 0]
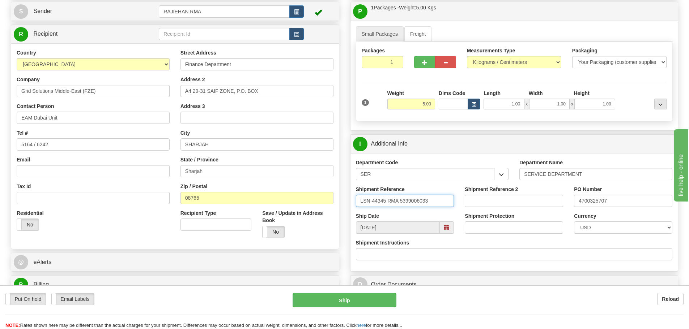
drag, startPoint x: 432, startPoint y: 197, endPoint x: 336, endPoint y: 206, distance: 96.3
click at [44, 298] on label "Put On hold" at bounding box center [26, 300] width 40 height 12
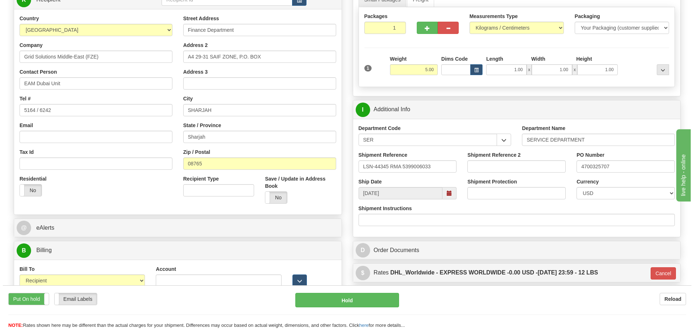
scroll to position [145, 0]
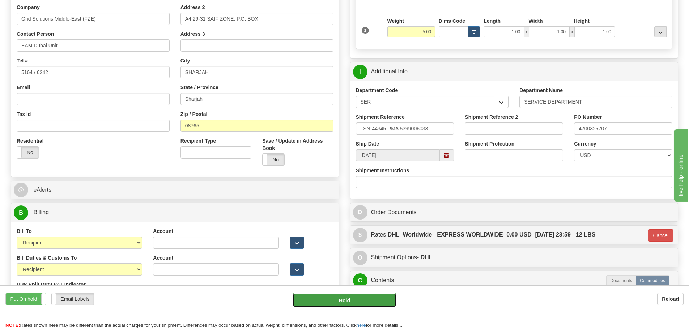
click at [359, 302] on button "Hold" at bounding box center [345, 300] width 104 height 14
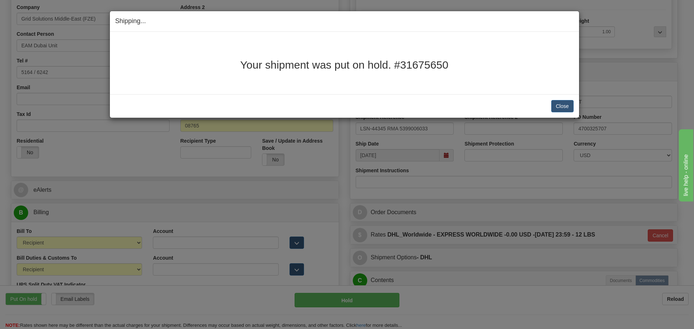
drag, startPoint x: 466, startPoint y: 72, endPoint x: 456, endPoint y: 73, distance: 10.1
click at [456, 73] on div "Your shipment was put on hold. #31675650" at bounding box center [344, 63] width 458 height 52
click at [456, 67] on h2 "Your shipment was put on hold. #31675650" at bounding box center [344, 65] width 458 height 12
drag, startPoint x: 451, startPoint y: 67, endPoint x: 242, endPoint y: 63, distance: 209.4
click at [242, 63] on h2 "Your shipment was put on hold. #31675650" at bounding box center [344, 65] width 458 height 12
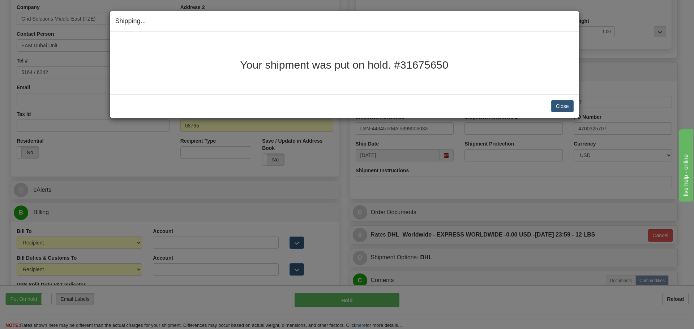
copy h2 "Your shipment was put on hold. #31675650"
click at [571, 102] on button "Close" at bounding box center [562, 106] width 22 height 12
click at [554, 104] on button "Close" at bounding box center [562, 106] width 22 height 12
